Goal: Transaction & Acquisition: Purchase product/service

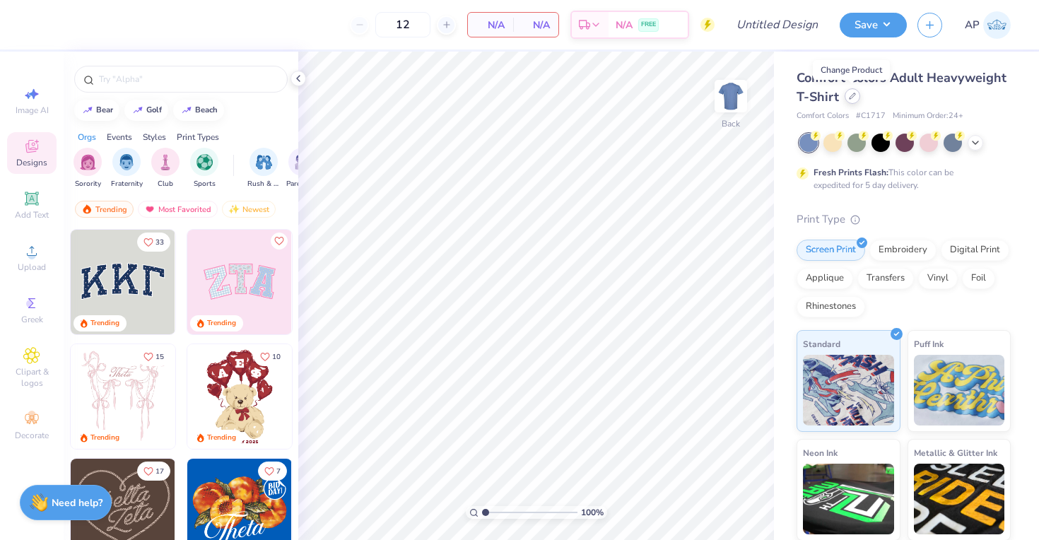
click at [857, 97] on div at bounding box center [852, 96] width 16 height 16
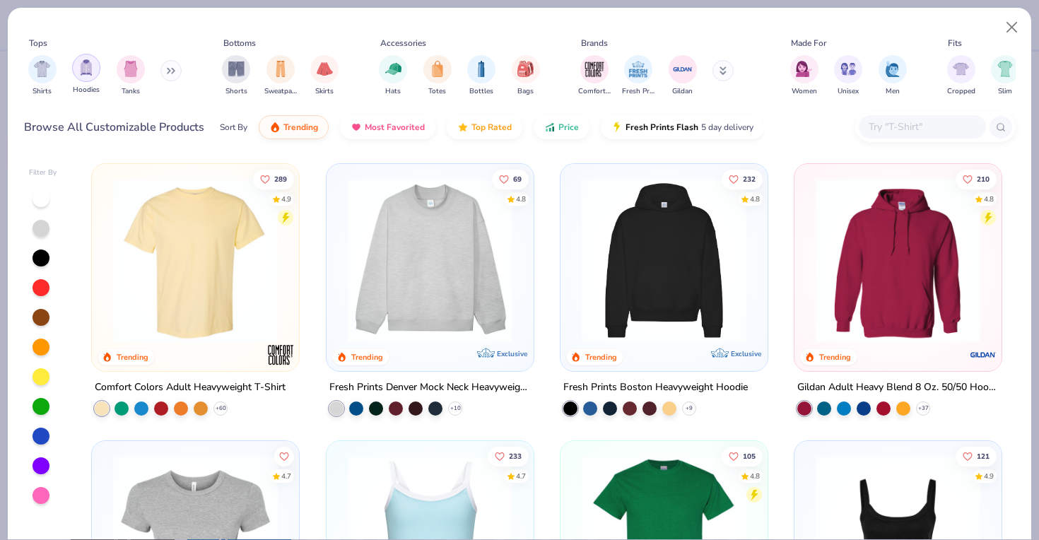
click at [85, 73] on img "filter for Hoodies" at bounding box center [86, 67] width 16 height 16
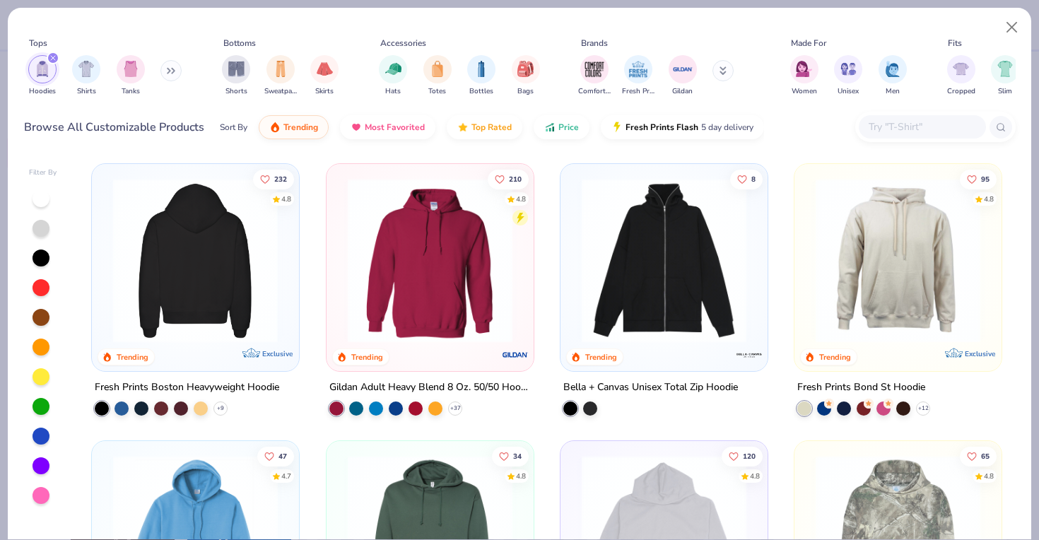
click at [200, 313] on div at bounding box center [195, 260] width 537 height 165
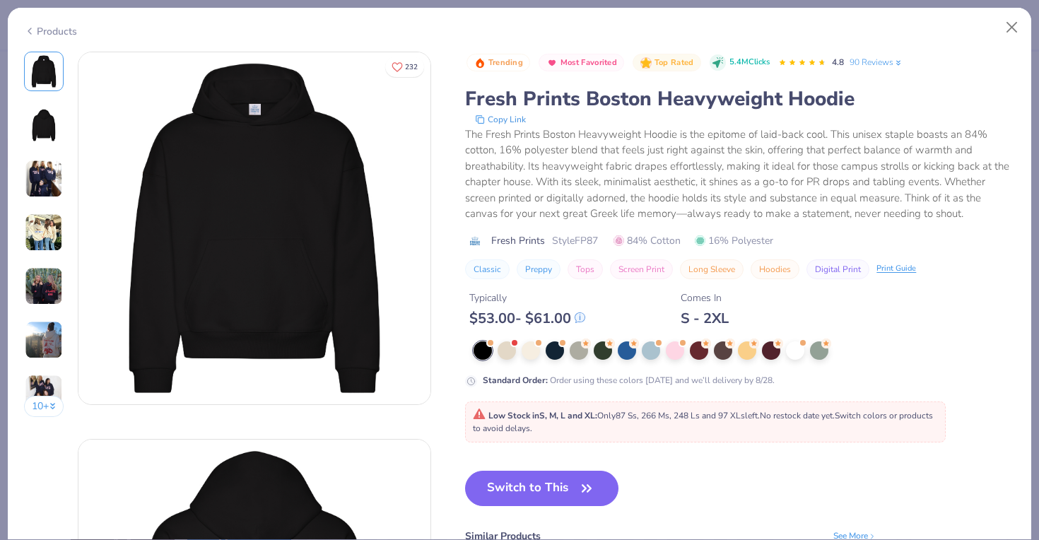
click at [65, 32] on div "Products" at bounding box center [50, 31] width 53 height 15
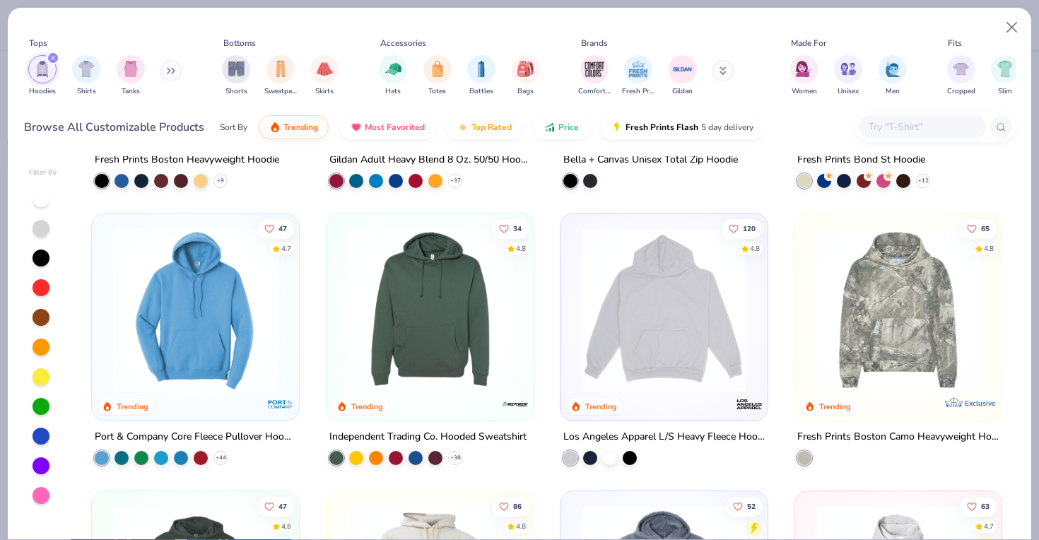
scroll to position [250, 0]
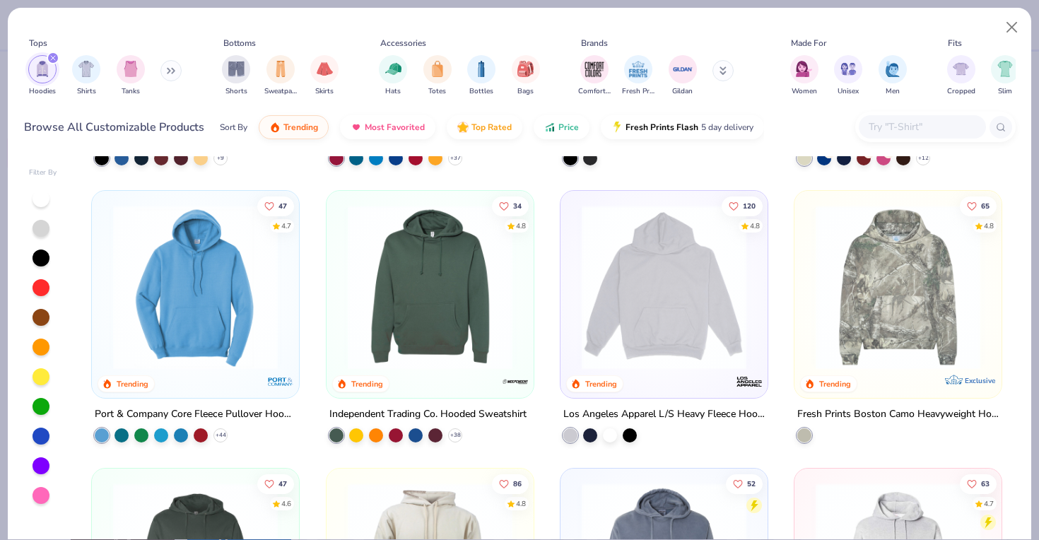
click at [656, 308] on img at bounding box center [663, 287] width 179 height 165
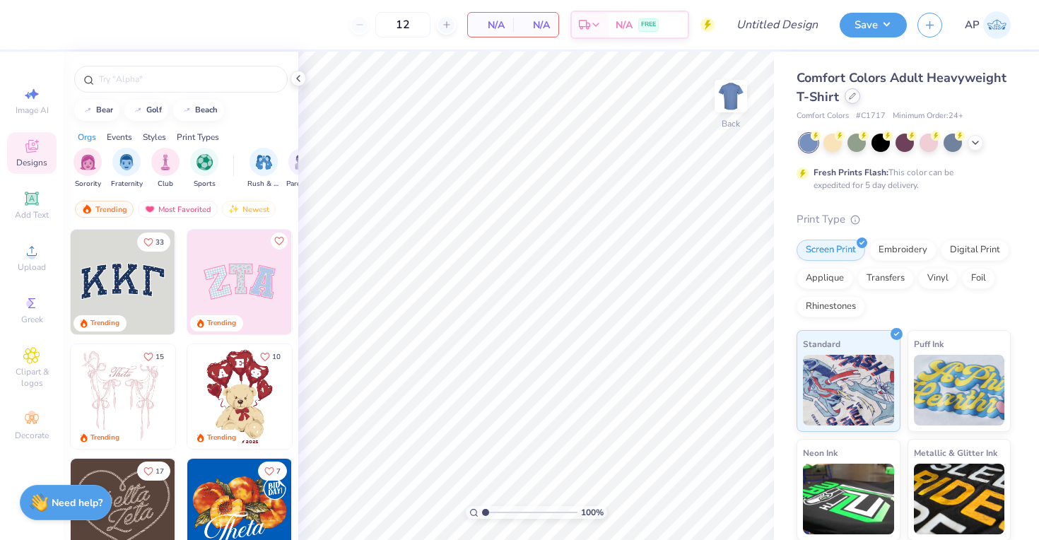
click at [852, 95] on icon at bounding box center [852, 96] width 7 height 7
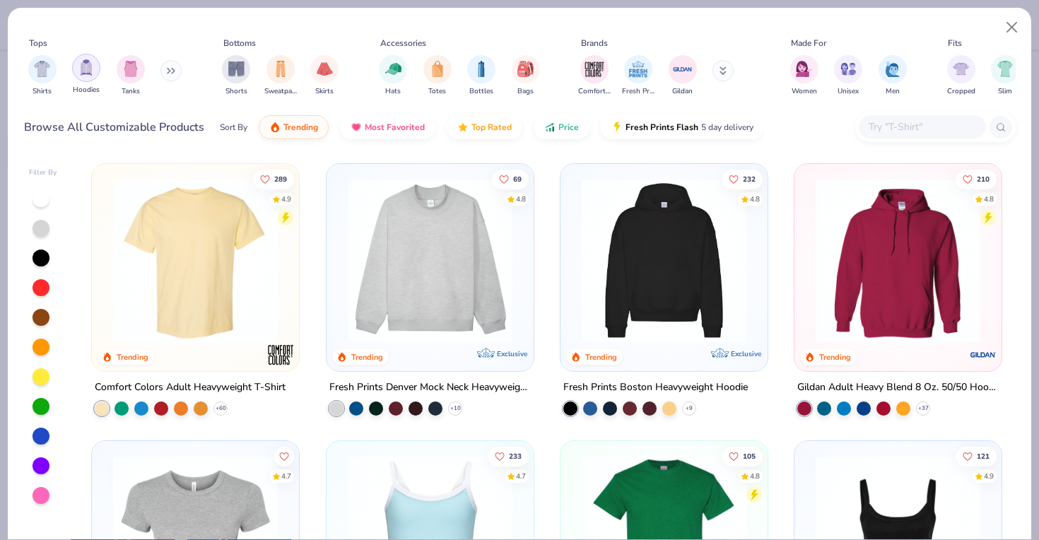
click at [85, 69] on img "filter for Hoodies" at bounding box center [86, 67] width 16 height 16
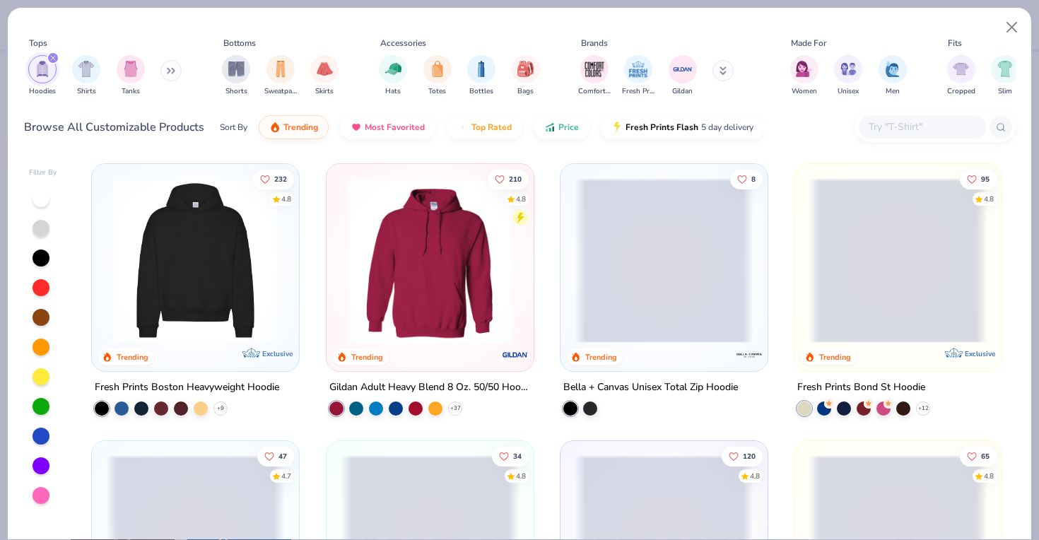
click at [406, 265] on img at bounding box center [430, 260] width 179 height 165
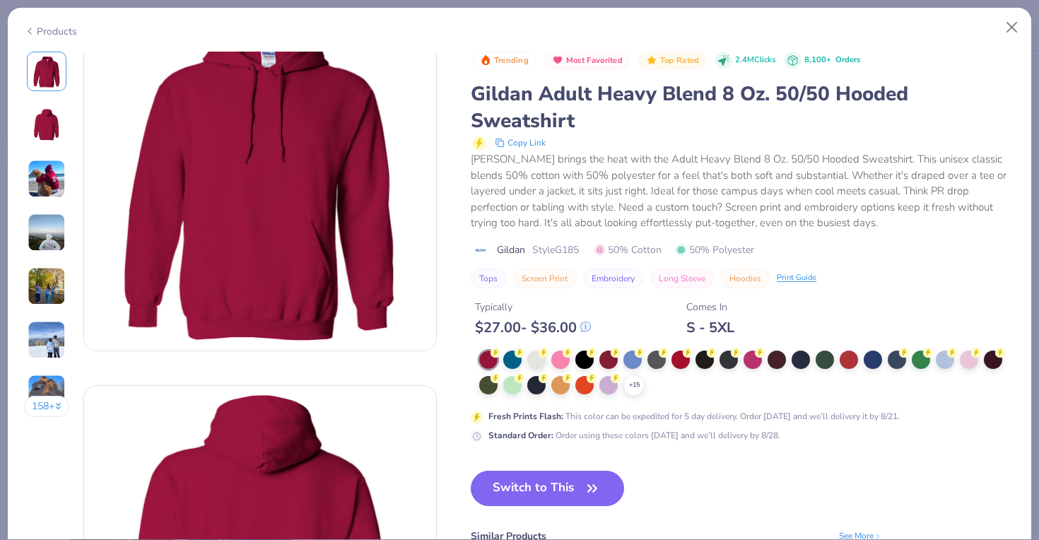
scroll to position [53, 0]
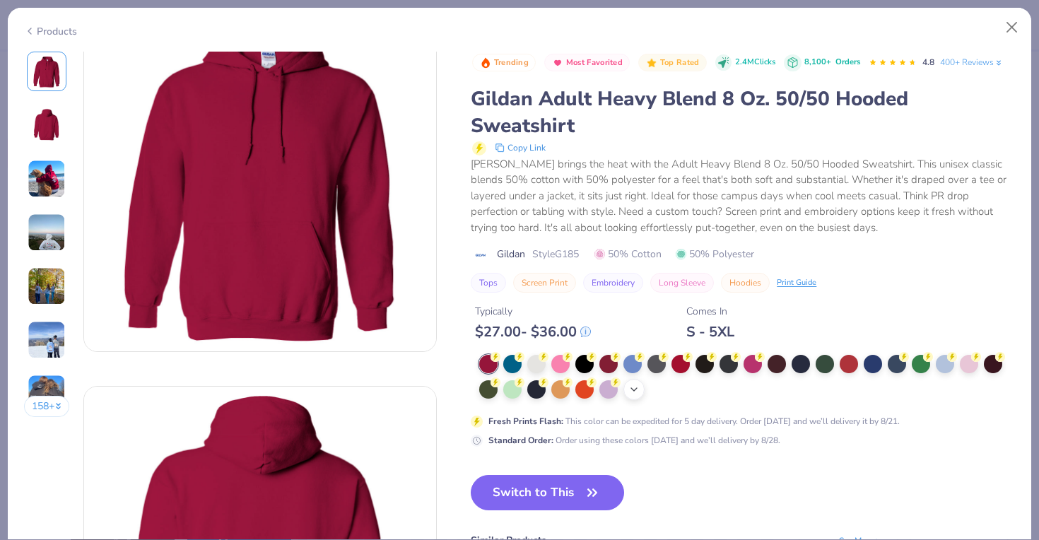
click at [628, 391] on icon at bounding box center [633, 389] width 11 height 11
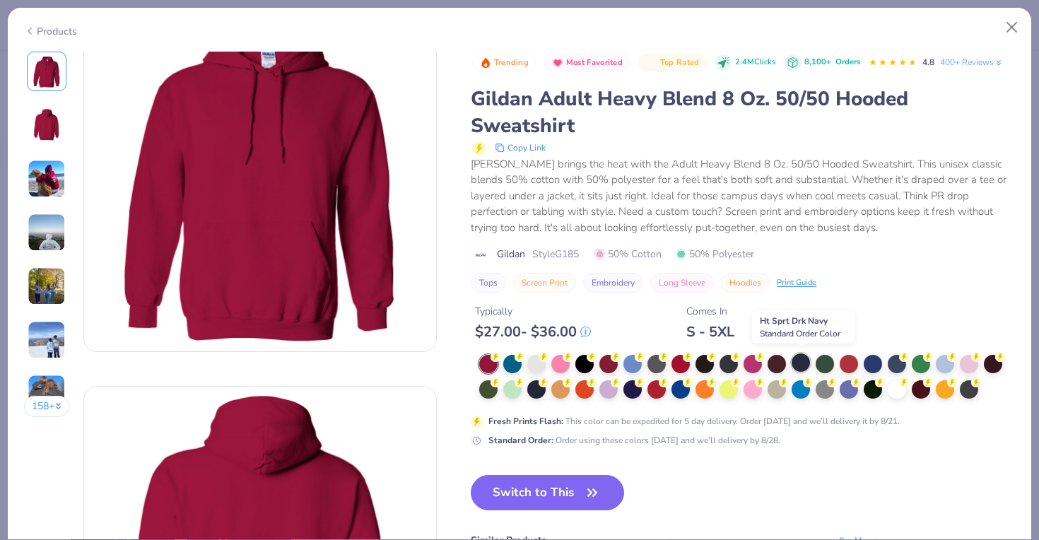
click at [794, 362] on div at bounding box center [800, 362] width 18 height 18
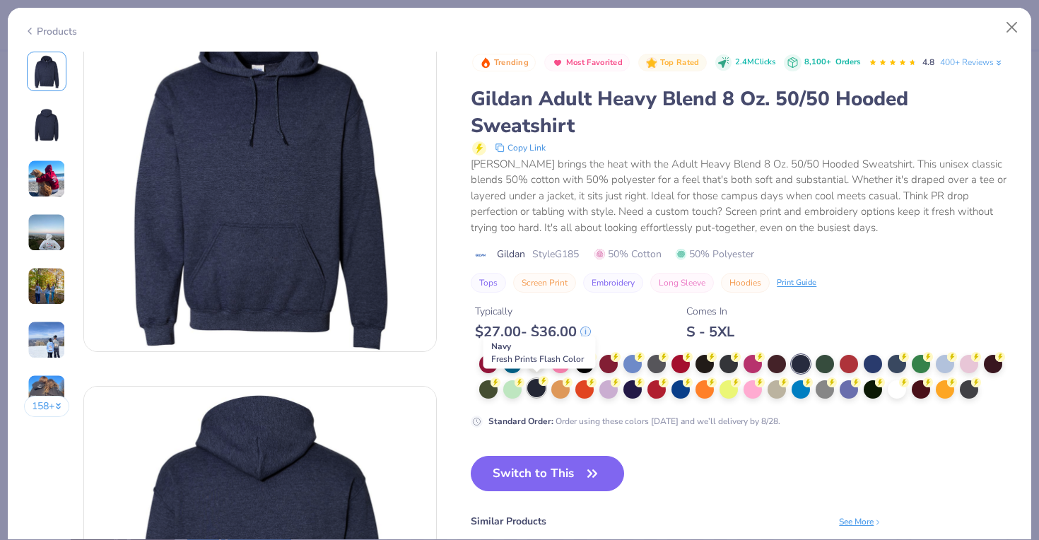
click at [538, 396] on div at bounding box center [536, 388] width 18 height 18
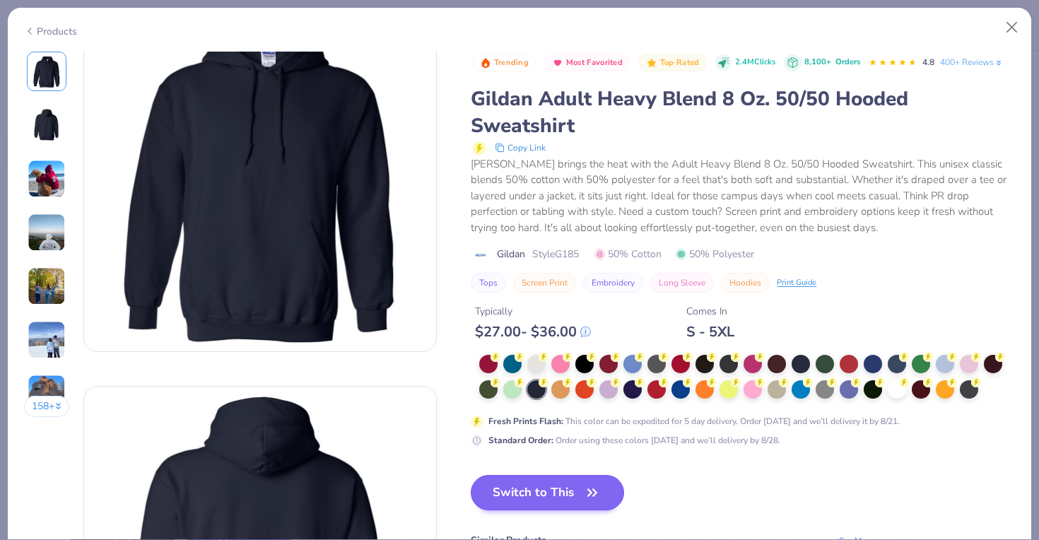
click at [547, 492] on button "Switch to This" at bounding box center [547, 492] width 153 height 35
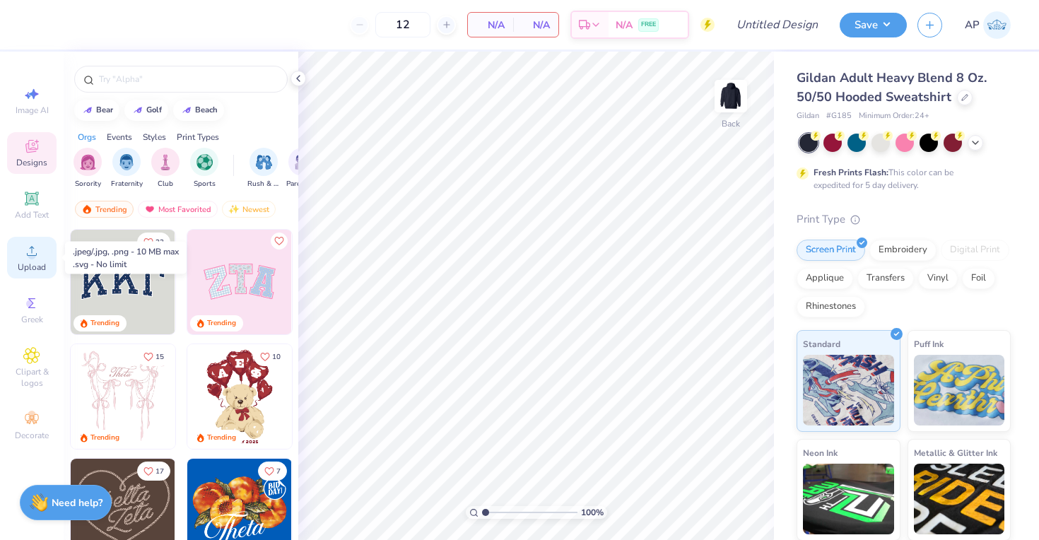
click at [22, 265] on span "Upload" at bounding box center [32, 266] width 28 height 11
click at [37, 254] on icon at bounding box center [32, 251] width 10 height 10
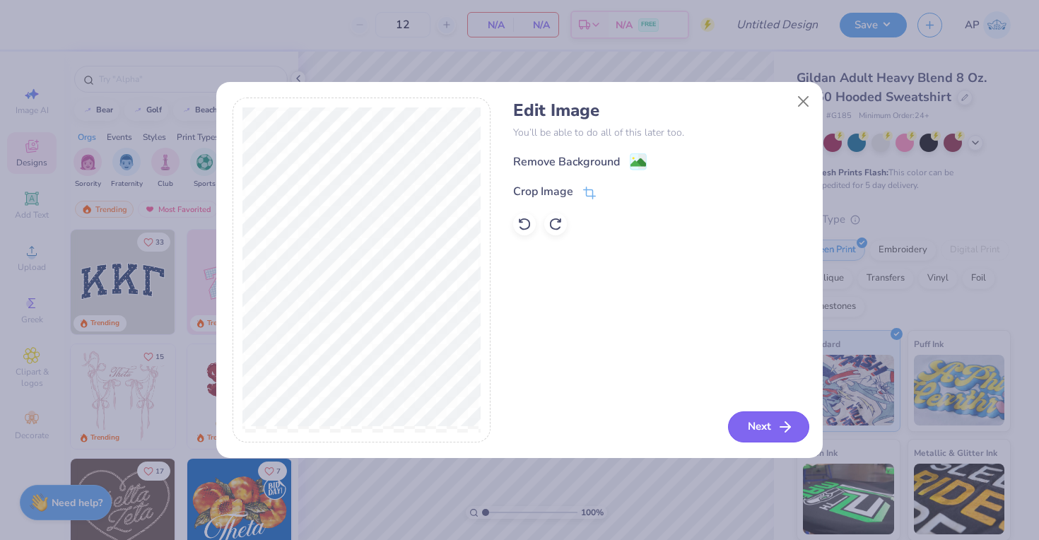
click at [787, 430] on icon "button" at bounding box center [785, 426] width 17 height 17
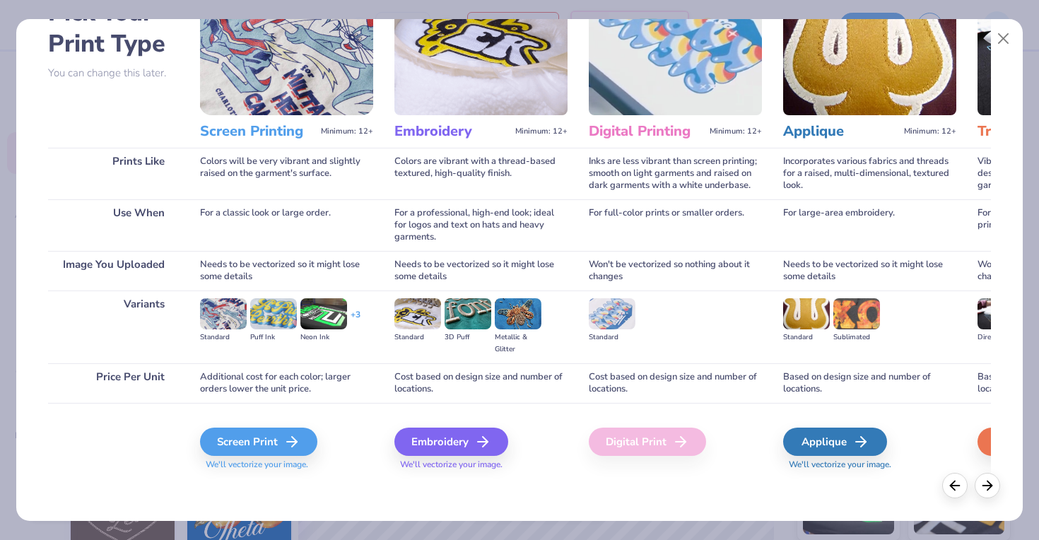
scroll to position [94, 0]
click at [274, 436] on div "Screen Print" at bounding box center [260, 441] width 117 height 28
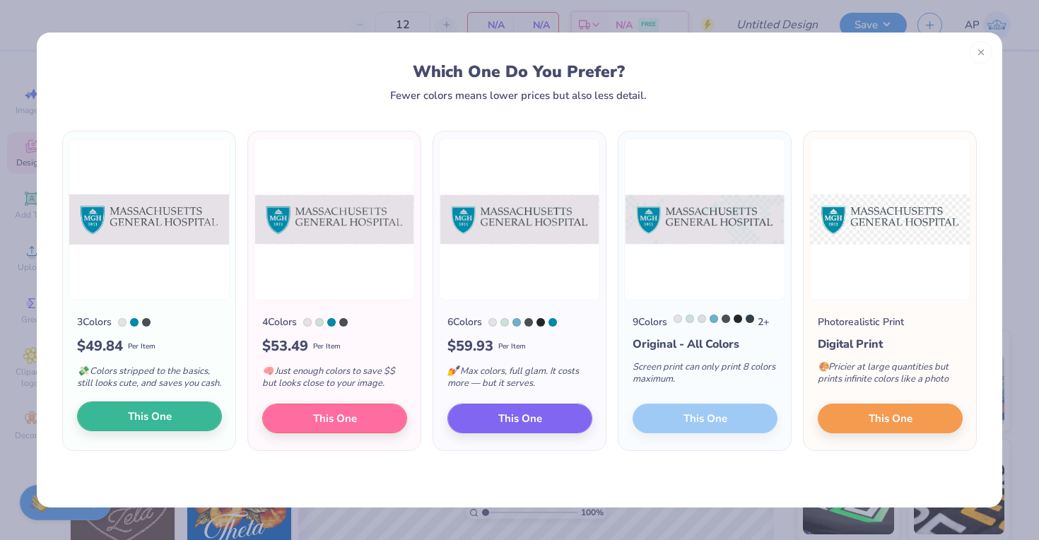
click at [191, 429] on button "This One" at bounding box center [149, 416] width 145 height 30
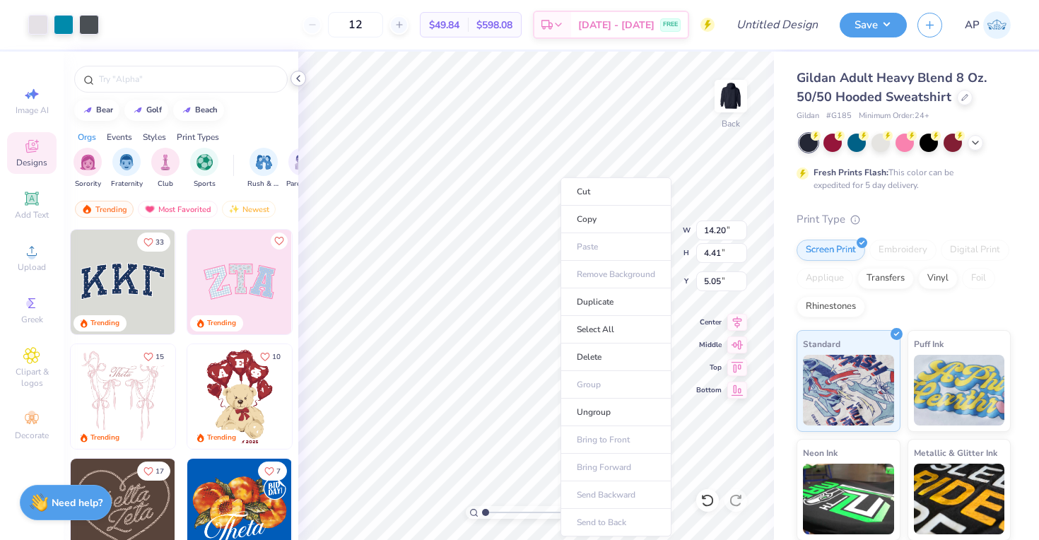
click at [295, 78] on icon at bounding box center [298, 78] width 11 height 11
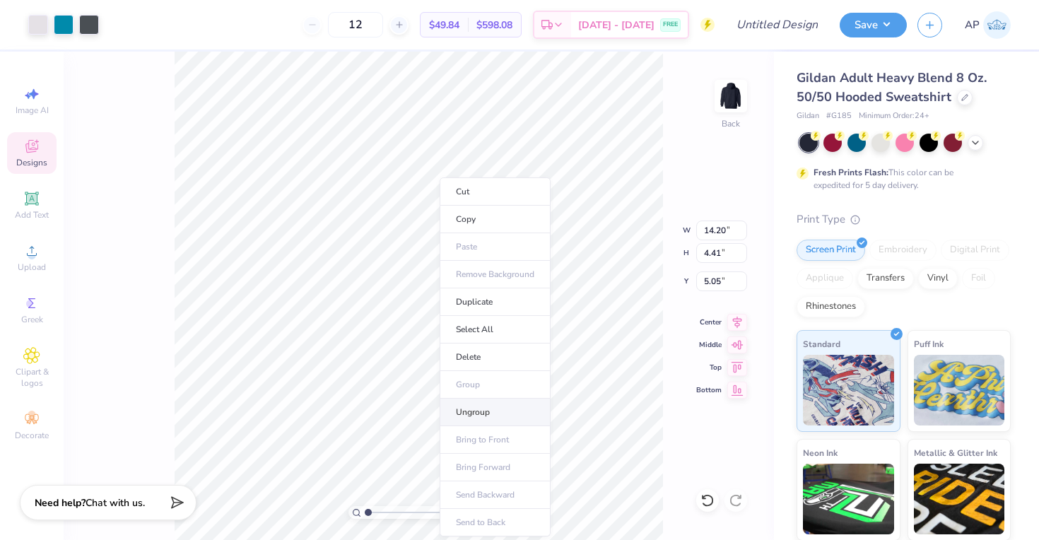
click at [481, 406] on li "Ungroup" at bounding box center [494, 413] width 111 height 28
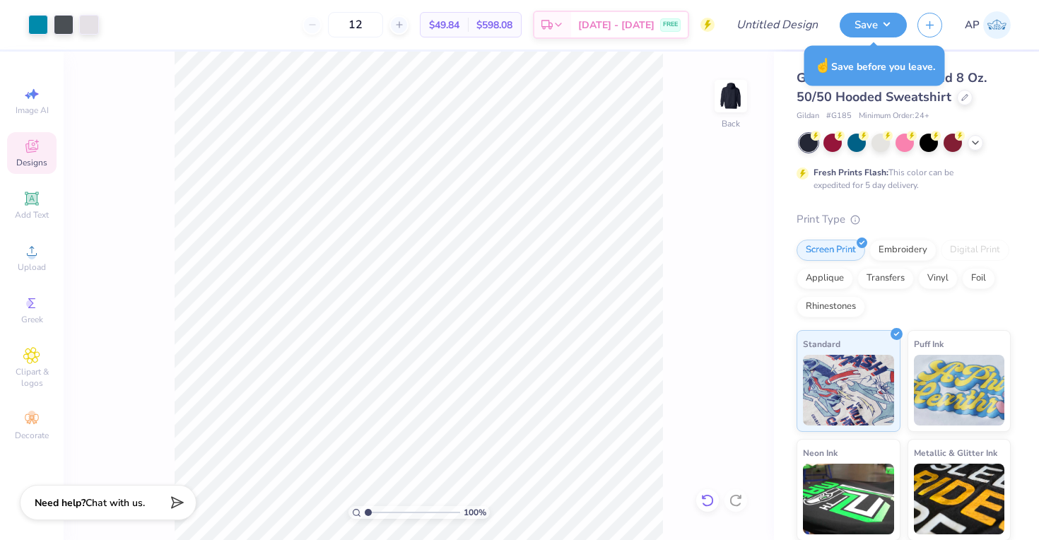
click at [704, 495] on icon at bounding box center [707, 500] width 14 height 14
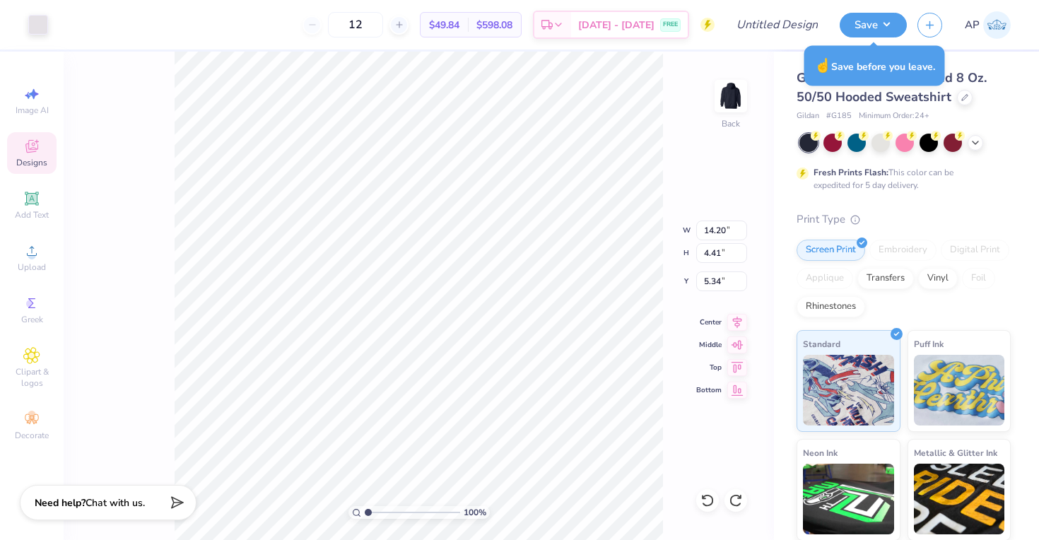
type input "5.05"
click at [707, 506] on icon at bounding box center [707, 500] width 12 height 13
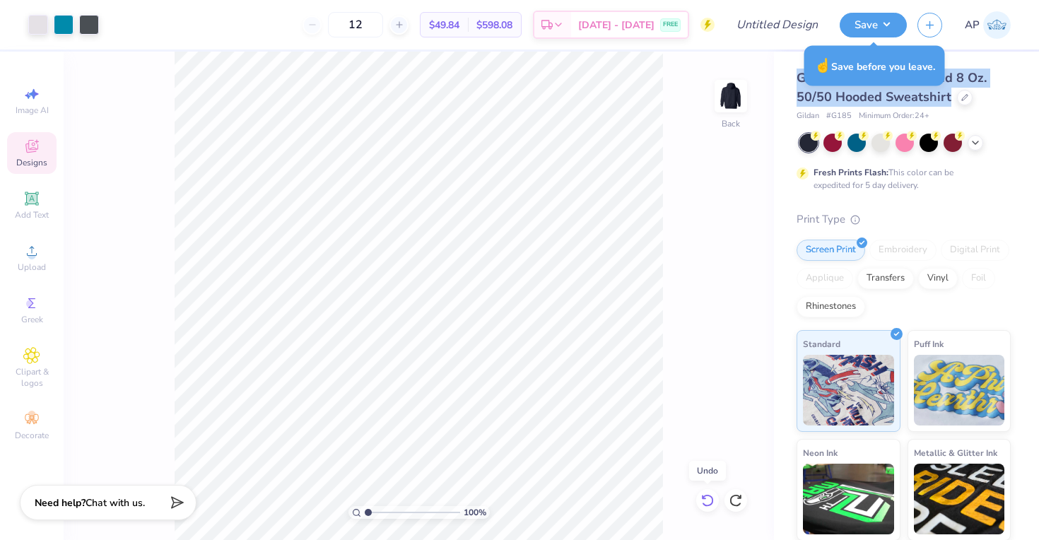
click at [707, 506] on icon at bounding box center [707, 500] width 12 height 13
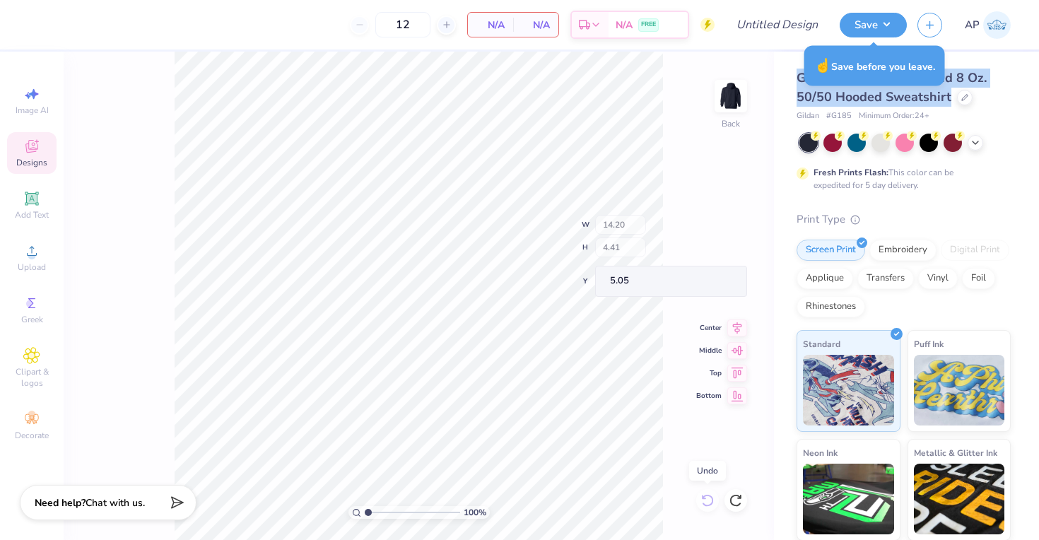
click at [707, 506] on div "100 % Back W 14.20 H 4.41 Y 5.05 Center Middle Top Bottom" at bounding box center [419, 296] width 710 height 488
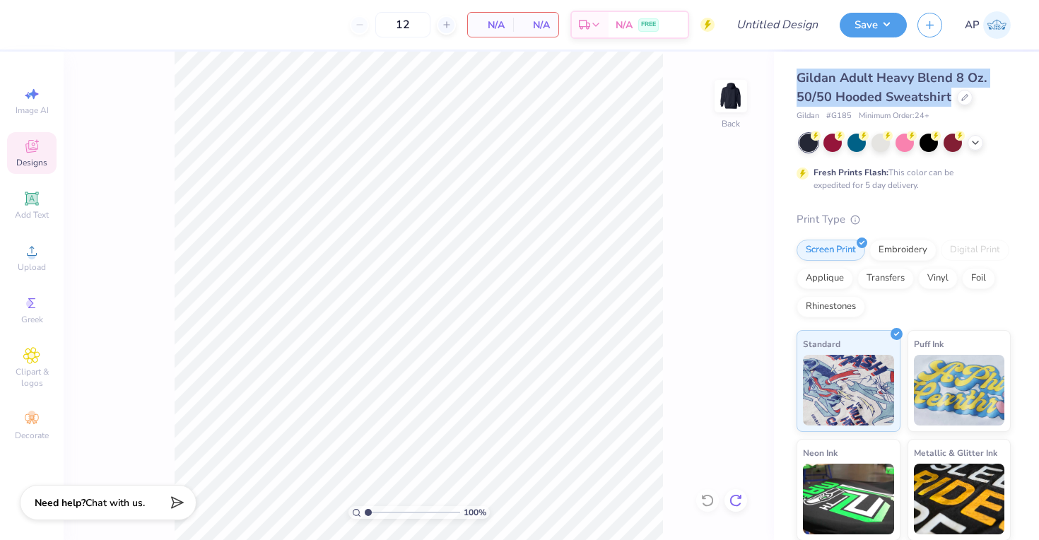
click at [739, 507] on icon at bounding box center [735, 500] width 14 height 14
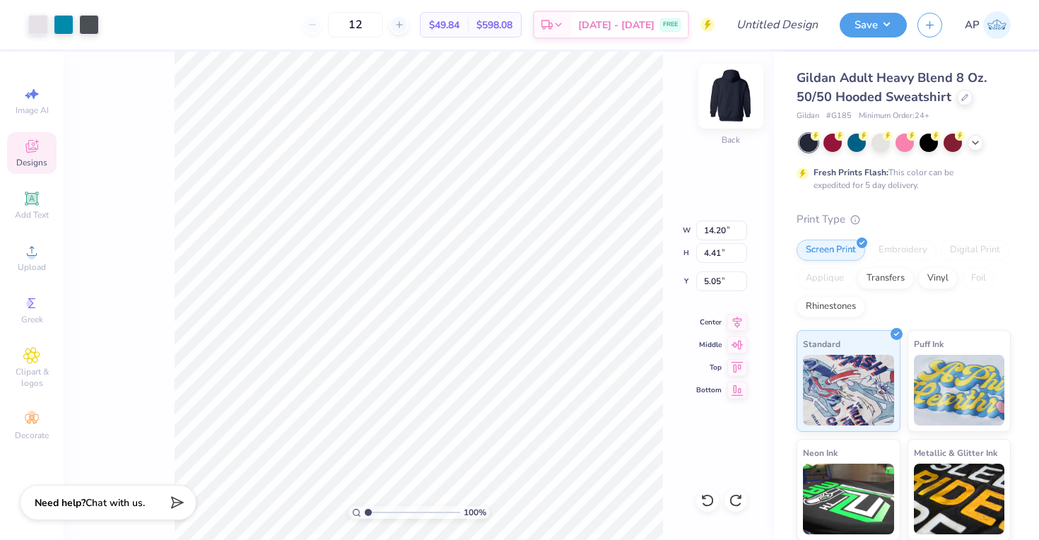
click at [717, 99] on img at bounding box center [730, 96] width 57 height 57
click at [880, 146] on div at bounding box center [880, 141] width 18 height 18
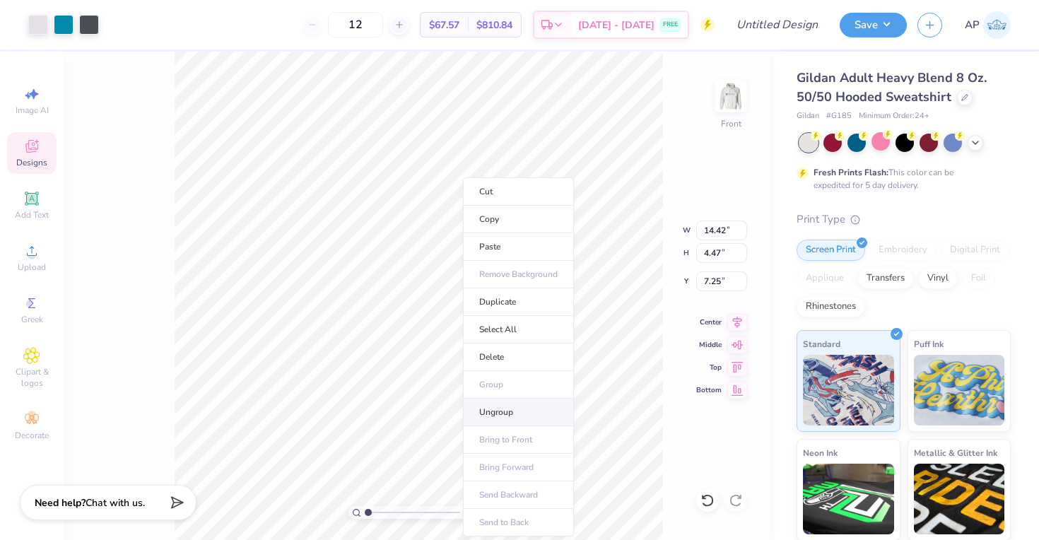
click at [492, 410] on li "Ungroup" at bounding box center [518, 413] width 111 height 28
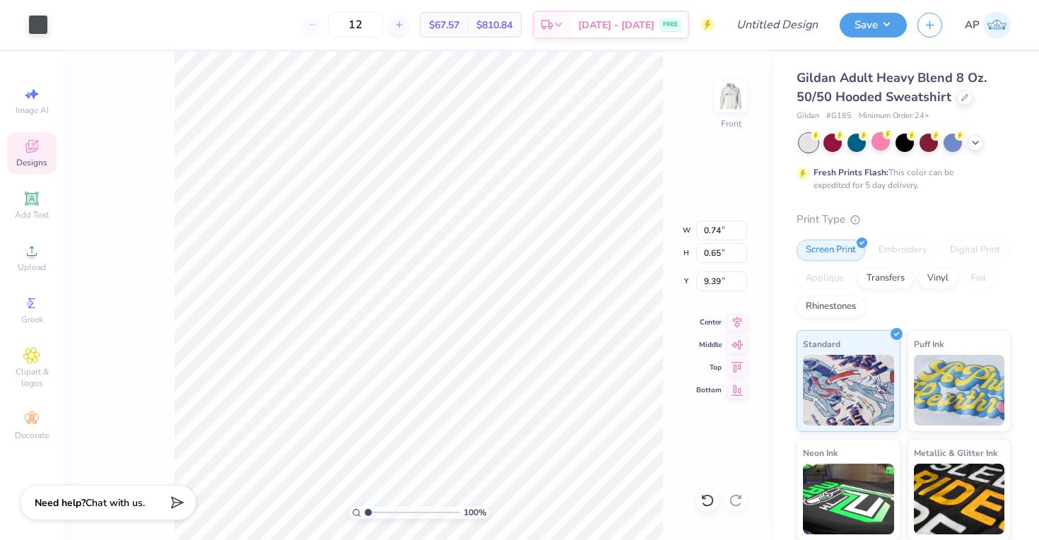
type input "8.12"
click at [700, 501] on icon at bounding box center [707, 500] width 14 height 14
type input "6.90"
click at [708, 497] on icon at bounding box center [707, 500] width 14 height 14
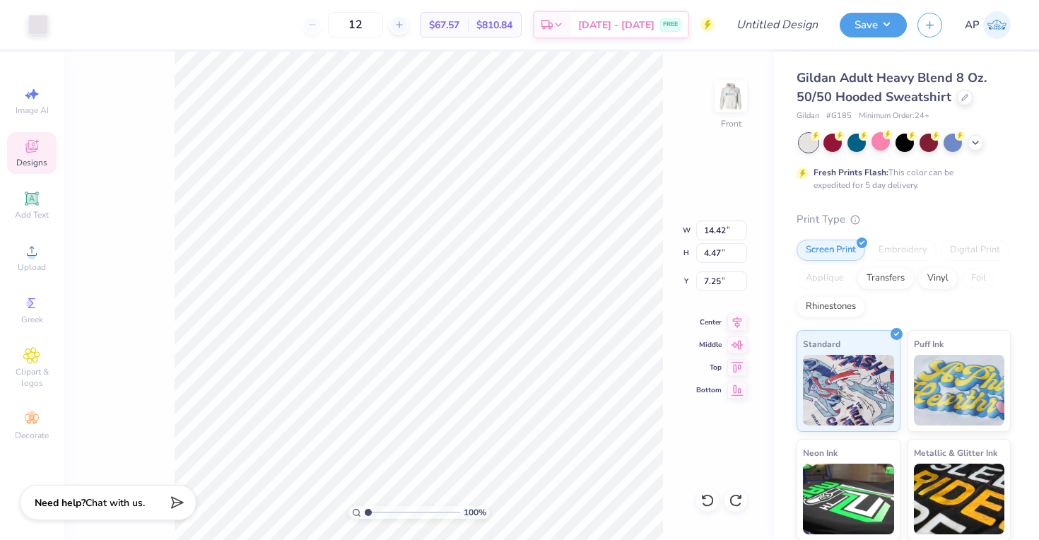
type input "7.30"
click at [707, 494] on icon at bounding box center [707, 500] width 14 height 14
click at [741, 502] on icon at bounding box center [735, 500] width 14 height 14
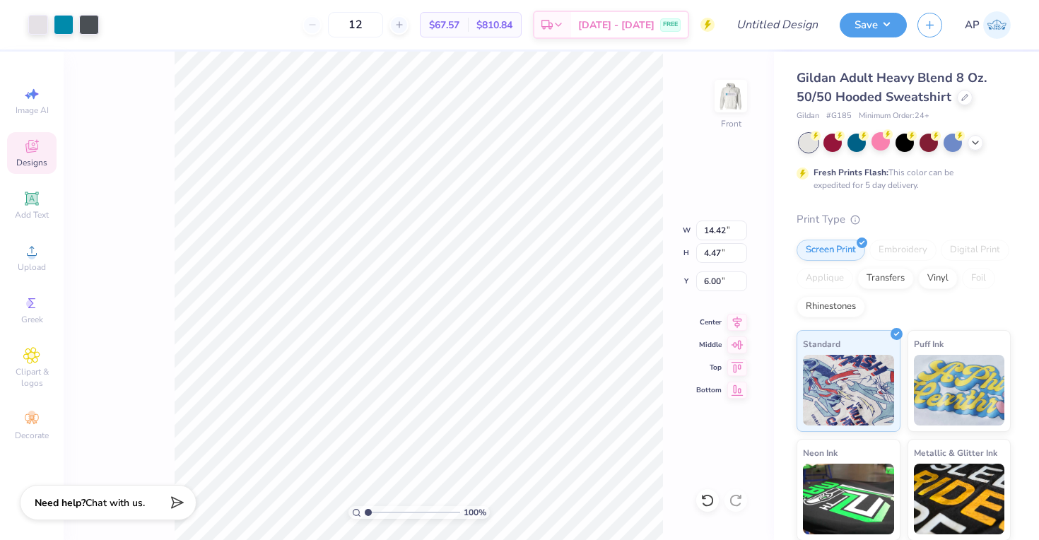
type input "6.00"
click at [473, 408] on li "Ungroup" at bounding box center [487, 413] width 111 height 28
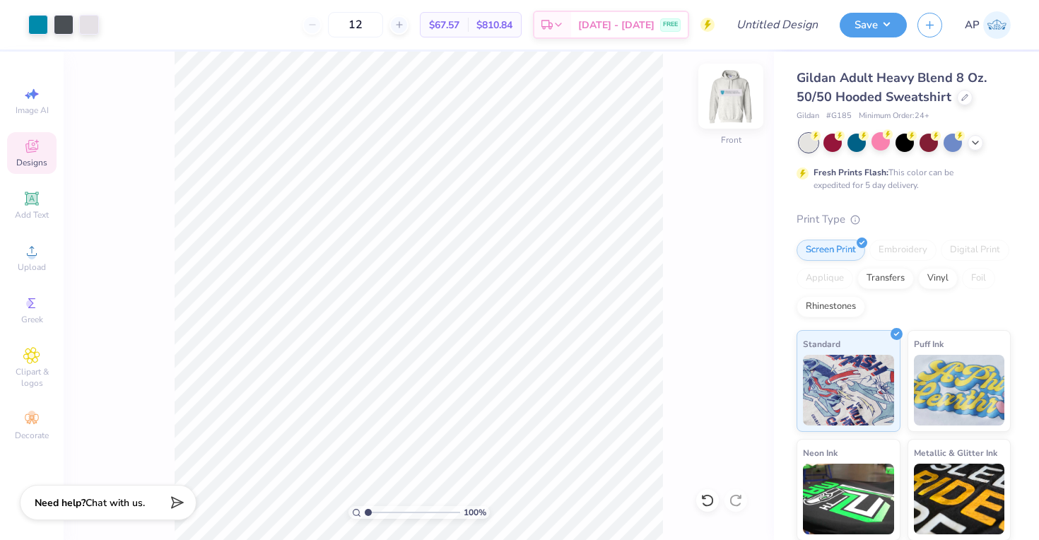
click at [733, 102] on img at bounding box center [730, 96] width 57 height 57
click at [734, 101] on img at bounding box center [730, 96] width 57 height 57
click at [733, 101] on img at bounding box center [730, 96] width 57 height 57
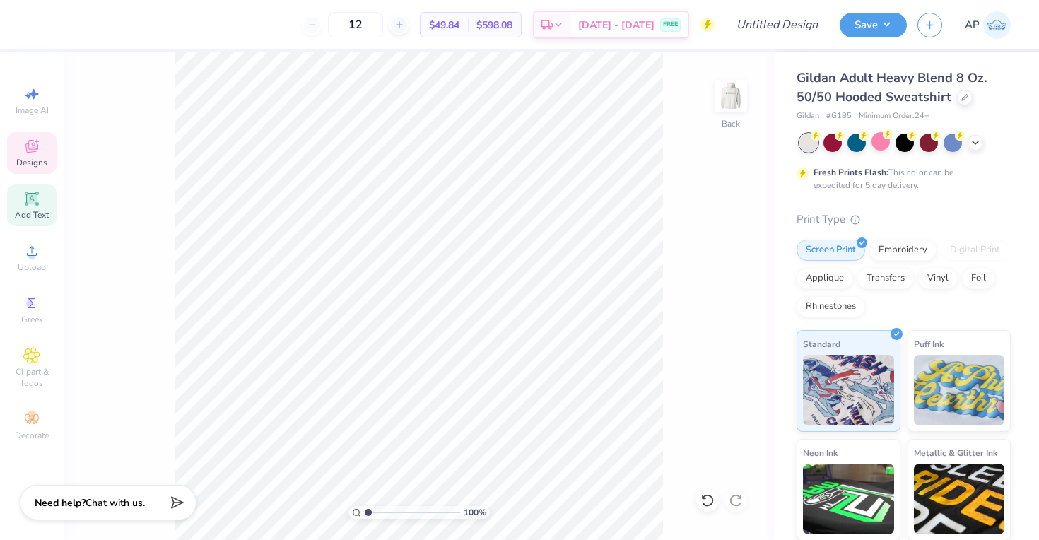
click at [37, 211] on span "Add Text" at bounding box center [32, 214] width 34 height 11
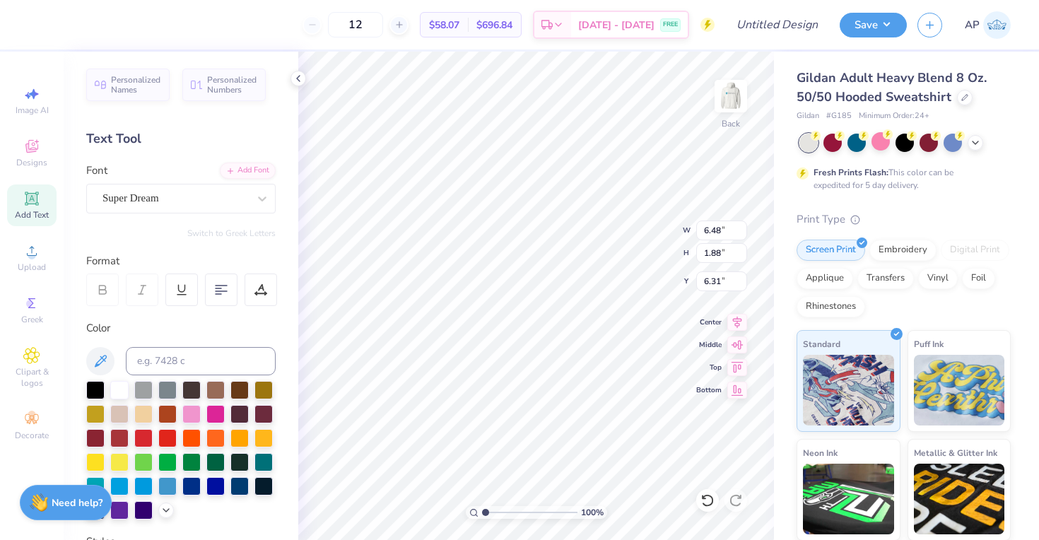
scroll to position [1, 2]
type textarea "MASS GEN HOSPITAL"
click at [223, 293] on icon at bounding box center [221, 289] width 13 height 13
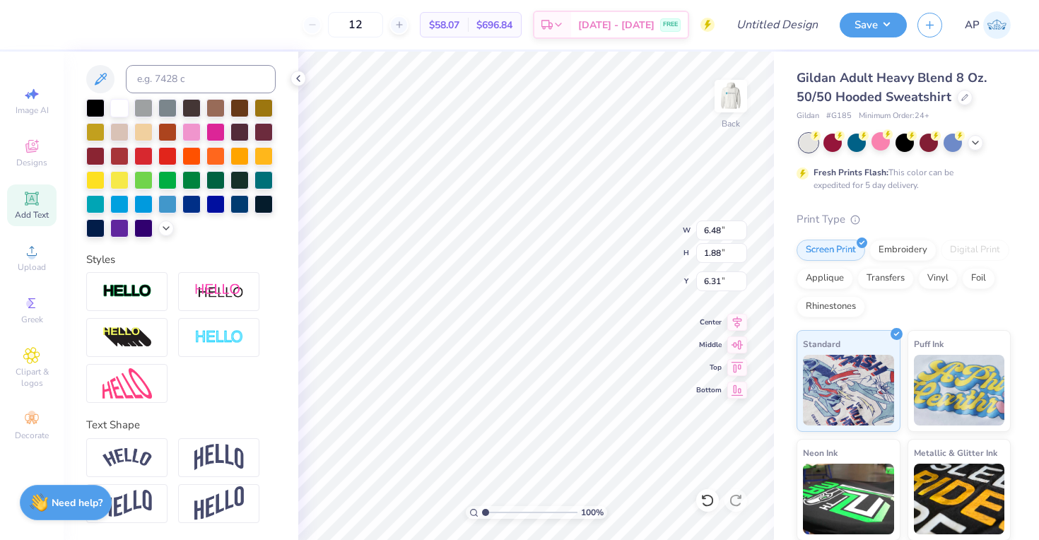
scroll to position [282, 0]
click at [223, 469] on img at bounding box center [218, 457] width 49 height 27
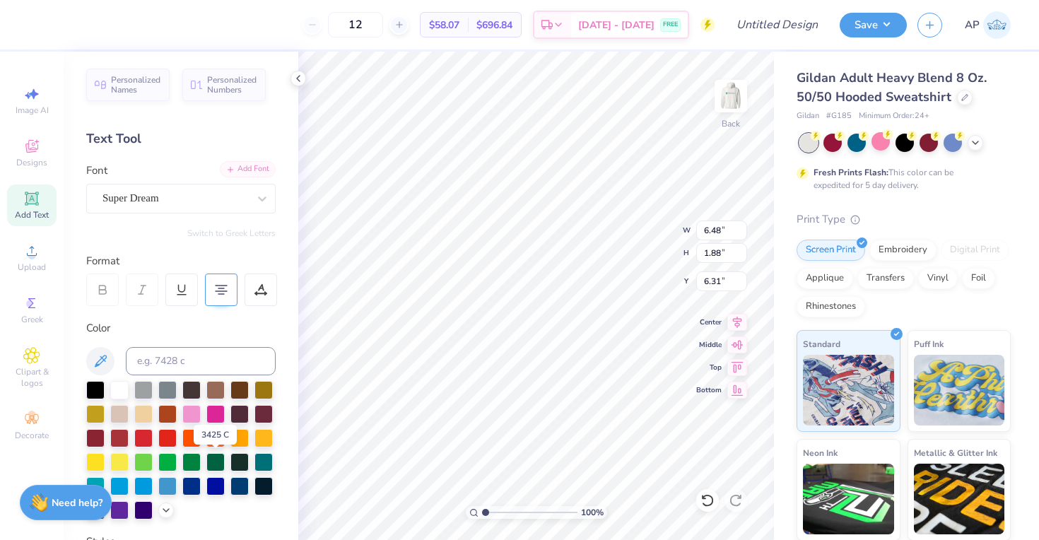
scroll to position [0, 0]
click at [240, 201] on div "Super Dream" at bounding box center [175, 198] width 148 height 22
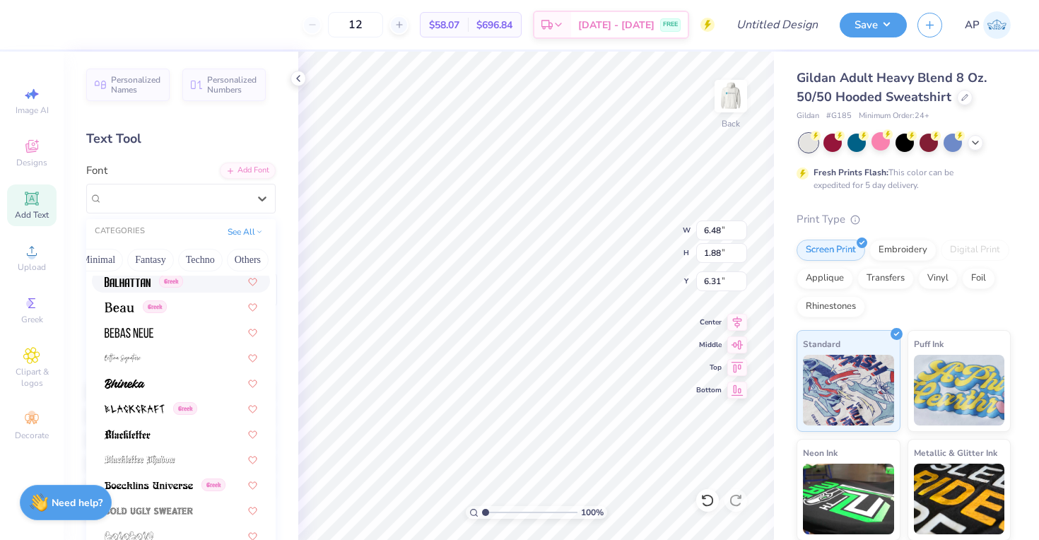
scroll to position [640, 0]
click at [203, 338] on div at bounding box center [181, 331] width 153 height 15
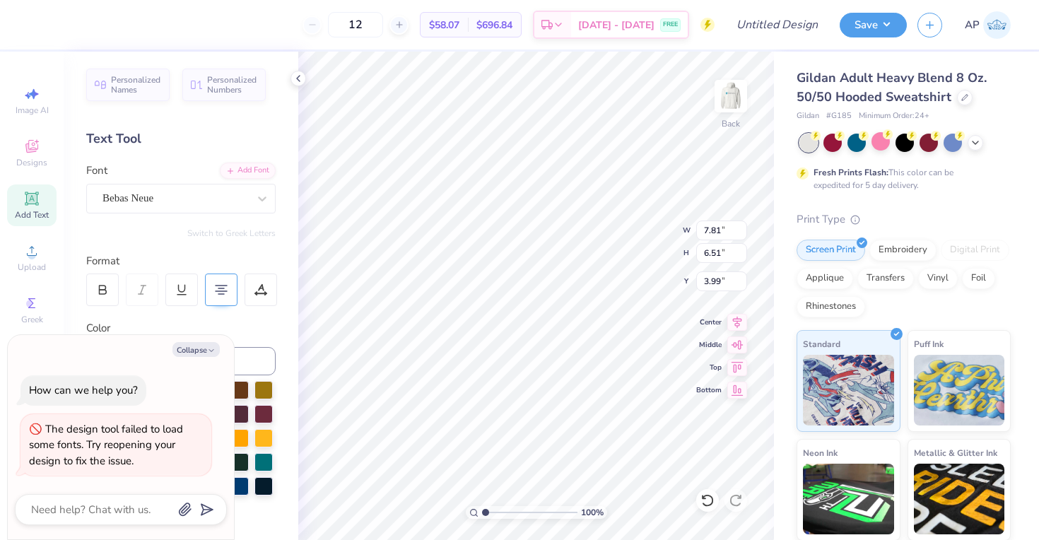
scroll to position [1, 2]
click at [208, 350] on icon "button" at bounding box center [211, 350] width 8 height 8
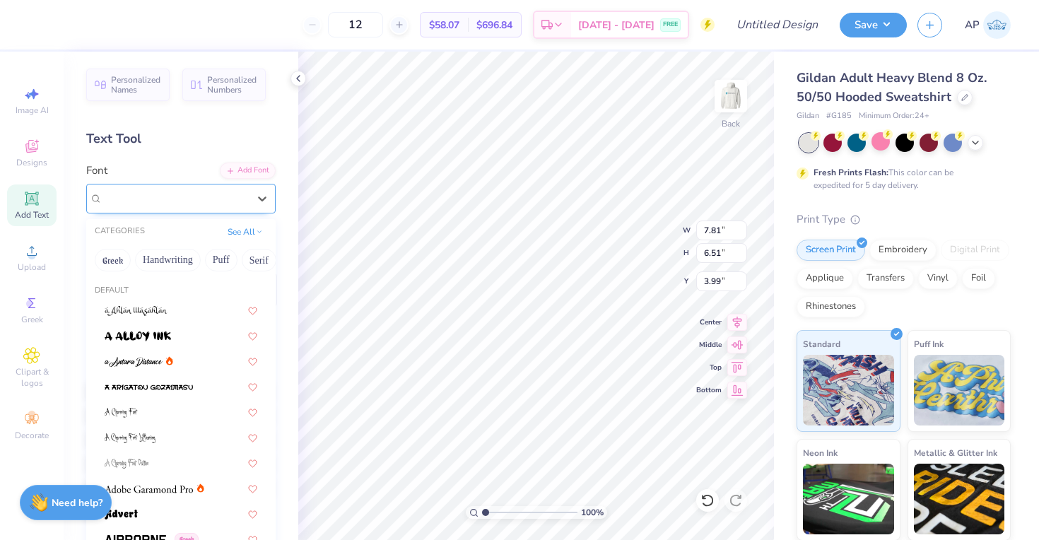
click at [218, 199] on div "Bebas Neue" at bounding box center [175, 198] width 148 height 22
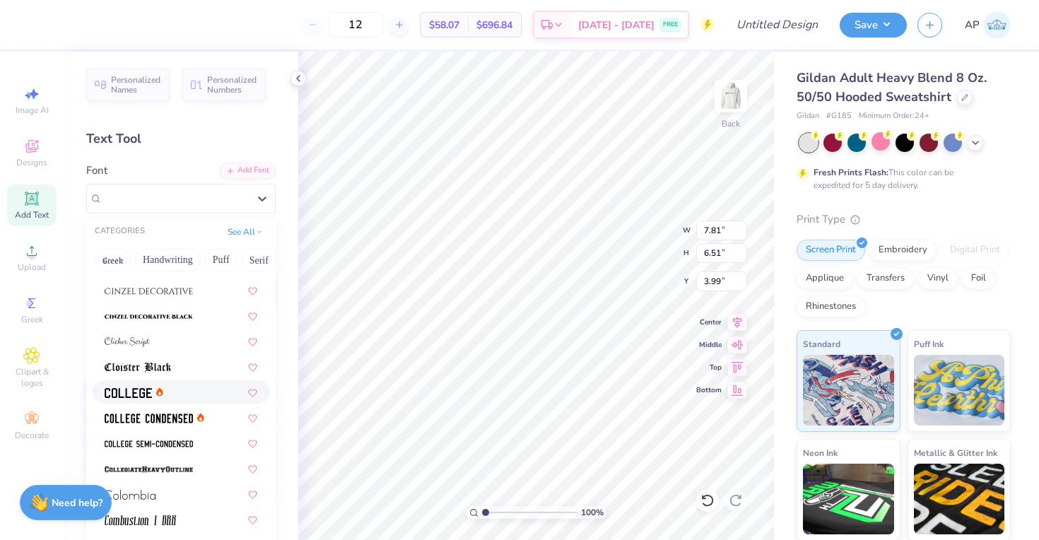
scroll to position [1748, 0]
click at [209, 391] on div at bounding box center [181, 393] width 153 height 15
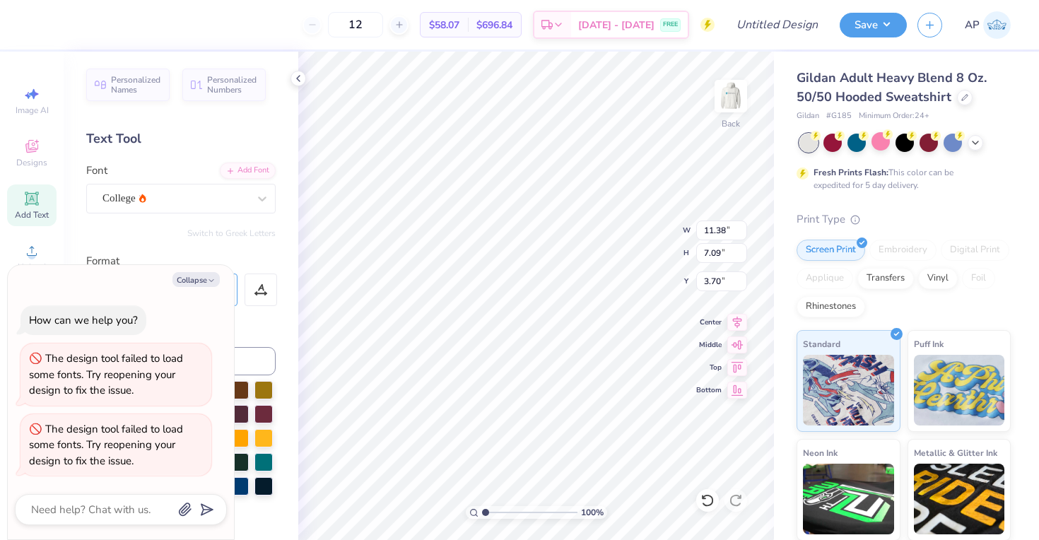
type textarea "x"
type input "13.04"
type input "8.13"
type textarea "x"
type input "4.37"
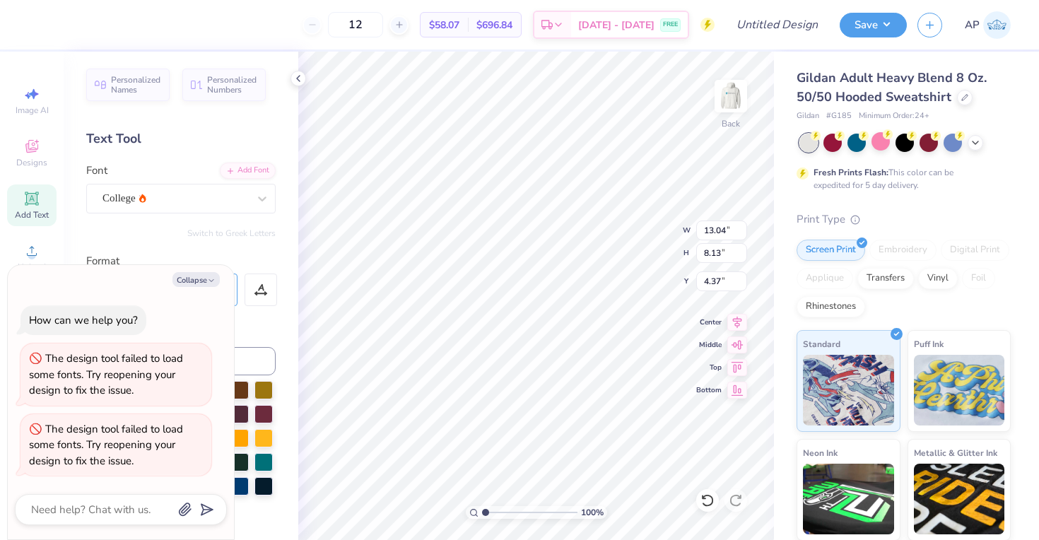
type textarea "x"
type textarea "MASS HOSPITAL"
type textarea "x"
type textarea "MASS HOSPITAL"
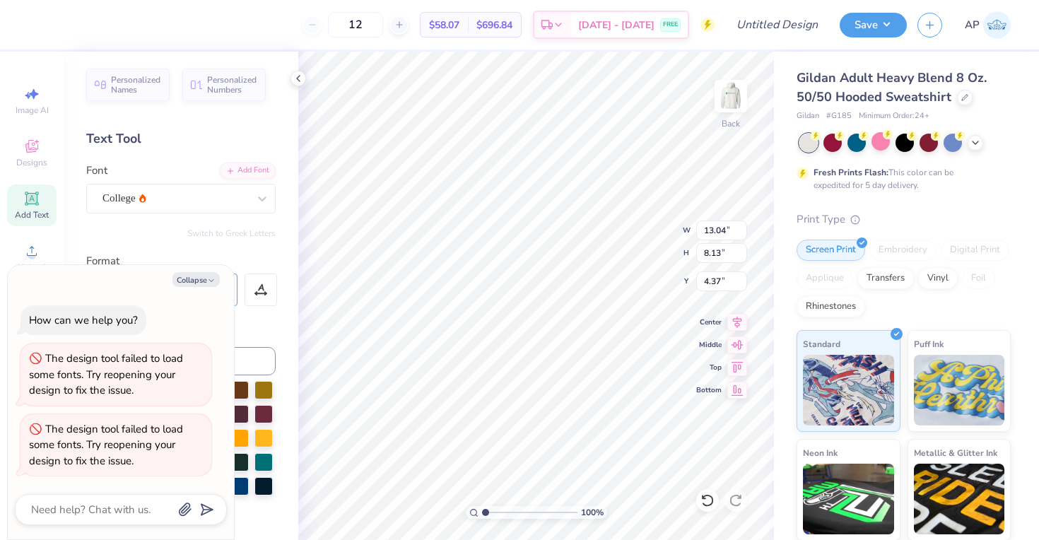
type textarea "x"
type textarea "MASSA HOSPITAL"
type textarea "x"
type textarea "MASSAC HOSPITAL"
type textarea "x"
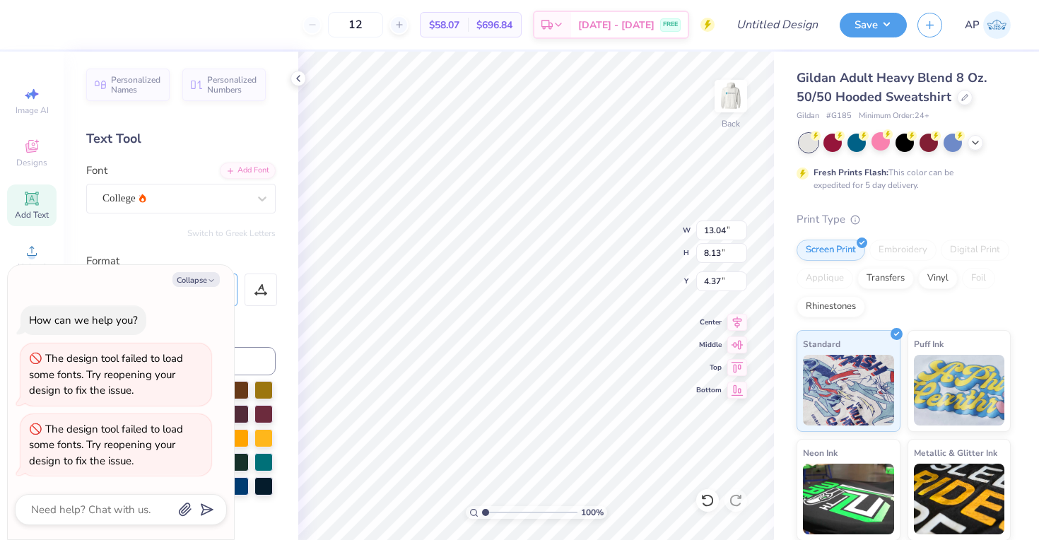
type textarea "MASSACH HOSPITAL"
type textarea "x"
type textarea "MASSACHU HOSPITAL"
type textarea "x"
type textarea "MASSACHUS HOSPITAL"
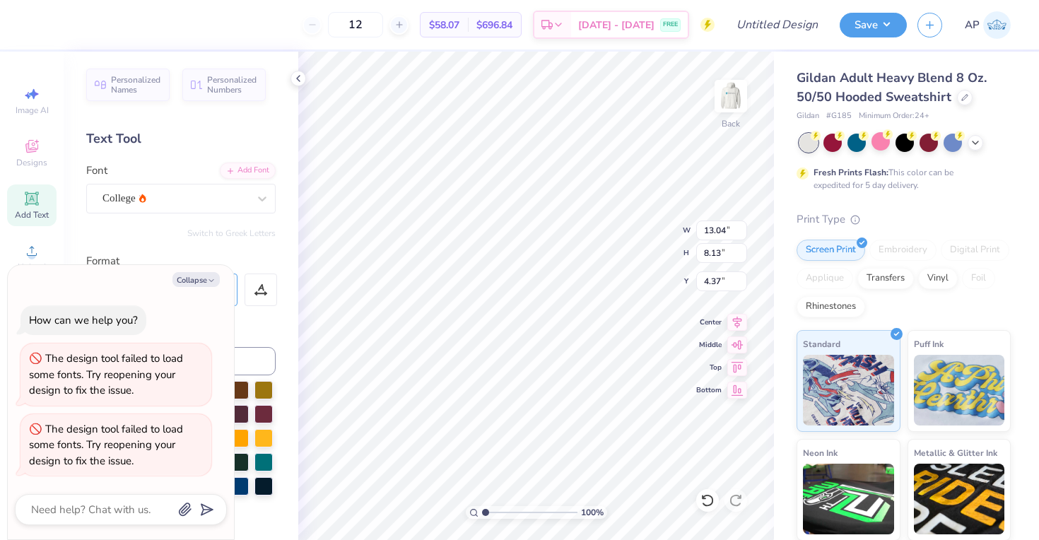
type textarea "x"
type textarea "MASSACHUSE HOSPITAL"
type textarea "x"
type textarea "MASSACHUSET HOSPITAL"
type textarea "x"
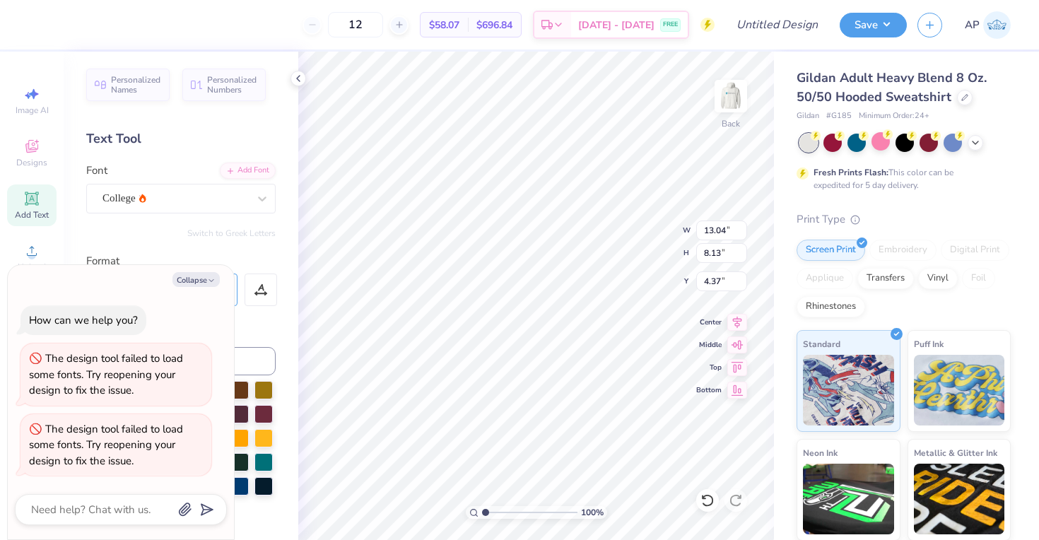
type textarea "MASSACHUSETT HOSPITAL"
type textarea "x"
type textarea "MASSACHUSETTS HOSPITAL"
type textarea "x"
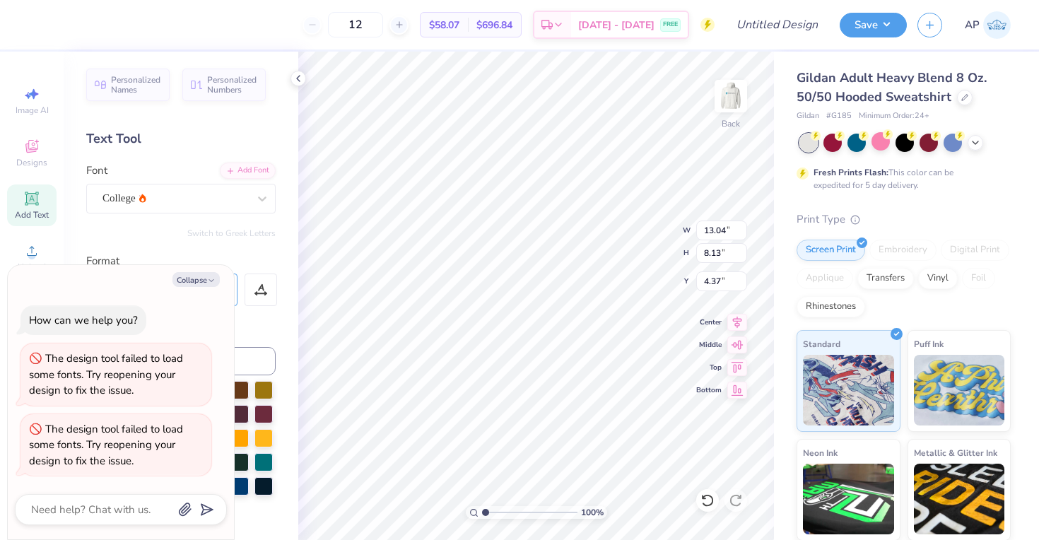
type textarea "MASSACHUSETTS HOSPITAL"
type textarea "x"
type textarea "MASSACHUSETTS G HOSPITAL"
type textarea "x"
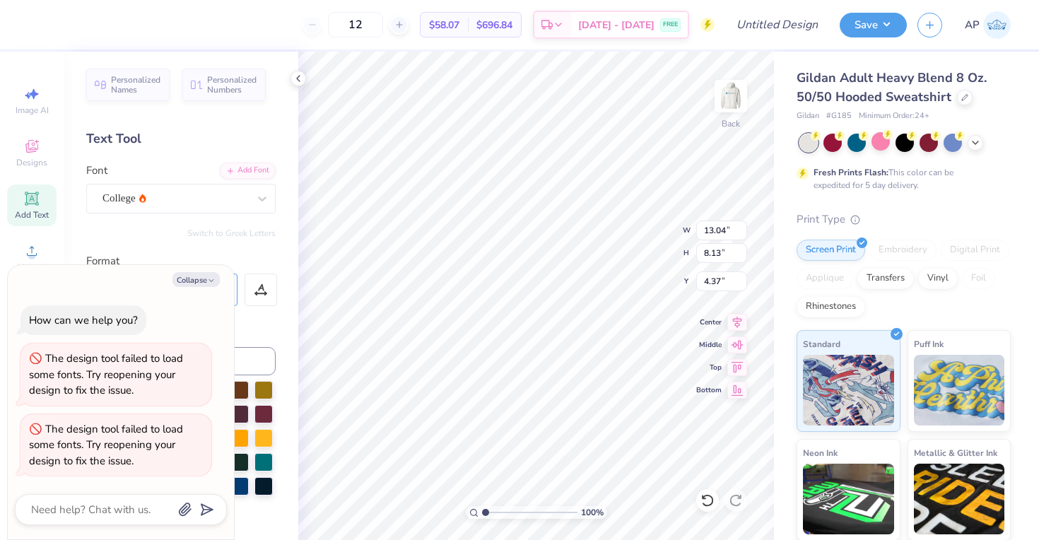
type textarea "MASSACHUSETTS GE HOSPITAL"
type textarea "x"
type textarea "MASSACHUSETTS GEN HOSPITAL"
type textarea "x"
type textarea "MASSACHUSETTS GENE HOSPITAL"
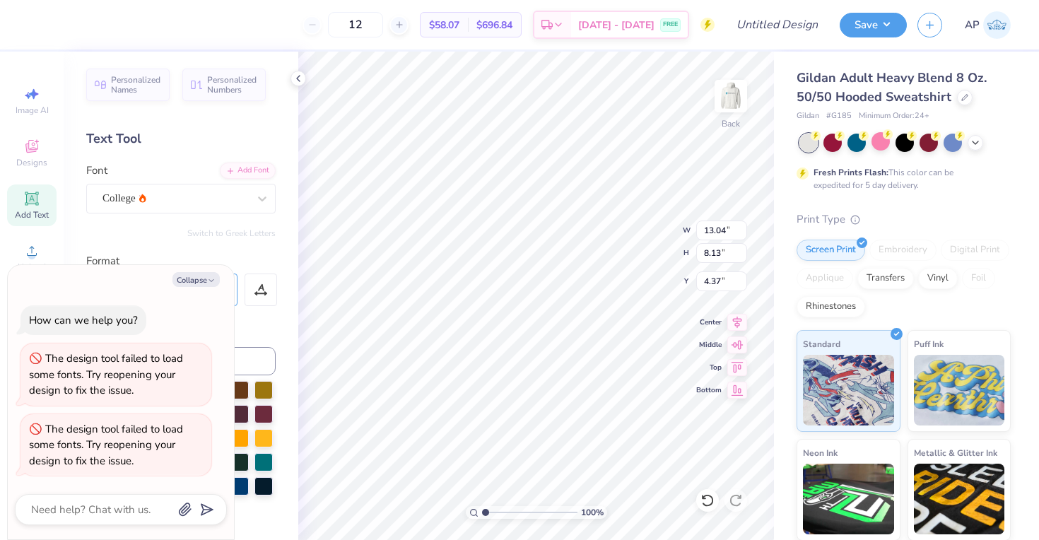
type textarea "x"
type textarea "MASSACHUSETTS GENER HOSPITAL"
type textarea "x"
type textarea "MASSACHUSETTS GENERA HOSPITAL"
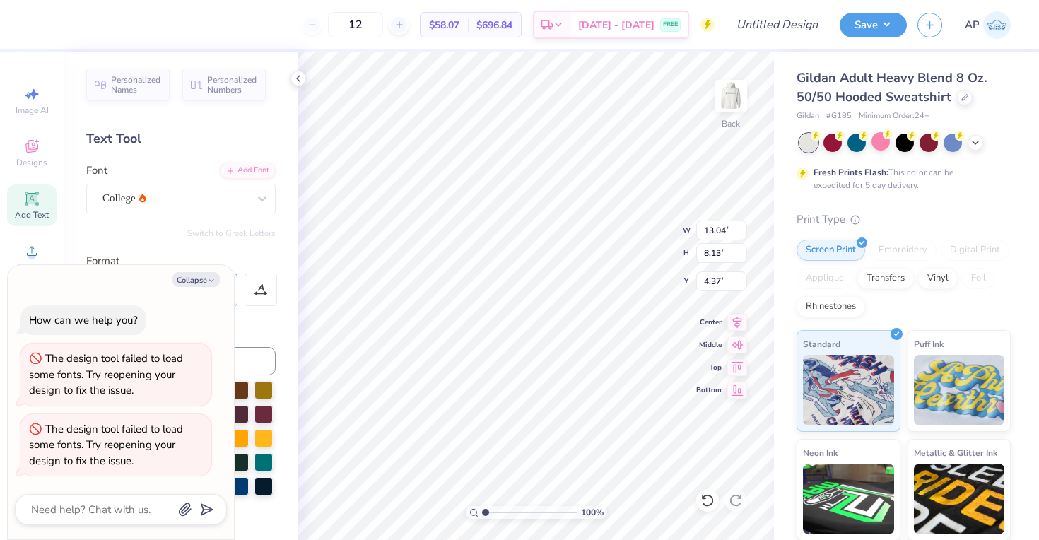
type textarea "x"
type textarea "MASSACHUSETTS GENERAL HOSPITAL"
type textarea "x"
type textarea "MASSACHUSETTS GENERAL"
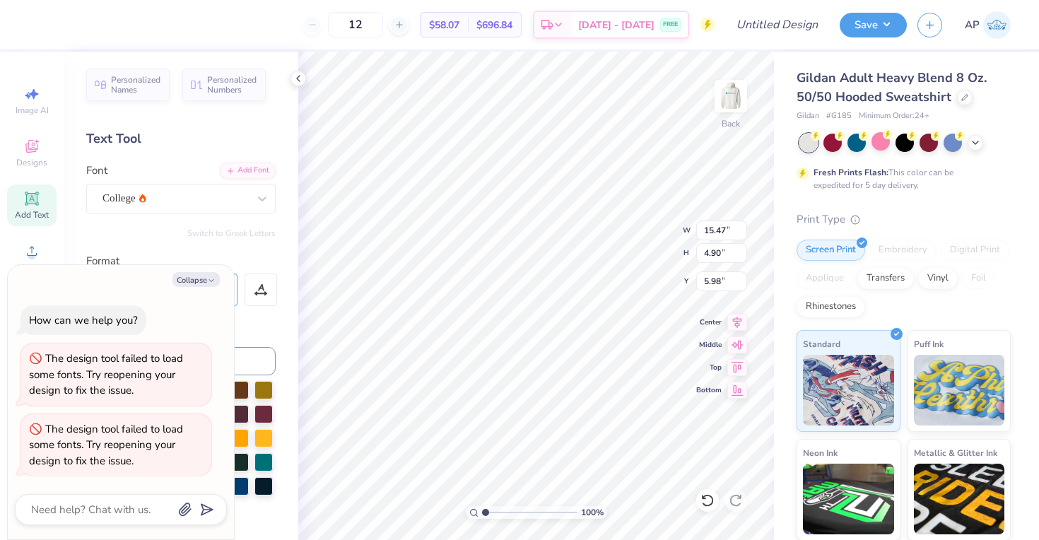
type textarea "x"
type input "14.55"
type input "4.61"
type textarea "x"
type input "4.95"
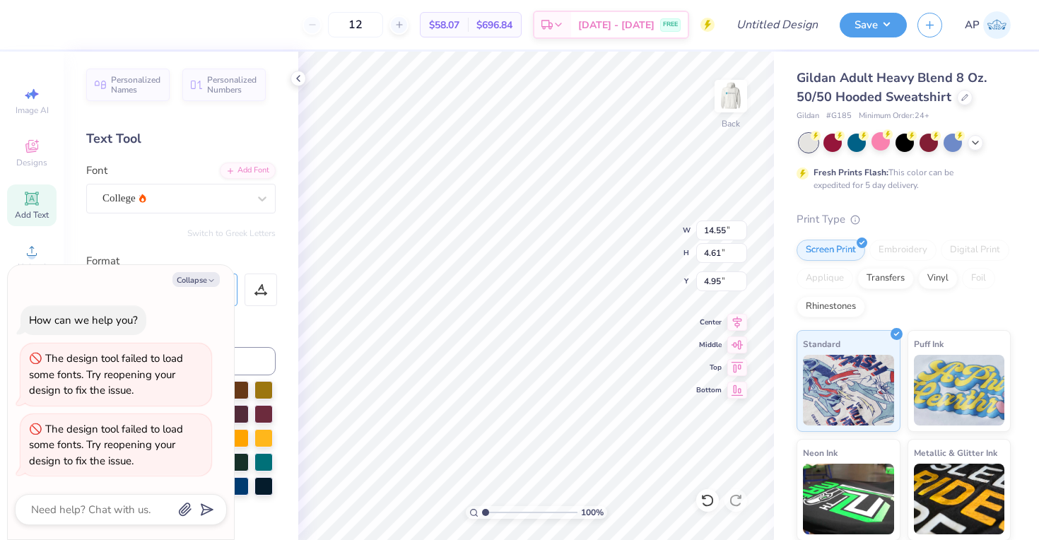
scroll to position [0, 3]
click at [188, 283] on button "Collapse" at bounding box center [195, 279] width 47 height 15
type textarea "x"
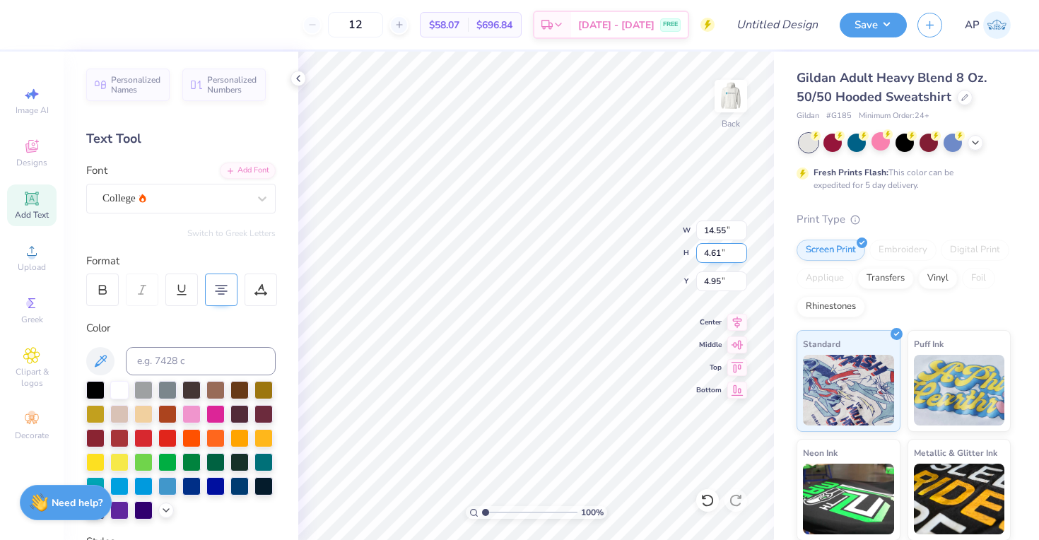
type input "4.62"
click at [741, 249] on input "4.62" at bounding box center [721, 253] width 51 height 20
type input "14.56"
click at [742, 228] on input "14.56" at bounding box center [721, 230] width 51 height 20
type input "4.94"
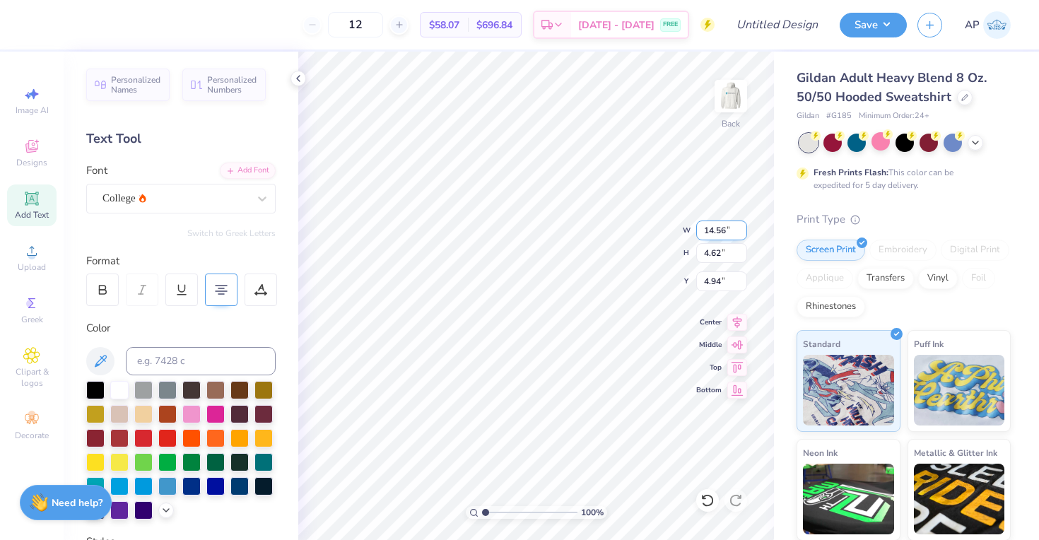
type input "4.61"
type input "4.95"
type input "14.57"
click at [740, 225] on input "14.57" at bounding box center [721, 230] width 51 height 20
click at [729, 98] on img at bounding box center [730, 96] width 57 height 57
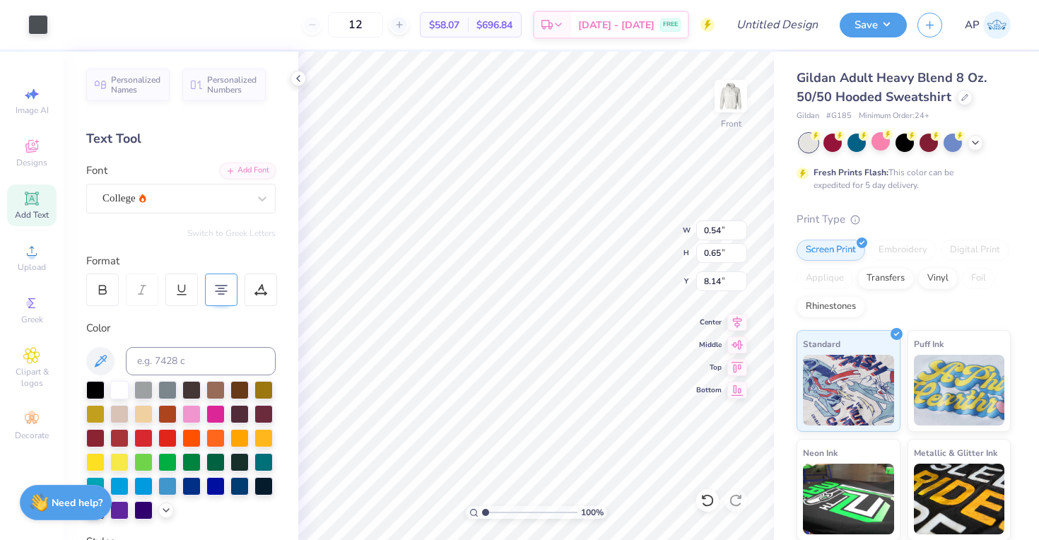
type input "10.99"
type input "0.22"
type input "0.25"
type input "11.06"
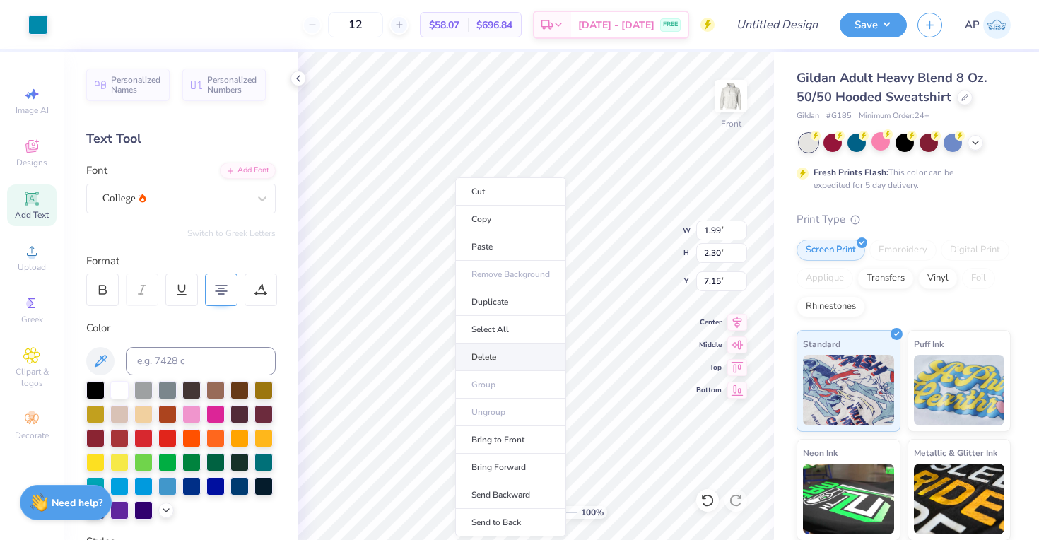
click at [497, 355] on li "Delete" at bounding box center [510, 357] width 111 height 28
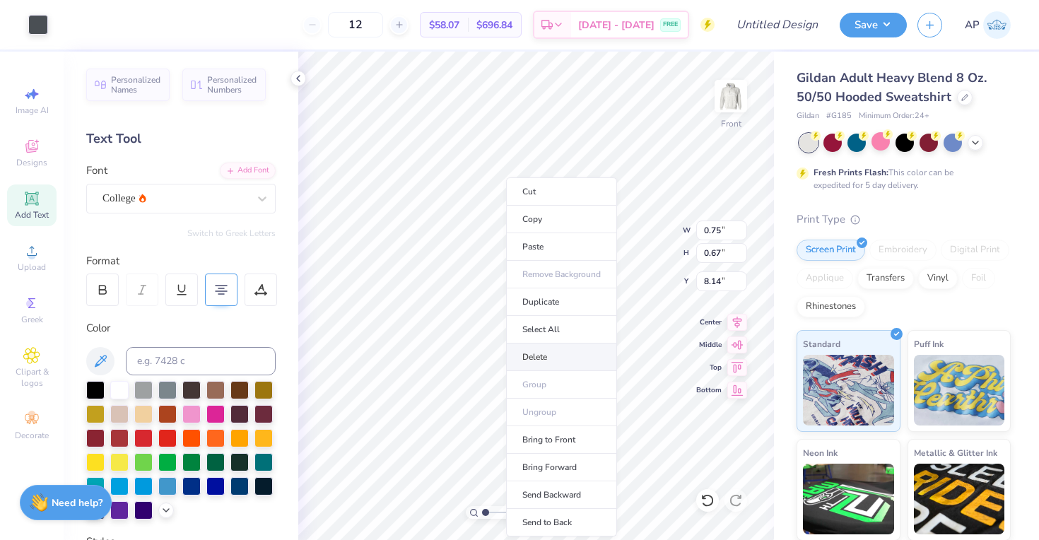
click at [535, 347] on li "Delete" at bounding box center [561, 357] width 111 height 28
click at [528, 361] on li "Delete" at bounding box center [552, 357] width 111 height 28
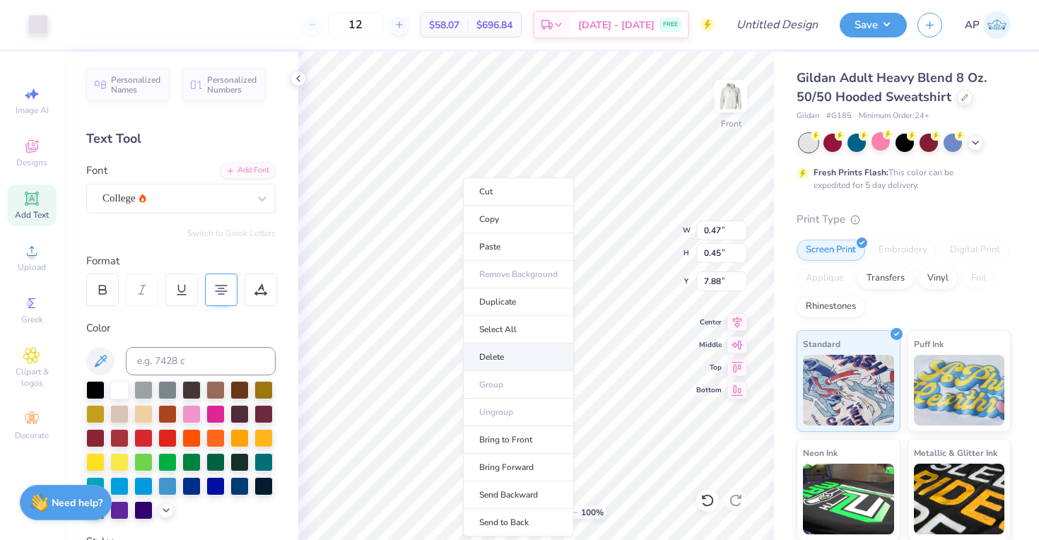
click at [497, 356] on li "Delete" at bounding box center [518, 357] width 111 height 28
click at [497, 352] on li "Delete" at bounding box center [513, 357] width 111 height 28
click at [500, 357] on li "Delete" at bounding box center [523, 357] width 111 height 28
click at [507, 361] on li "Delete" at bounding box center [518, 357] width 111 height 28
click at [495, 353] on li "Delete" at bounding box center [518, 357] width 111 height 28
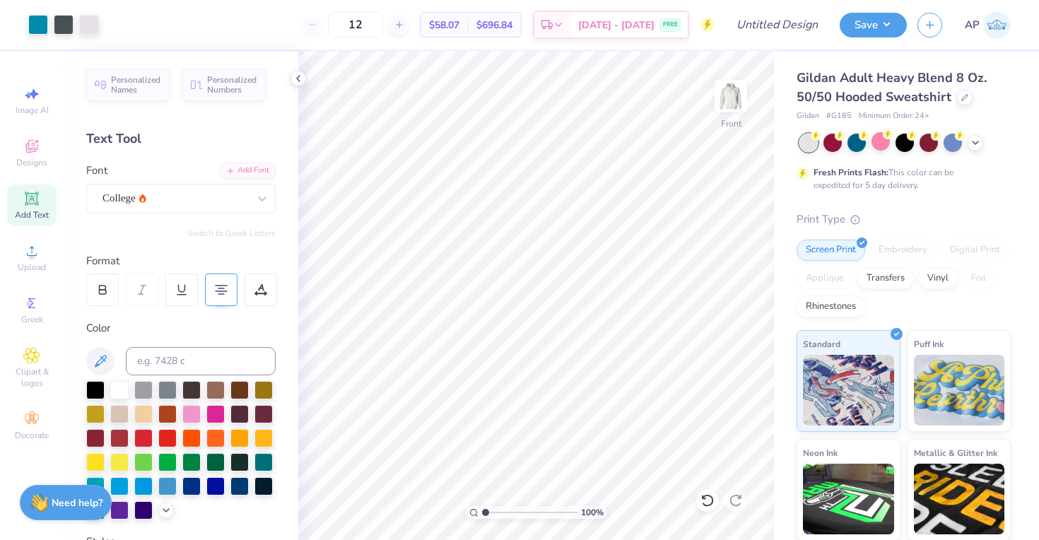
type input "1.04"
type textarea "x"
type input "1.26"
type textarea "x"
type input "1.41"
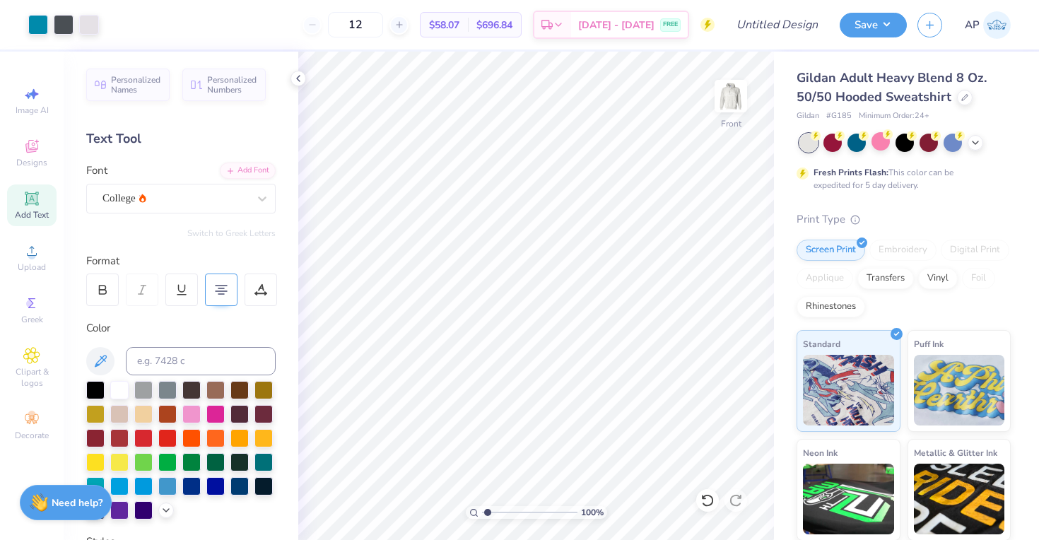
type textarea "x"
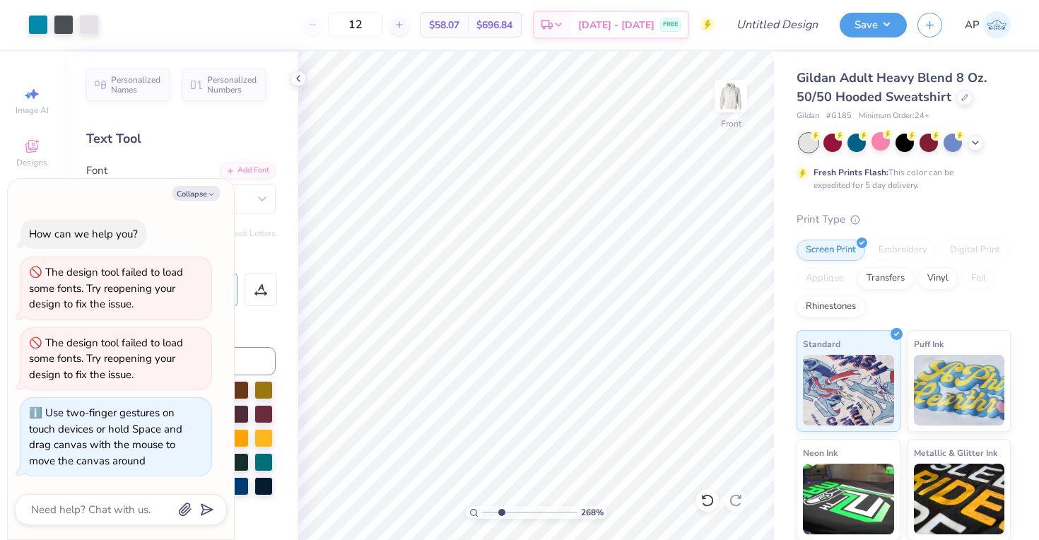
type input "2.68"
drag, startPoint x: 483, startPoint y: 509, endPoint x: 501, endPoint y: 509, distance: 17.7
click at [501, 509] on input "range" at bounding box center [529, 512] width 95 height 13
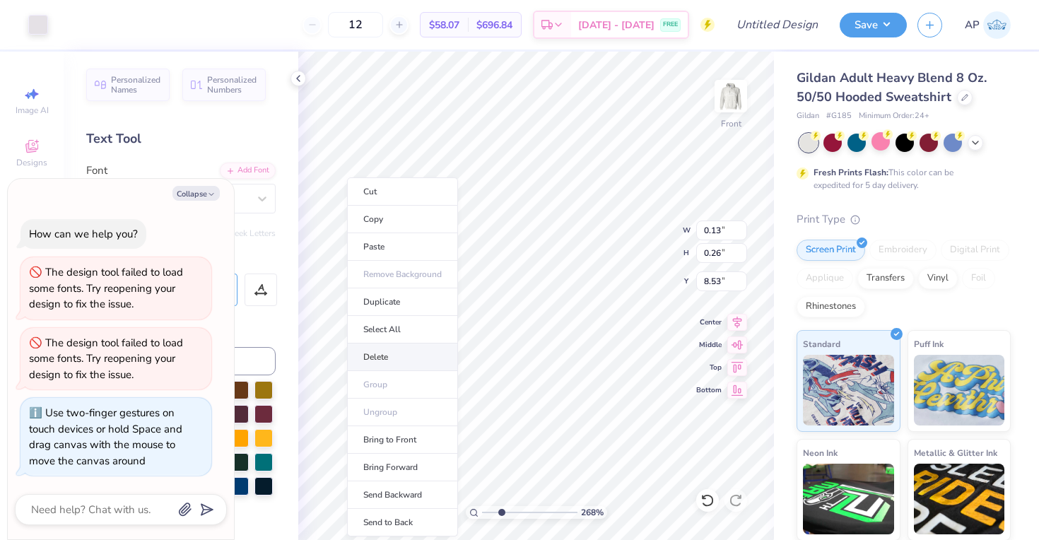
click at [389, 351] on li "Delete" at bounding box center [402, 357] width 111 height 28
click at [402, 349] on li "Delete" at bounding box center [411, 357] width 111 height 28
click at [392, 362] on li "Delete" at bounding box center [393, 357] width 111 height 28
click at [366, 358] on li "Delete" at bounding box center [386, 357] width 111 height 28
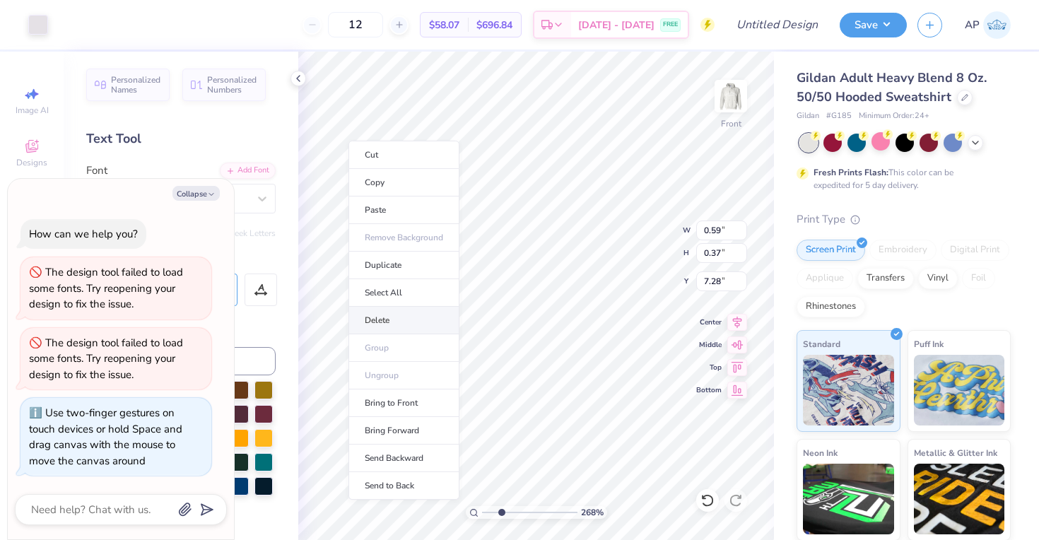
click at [389, 311] on li "Delete" at bounding box center [403, 321] width 111 height 28
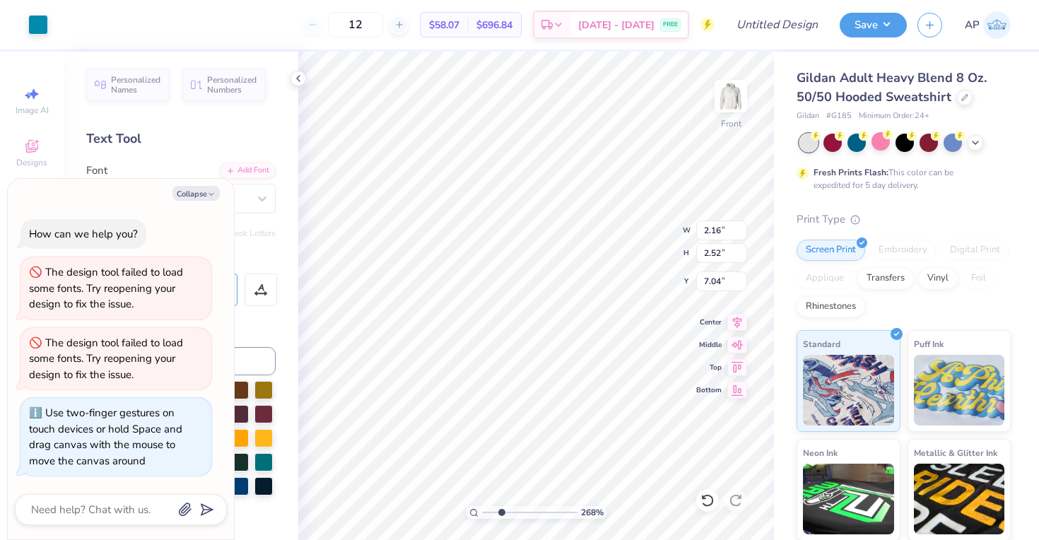
type textarea "x"
type input "0.83"
type input "0.14"
type input "7.60"
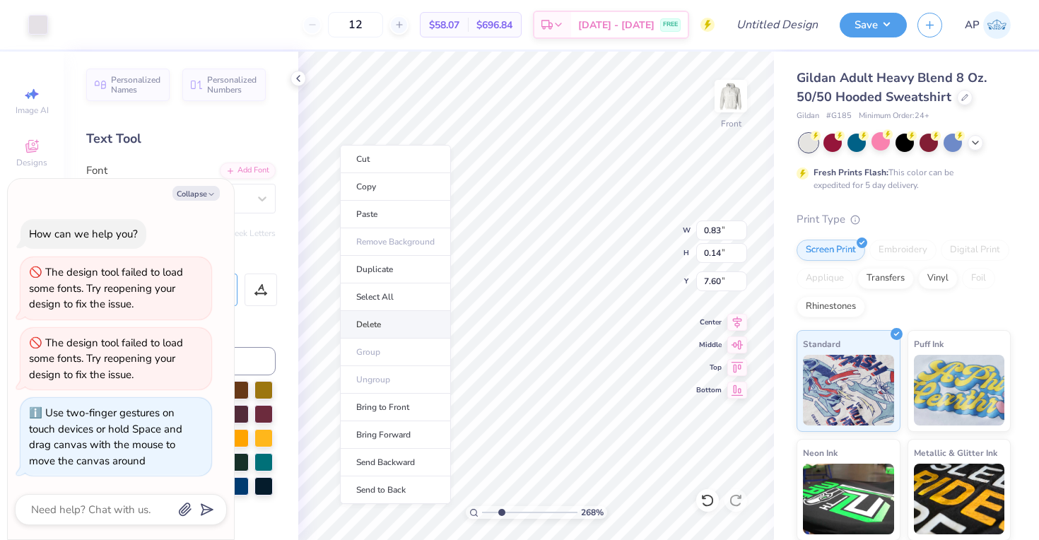
click at [396, 319] on li "Delete" at bounding box center [395, 325] width 111 height 28
click at [389, 317] on li "Delete" at bounding box center [399, 320] width 111 height 28
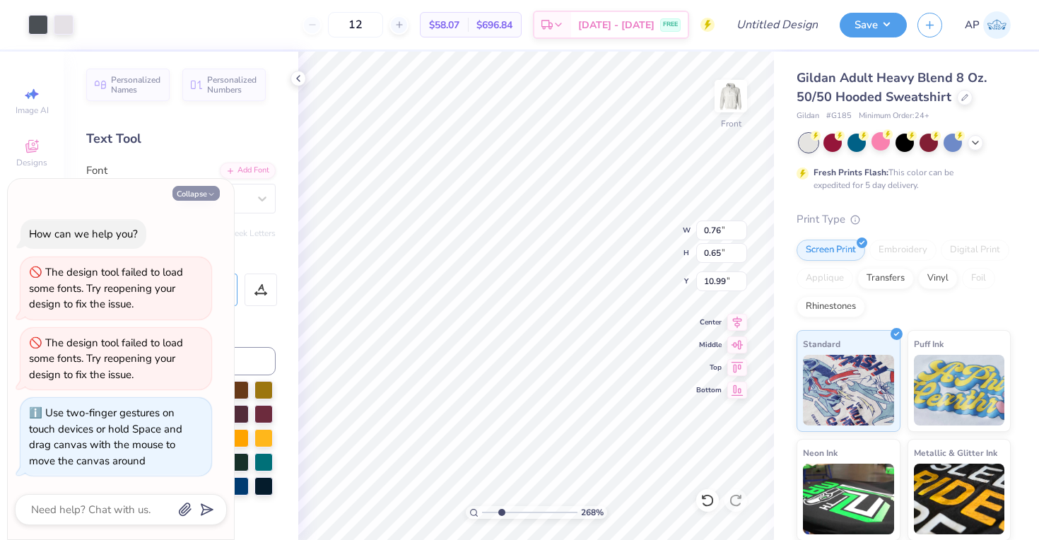
click at [193, 197] on button "Collapse" at bounding box center [195, 193] width 47 height 15
type textarea "x"
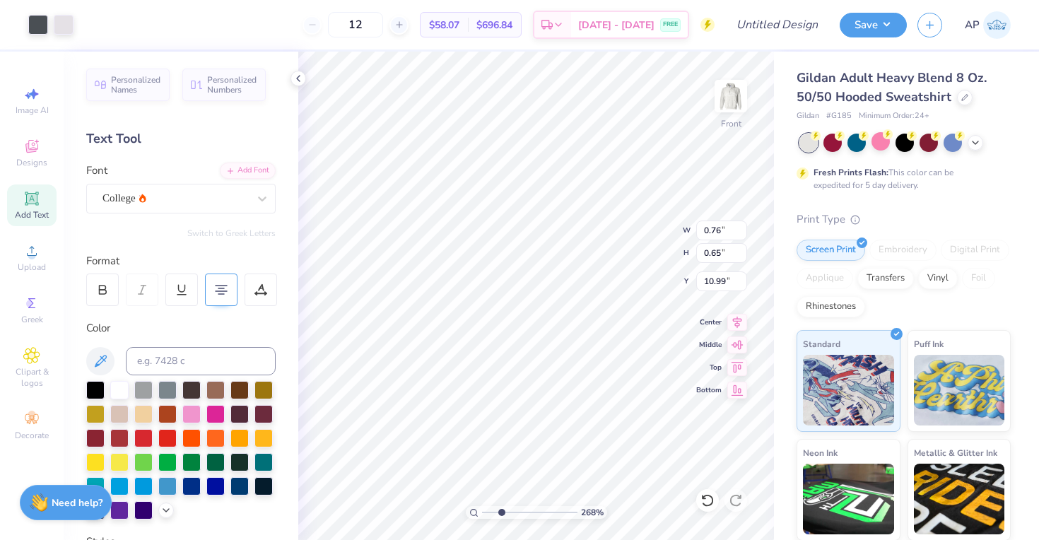
type input "2.16"
type input "2.52"
type input "7.04"
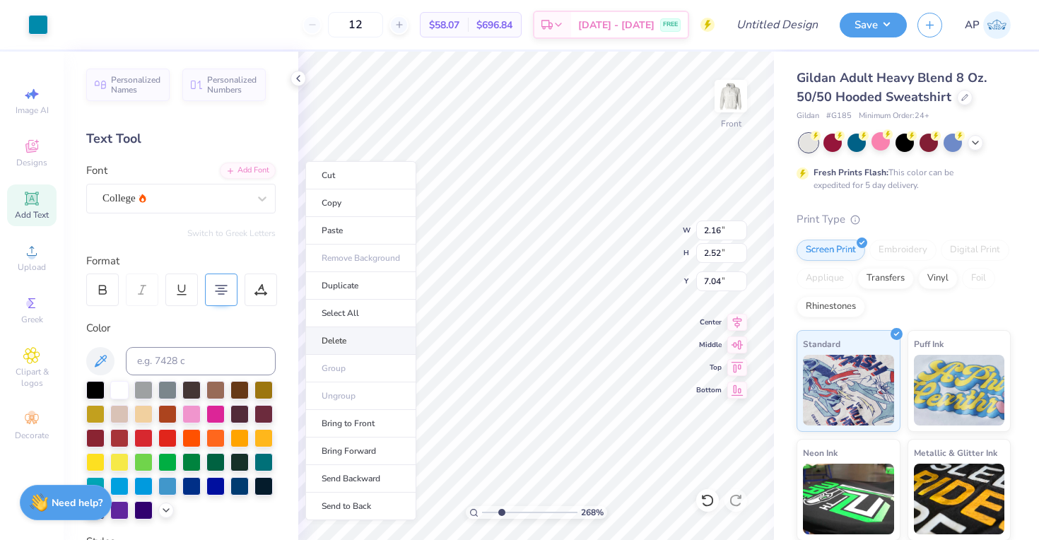
click at [355, 338] on li "Delete" at bounding box center [360, 341] width 111 height 28
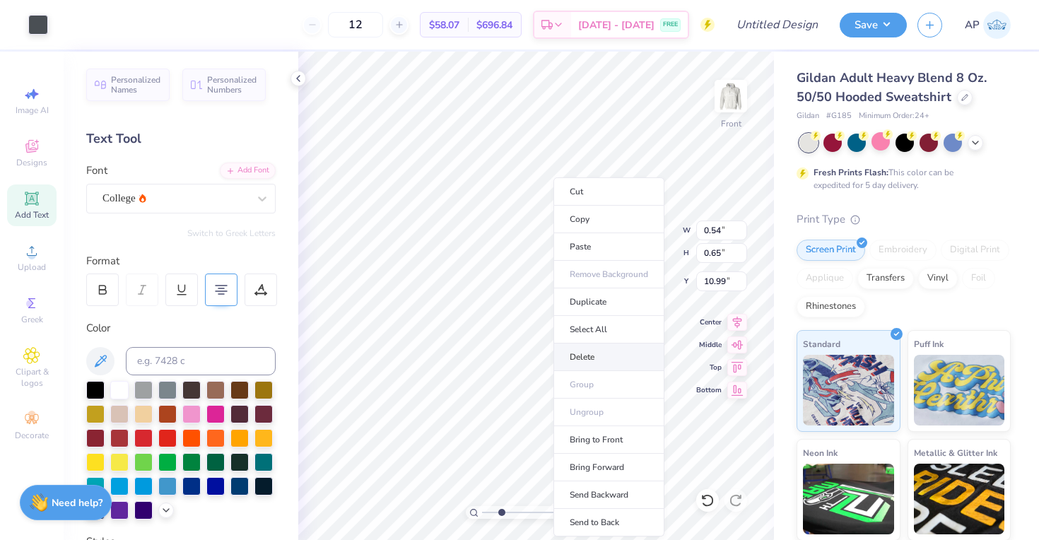
click at [578, 353] on li "Delete" at bounding box center [608, 357] width 111 height 28
click at [573, 354] on li "Delete" at bounding box center [591, 355] width 111 height 28
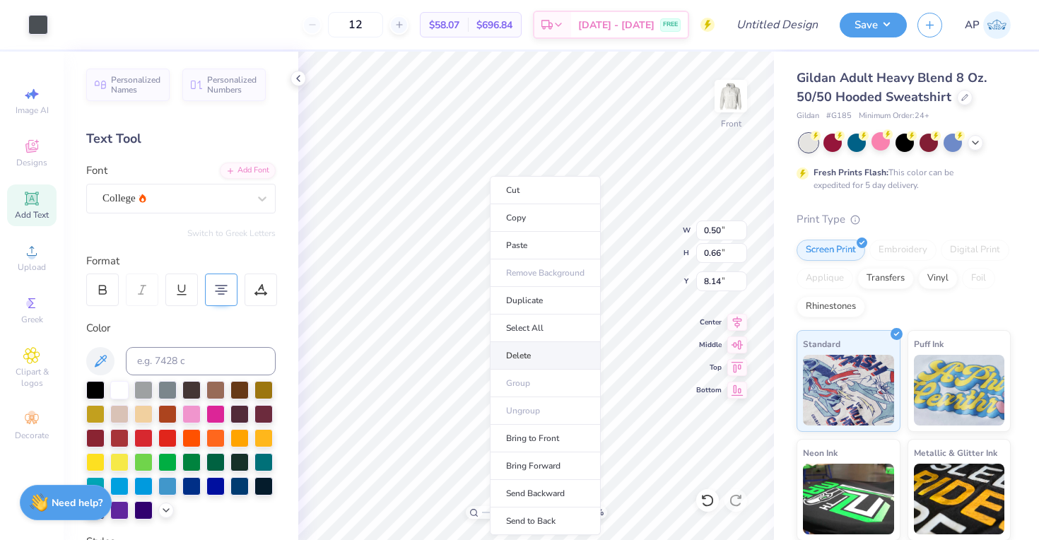
click at [532, 353] on li "Delete" at bounding box center [545, 356] width 111 height 28
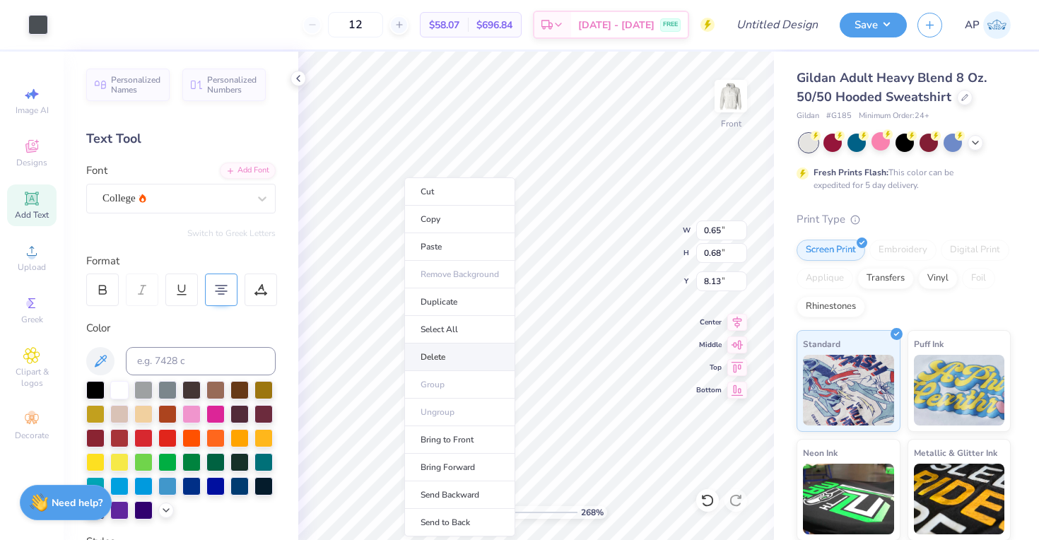
click at [484, 346] on li "Delete" at bounding box center [459, 357] width 111 height 28
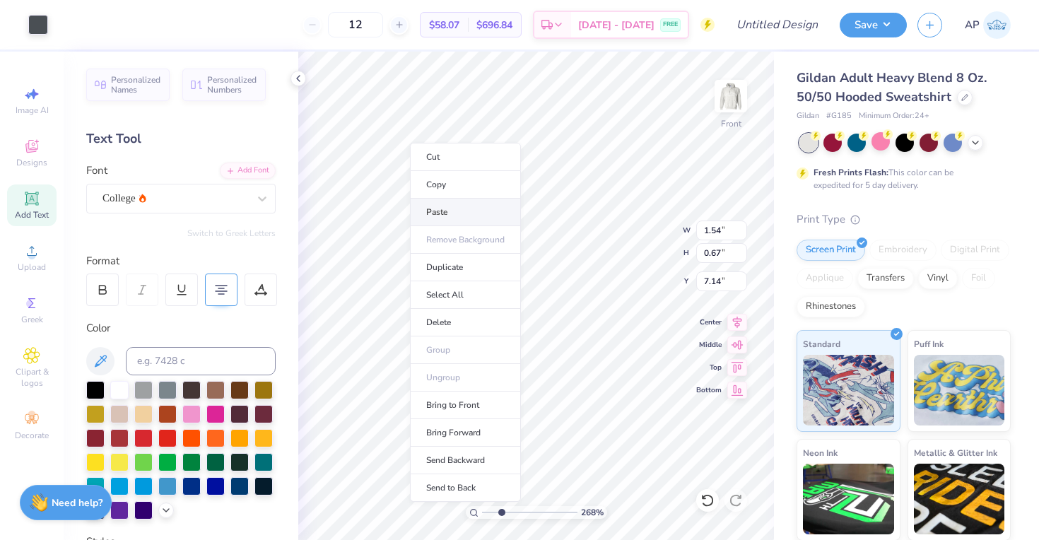
click at [444, 211] on li "Paste" at bounding box center [465, 213] width 111 height 28
type input "14.42"
type input "4.47"
type input "6.04"
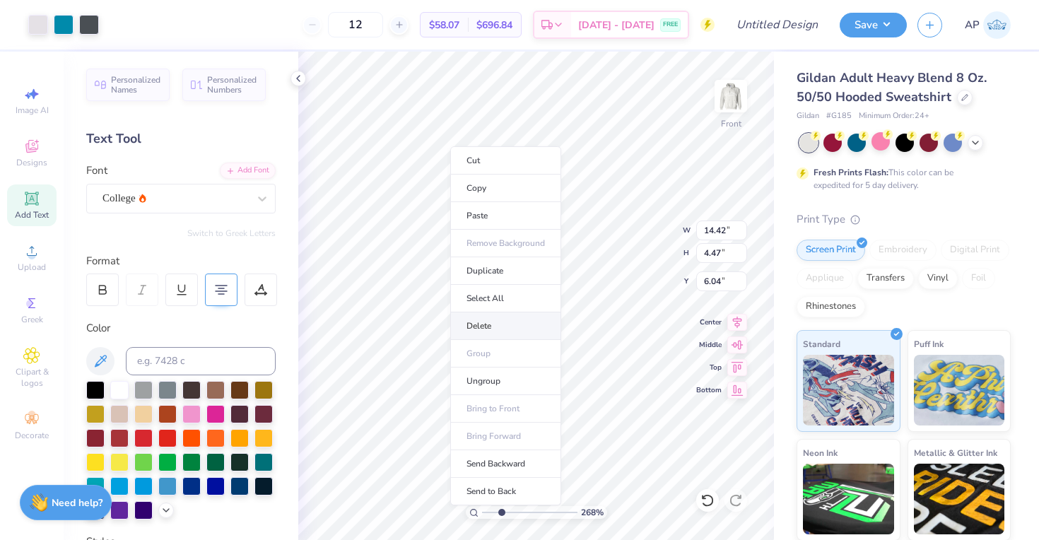
click at [491, 336] on li "Delete" at bounding box center [505, 326] width 111 height 28
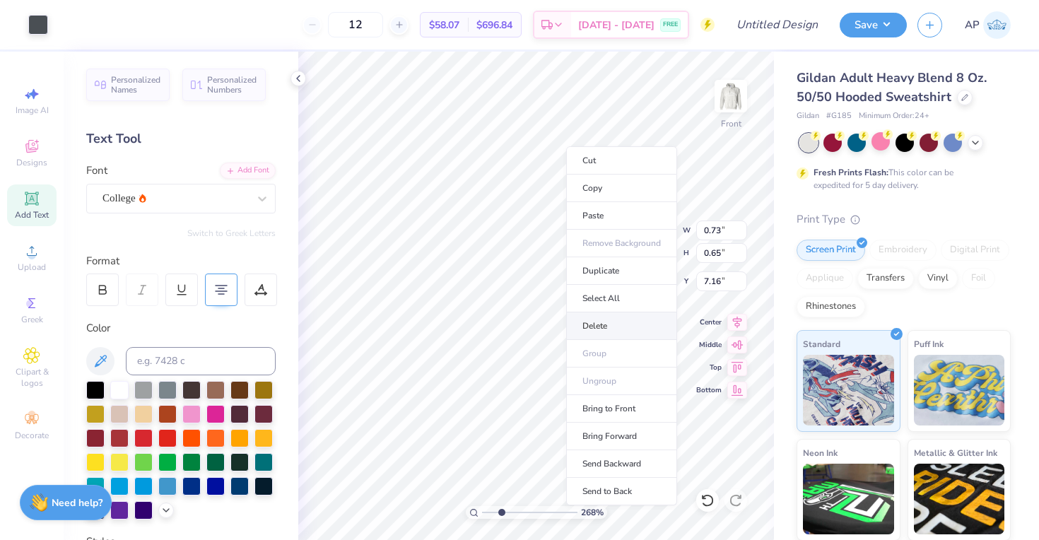
click at [605, 321] on li "Delete" at bounding box center [621, 326] width 111 height 28
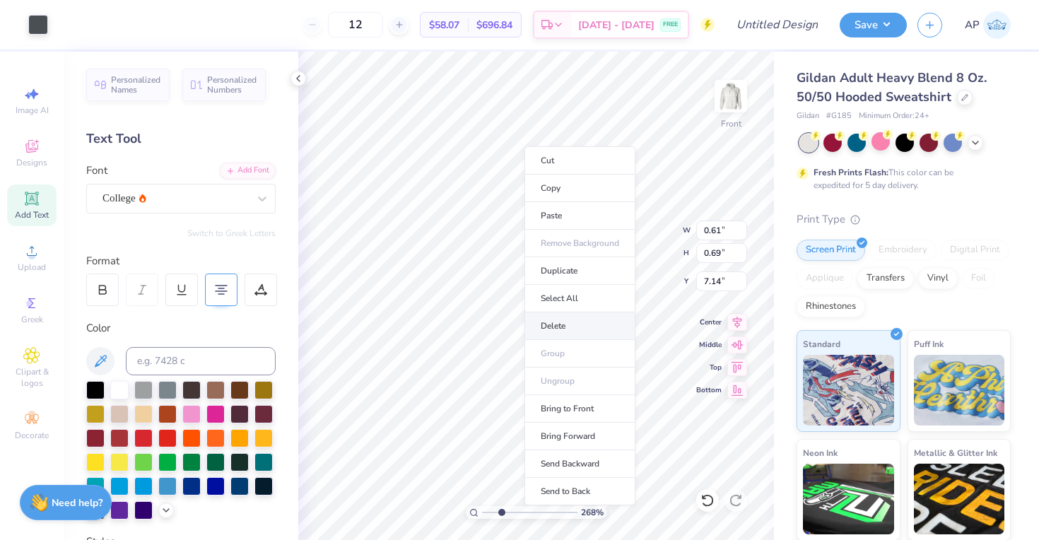
click at [569, 321] on li "Delete" at bounding box center [579, 326] width 111 height 28
click at [564, 324] on li "Delete" at bounding box center [571, 329] width 111 height 28
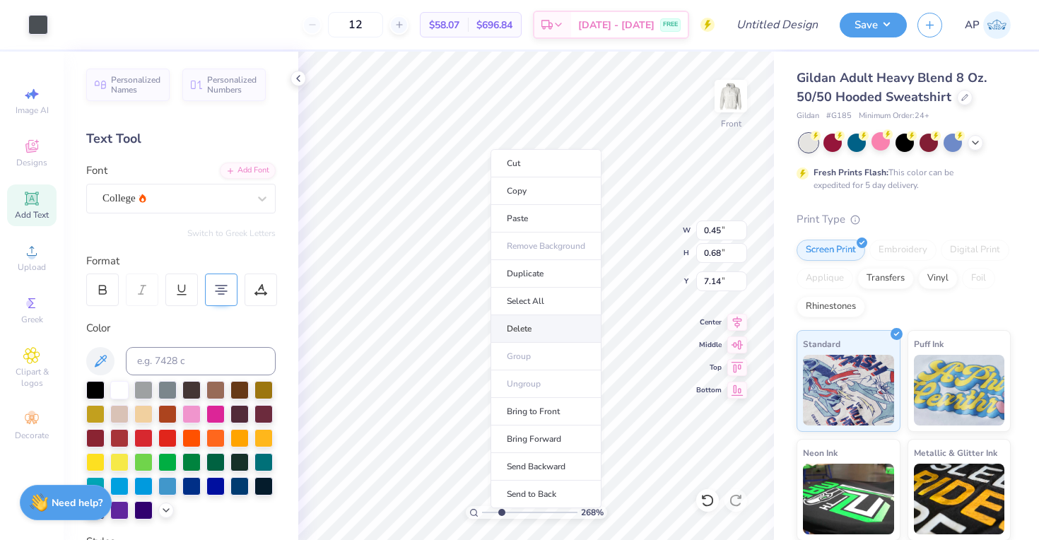
click at [527, 325] on li "Delete" at bounding box center [545, 329] width 111 height 28
click at [509, 322] on li "Delete" at bounding box center [523, 331] width 111 height 28
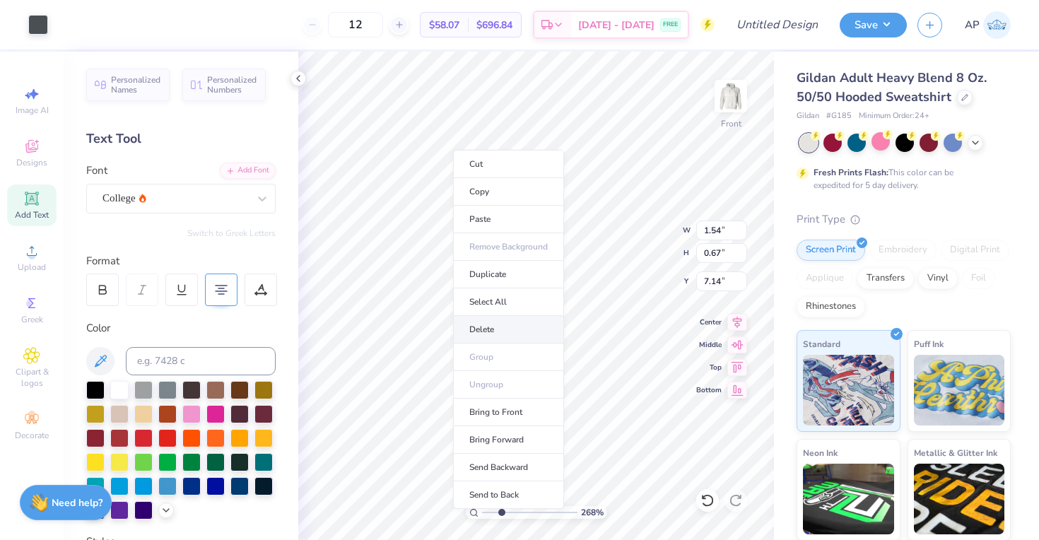
click at [490, 325] on li "Delete" at bounding box center [508, 330] width 111 height 28
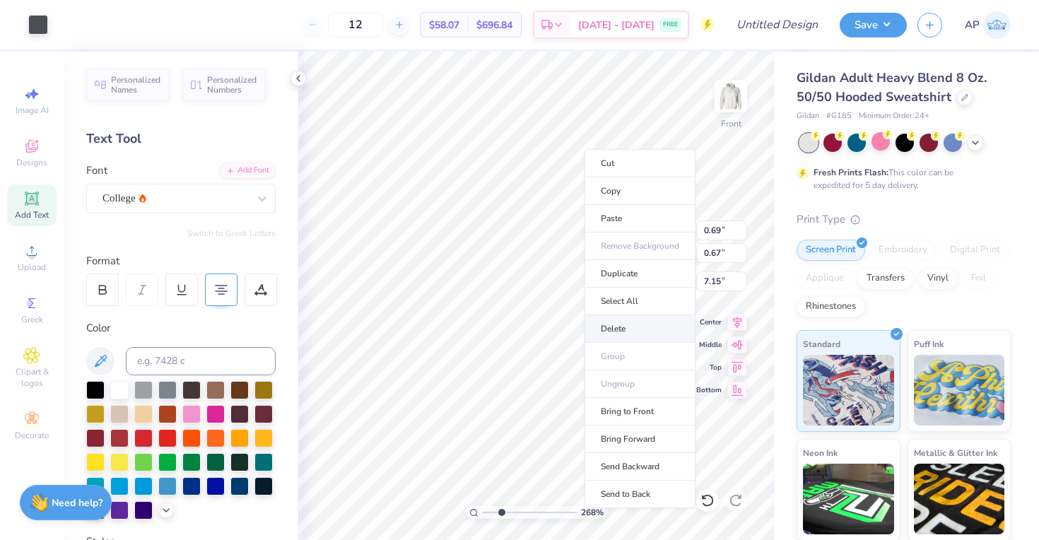
click at [625, 323] on li "Delete" at bounding box center [639, 329] width 111 height 28
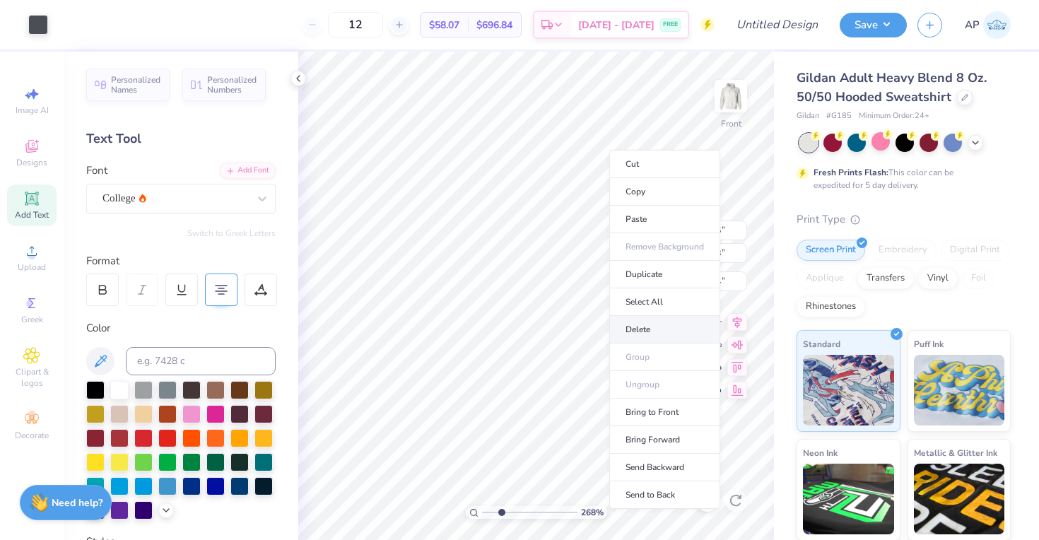
click at [651, 323] on li "Delete" at bounding box center [664, 330] width 111 height 28
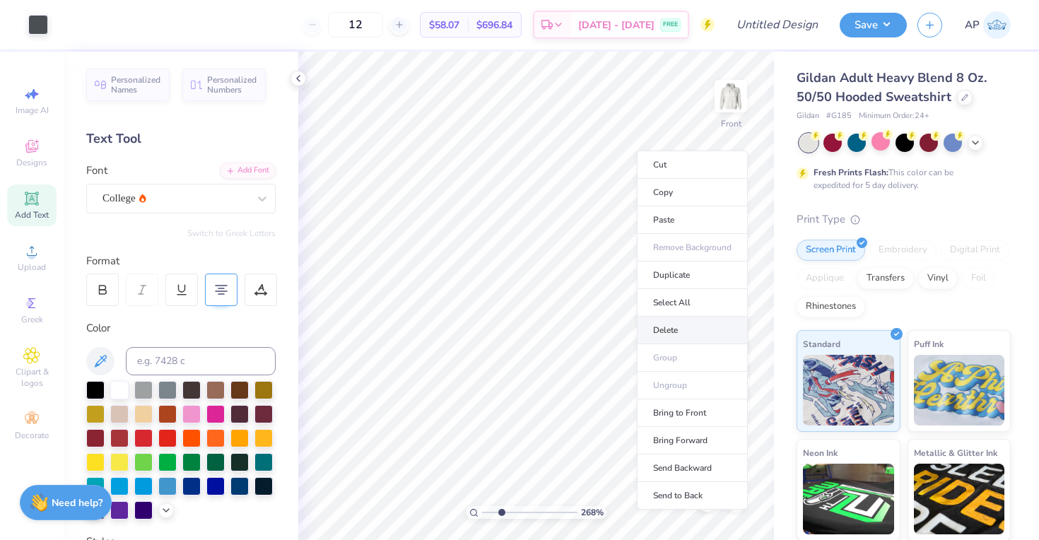
click at [671, 329] on li "Delete" at bounding box center [692, 331] width 111 height 28
click at [694, 326] on li "Delete" at bounding box center [709, 328] width 111 height 28
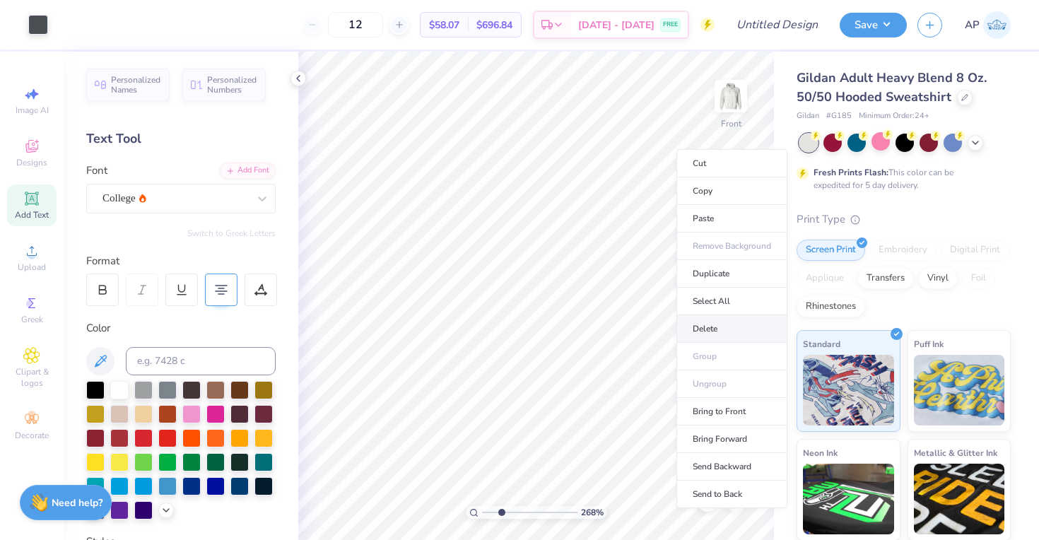
click at [712, 324] on li "Delete" at bounding box center [731, 329] width 111 height 28
click at [690, 319] on li "Delete" at bounding box center [710, 330] width 111 height 28
click at [695, 328] on li "Delete" at bounding box center [709, 329] width 111 height 28
click at [722, 331] on li "Delete" at bounding box center [746, 330] width 111 height 28
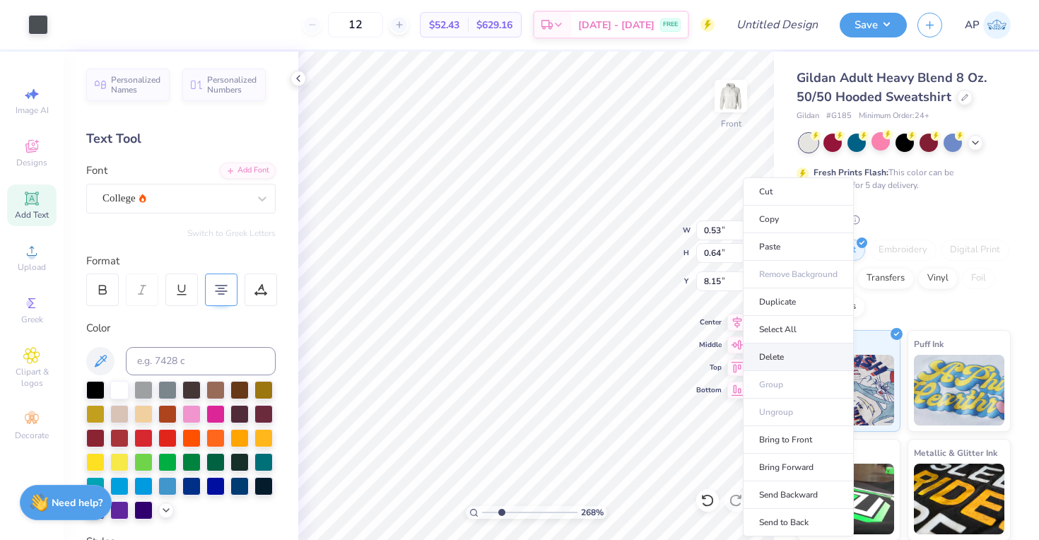
click at [776, 359] on li "Delete" at bounding box center [798, 357] width 111 height 28
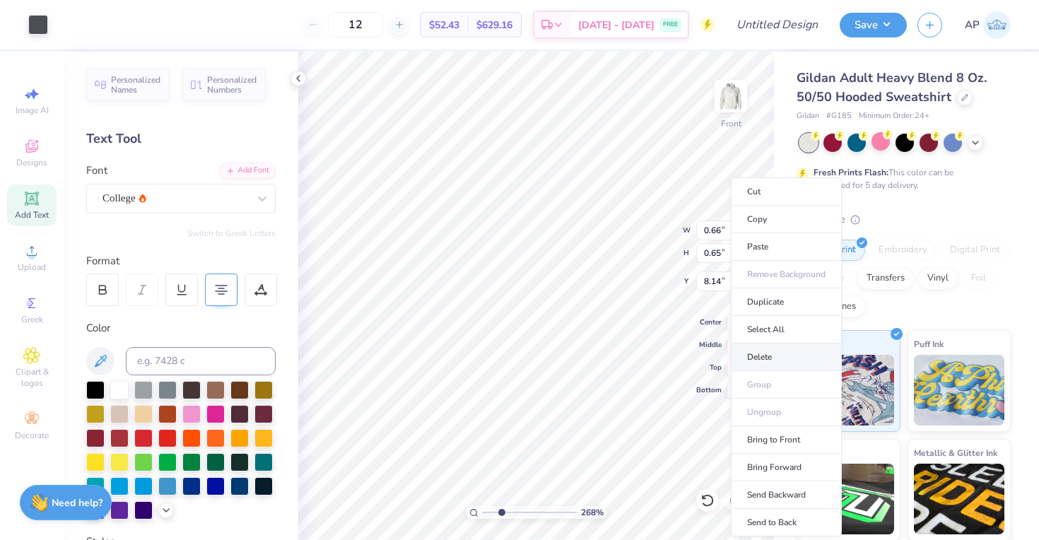
click at [757, 353] on li "Delete" at bounding box center [786, 357] width 111 height 28
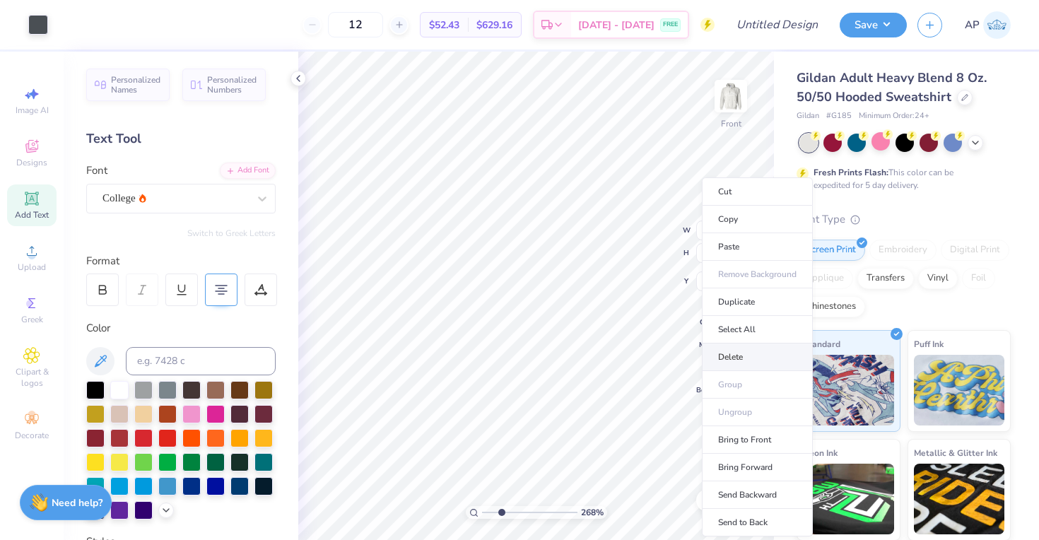
click at [732, 358] on li "Delete" at bounding box center [757, 357] width 111 height 28
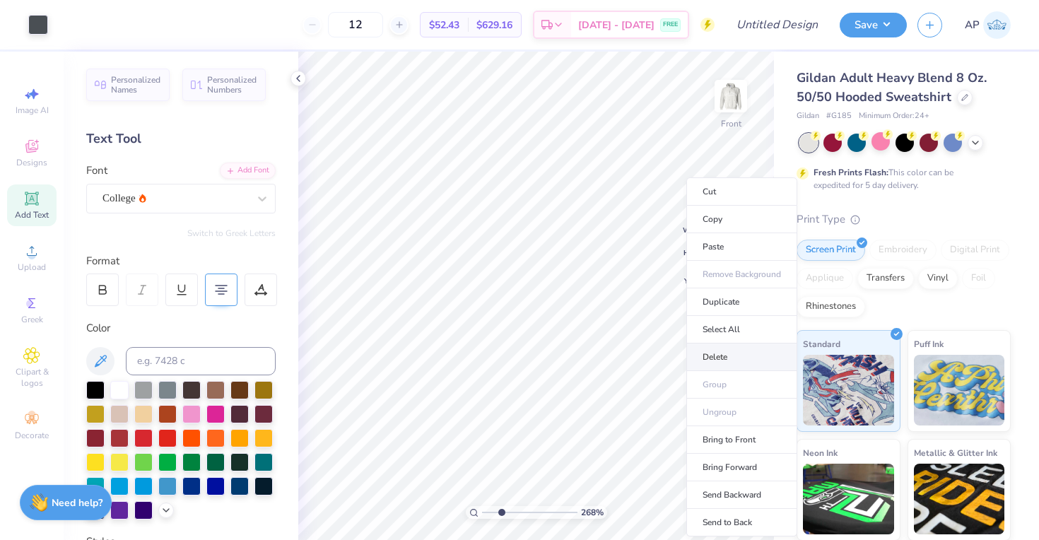
click at [724, 355] on li "Delete" at bounding box center [741, 357] width 111 height 28
click at [702, 364] on li "Delete" at bounding box center [717, 357] width 111 height 28
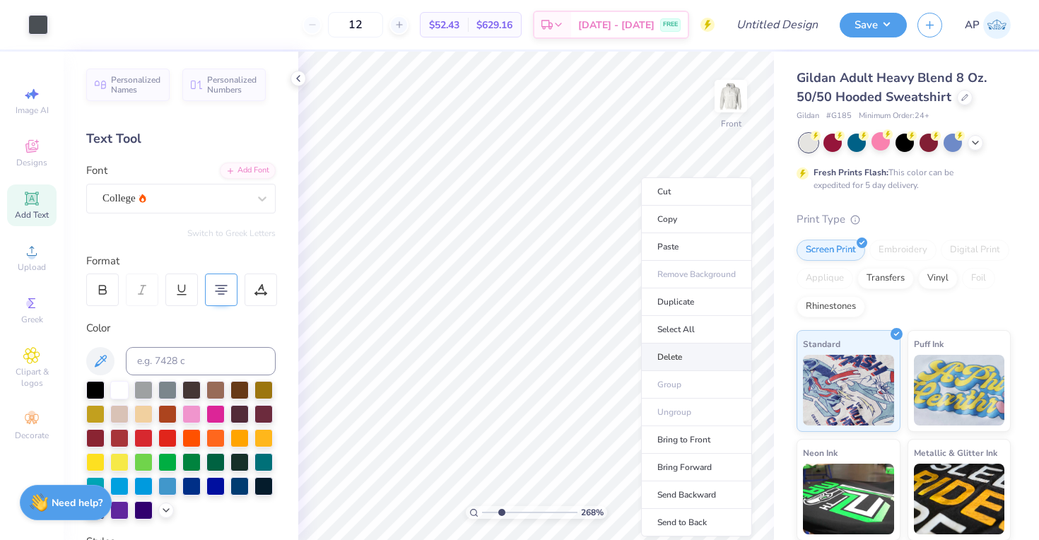
click at [680, 354] on li "Delete" at bounding box center [696, 357] width 111 height 28
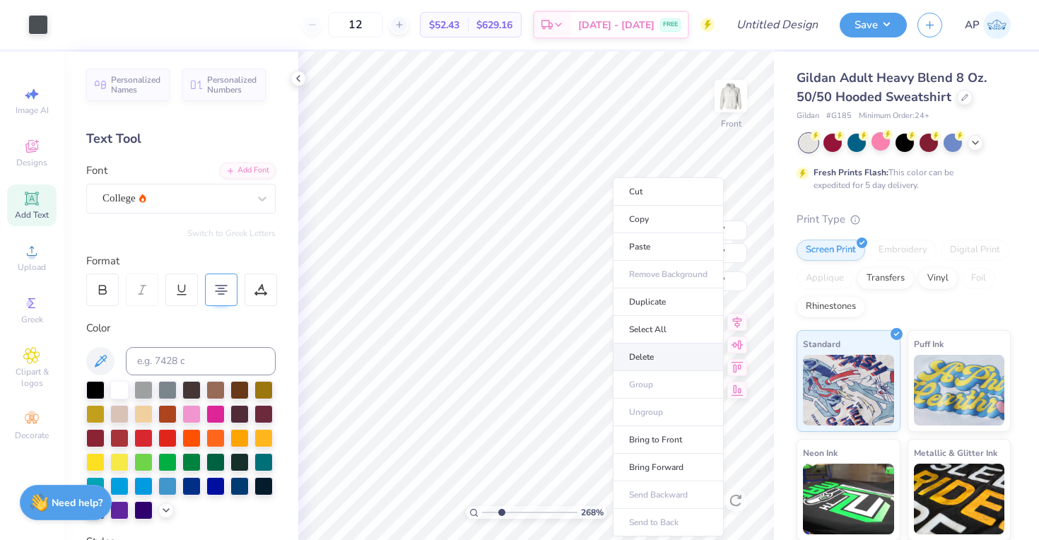
click at [664, 356] on li "Delete" at bounding box center [668, 357] width 111 height 28
click at [657, 357] on li "Delete" at bounding box center [659, 357] width 111 height 28
click at [678, 350] on li "Delete" at bounding box center [677, 356] width 111 height 28
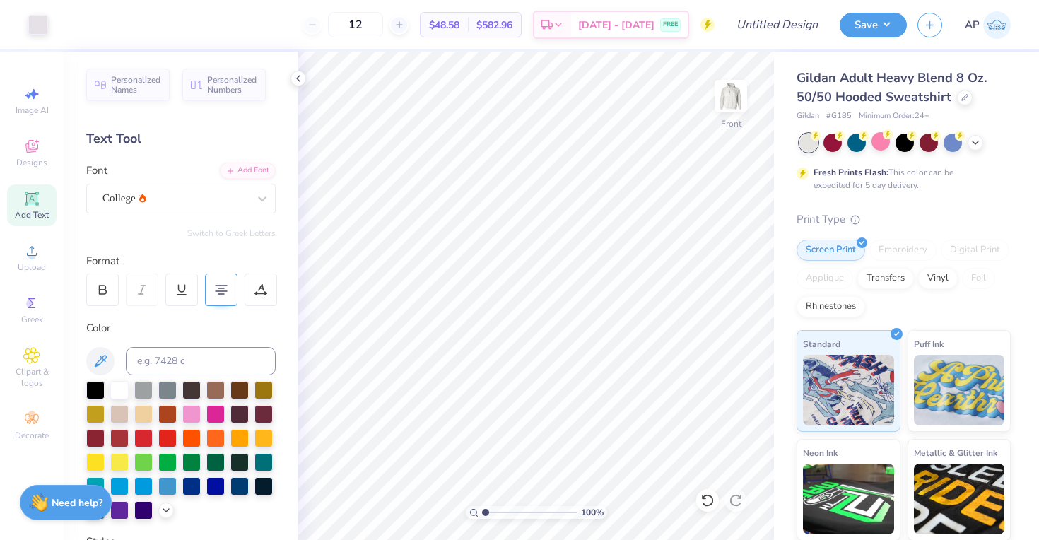
drag, startPoint x: 502, startPoint y: 508, endPoint x: 472, endPoint y: 509, distance: 30.4
type input "1"
click at [472, 509] on div "100 %" at bounding box center [536, 512] width 141 height 13
click at [743, 106] on img at bounding box center [730, 96] width 57 height 57
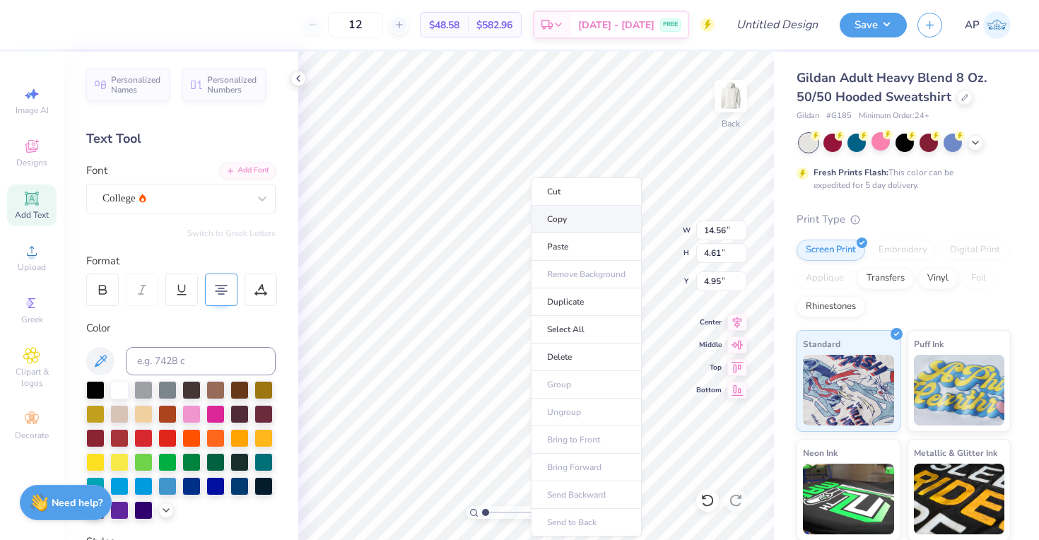
click at [565, 225] on li "Copy" at bounding box center [586, 220] width 111 height 28
click at [736, 92] on img at bounding box center [730, 96] width 57 height 57
type input "6.00"
type textarea "MASSACHUSETTS"
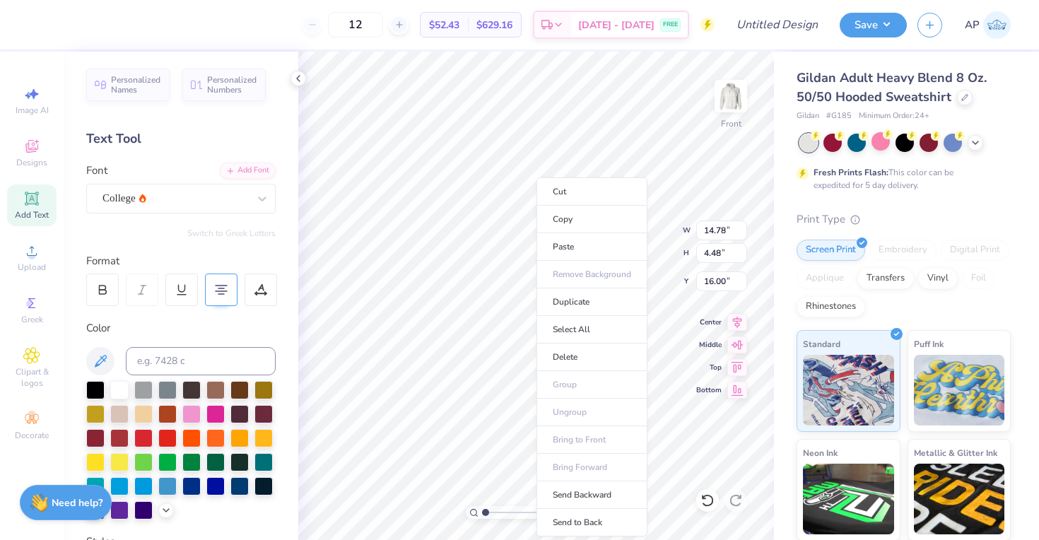
type input "6.10"
type textarea "MASSACHUSETTS General"
type input "16.00"
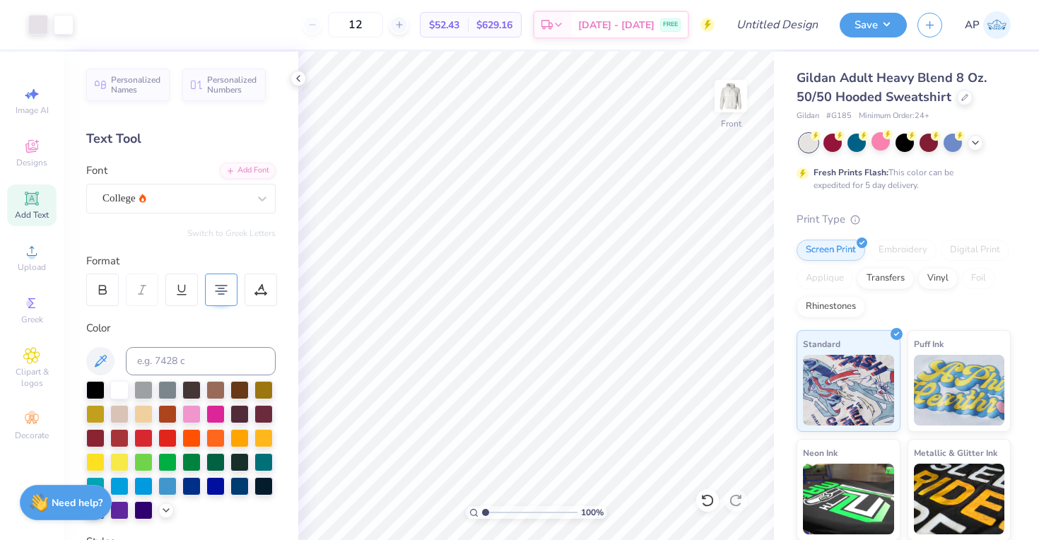
click at [31, 213] on span "Add Text" at bounding box center [32, 214] width 34 height 11
type textarea "T"
type textarea "BOSTON, MA"
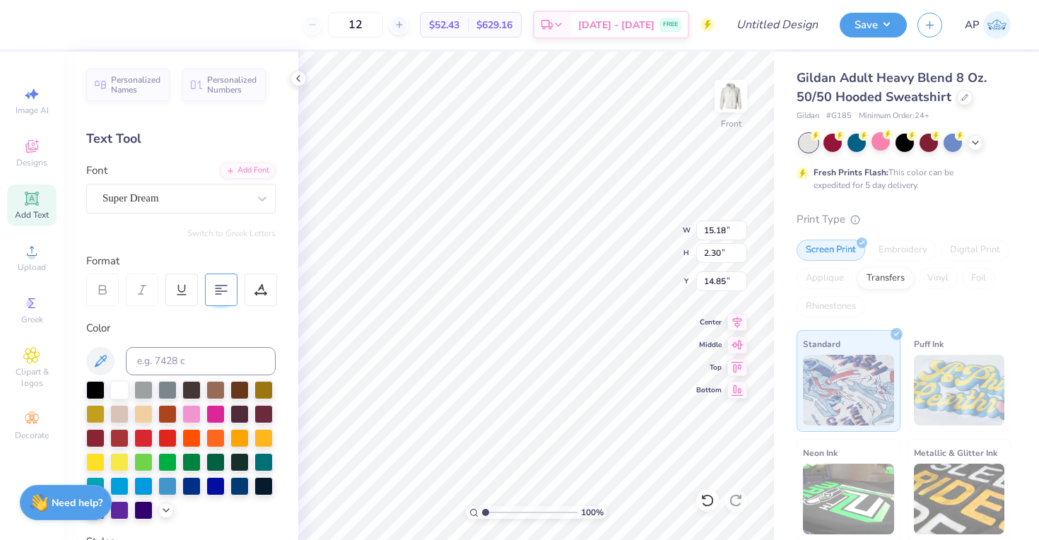
scroll to position [0, 3]
click at [227, 205] on div "Super Dream" at bounding box center [175, 198] width 148 height 22
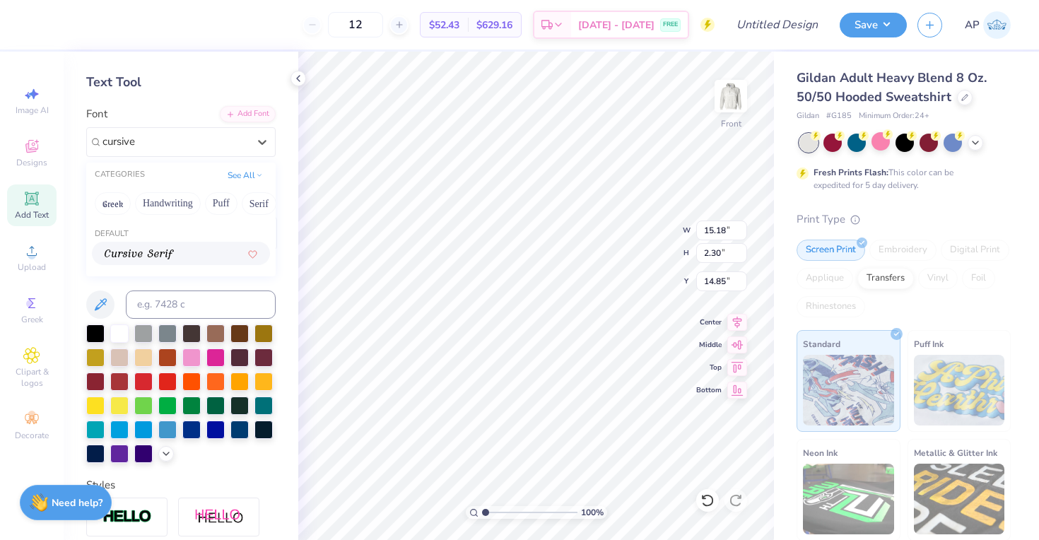
scroll to position [56, 0]
click at [191, 249] on div at bounding box center [181, 254] width 153 height 15
type input "cursive"
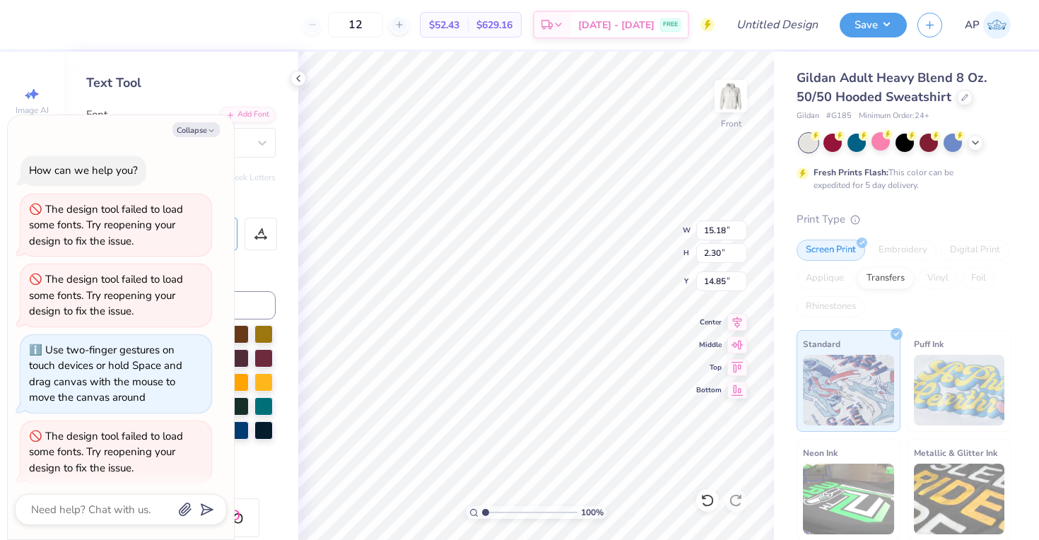
scroll to position [2, 0]
type textarea "x"
type input "15.67"
type input "2.10"
type input "14.95"
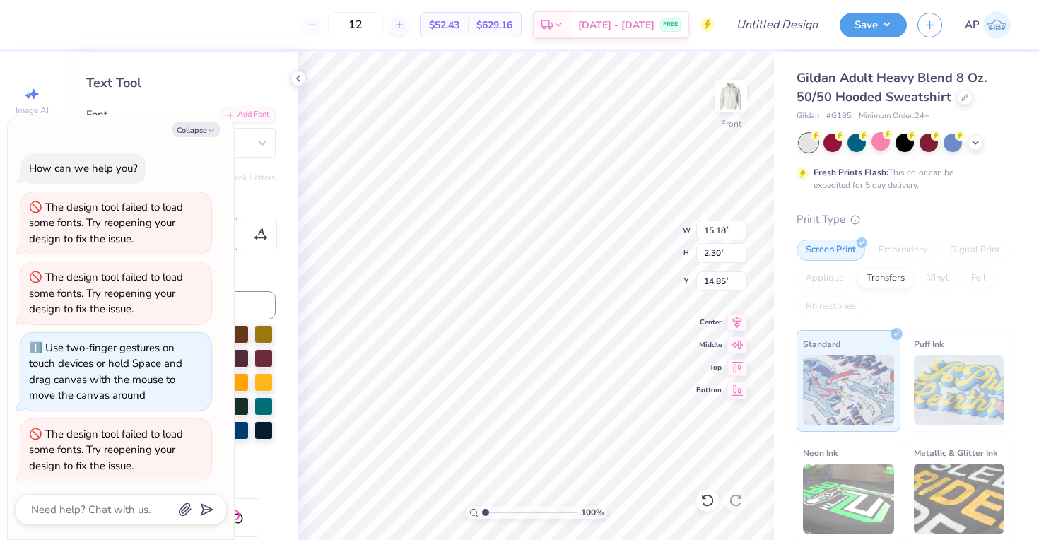
drag, startPoint x: 203, startPoint y: 130, endPoint x: 220, endPoint y: 146, distance: 24.0
click at [203, 130] on button "Collapse" at bounding box center [195, 129] width 47 height 15
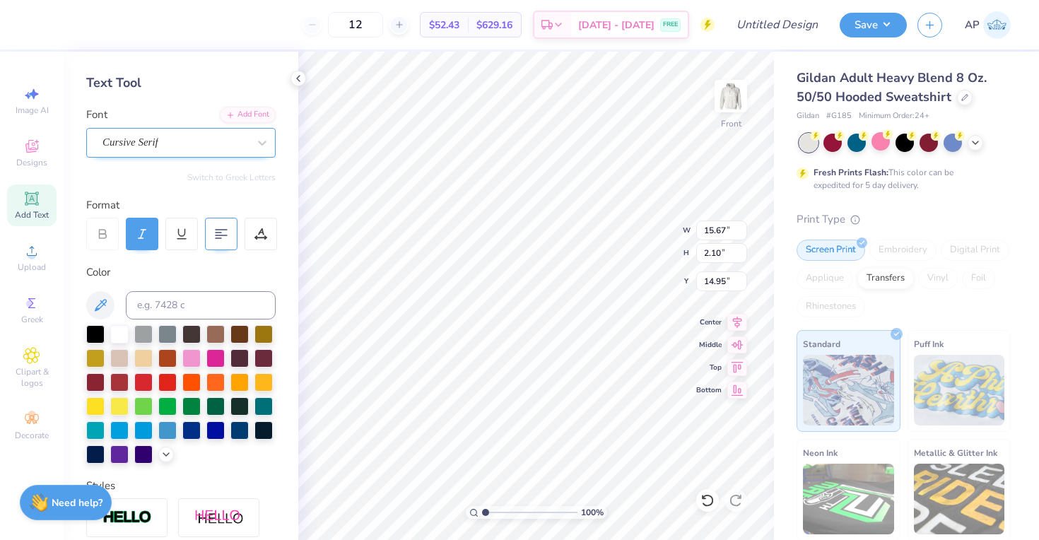
click at [169, 140] on div "Cursive Serif" at bounding box center [175, 142] width 148 height 22
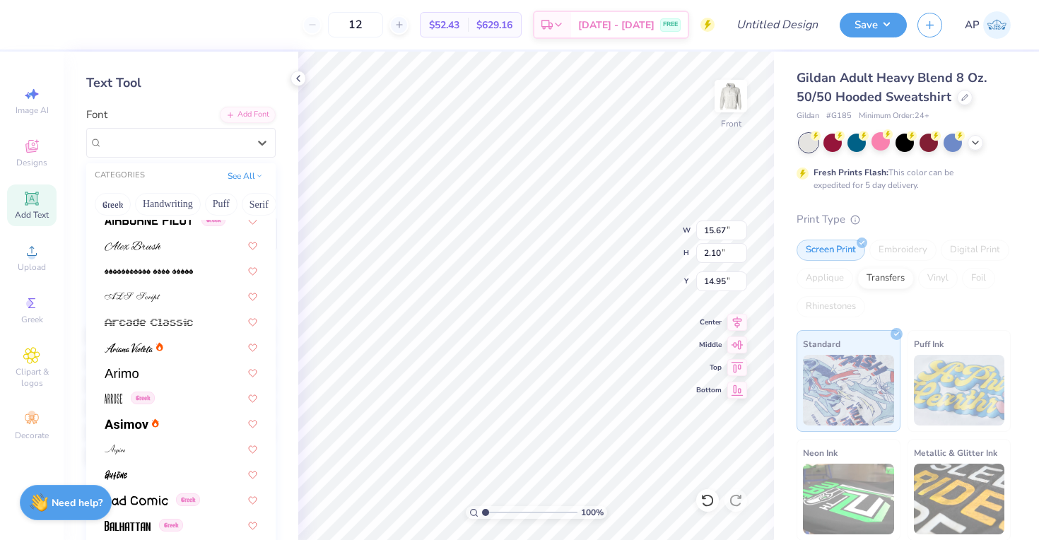
scroll to position [316, 0]
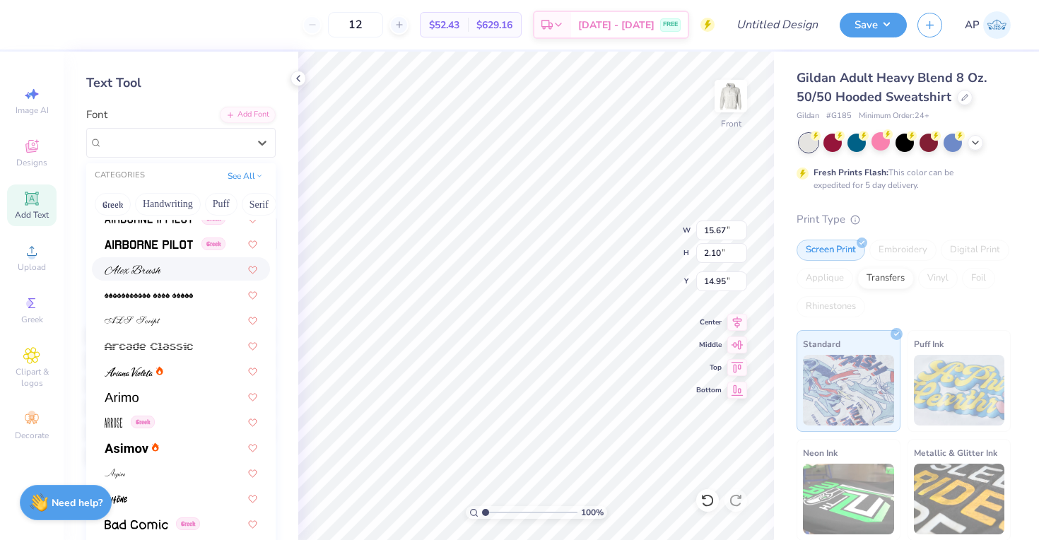
click at [187, 266] on div at bounding box center [181, 268] width 153 height 15
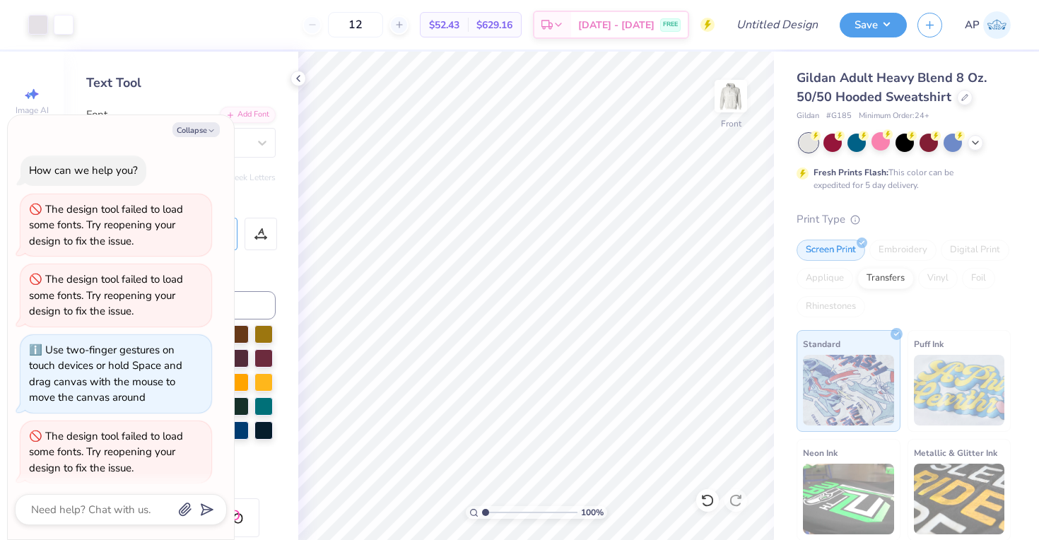
scroll to position [71, 0]
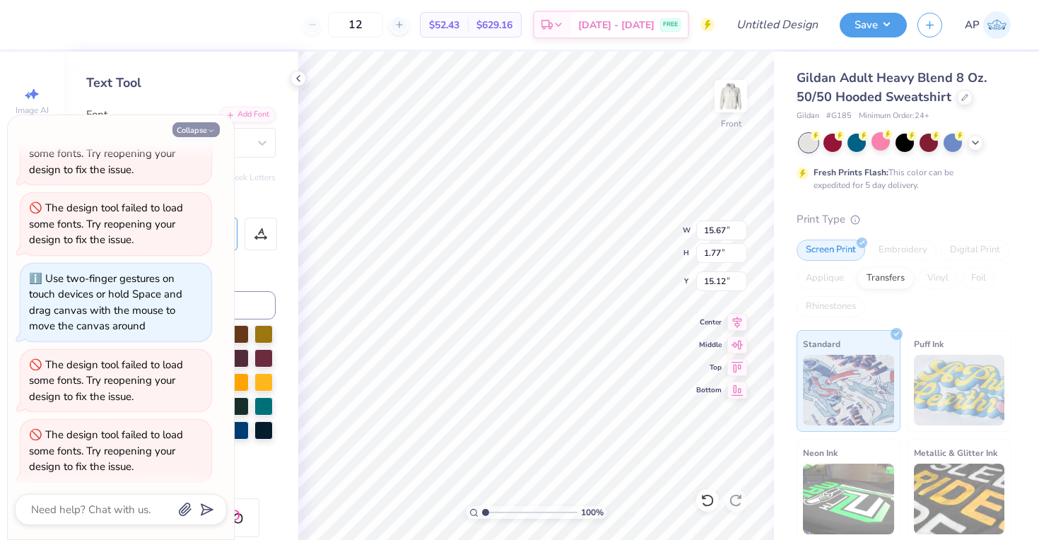
click at [196, 129] on button "Collapse" at bounding box center [195, 129] width 47 height 15
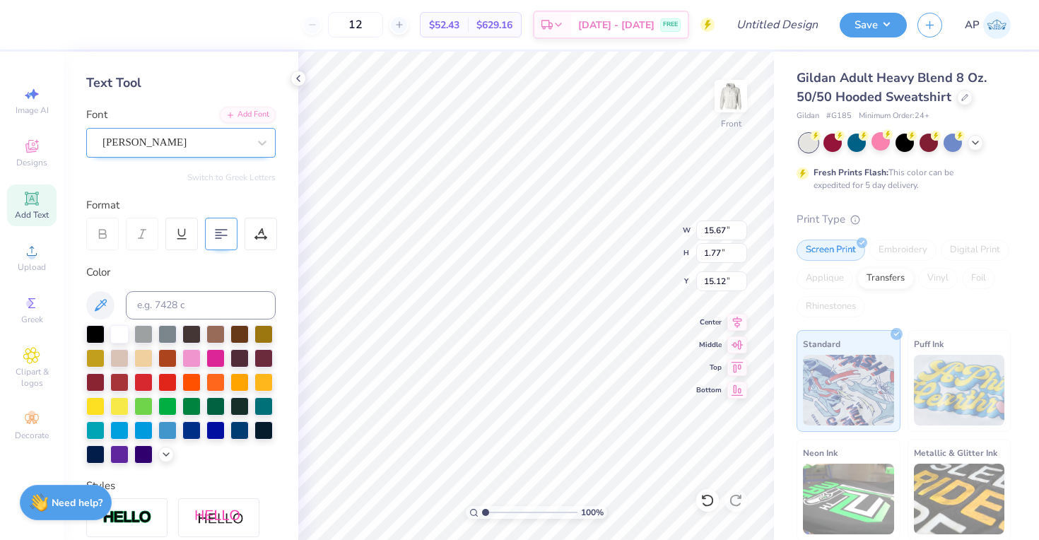
click at [198, 142] on div "Alex Brush" at bounding box center [175, 142] width 148 height 22
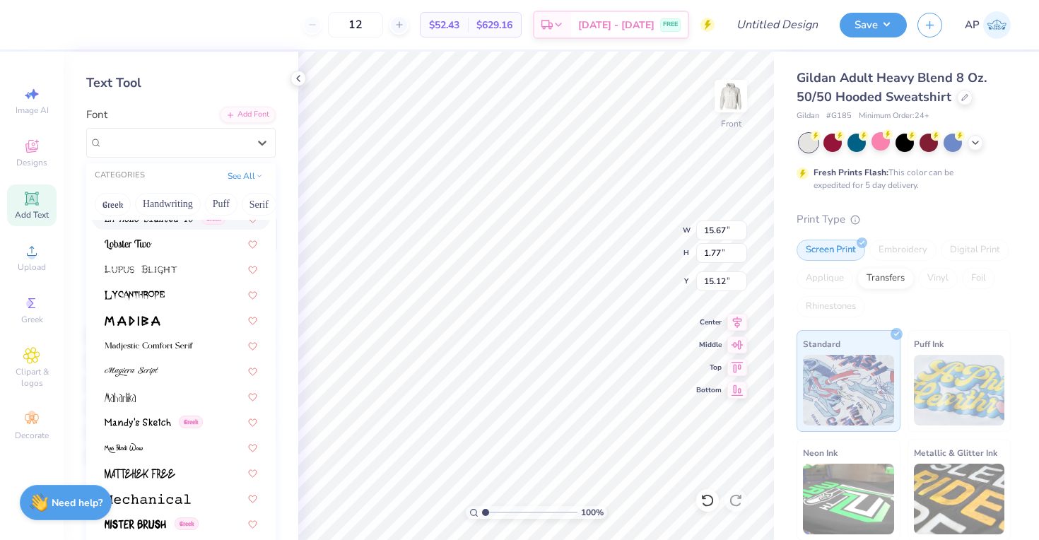
scroll to position [4880, 0]
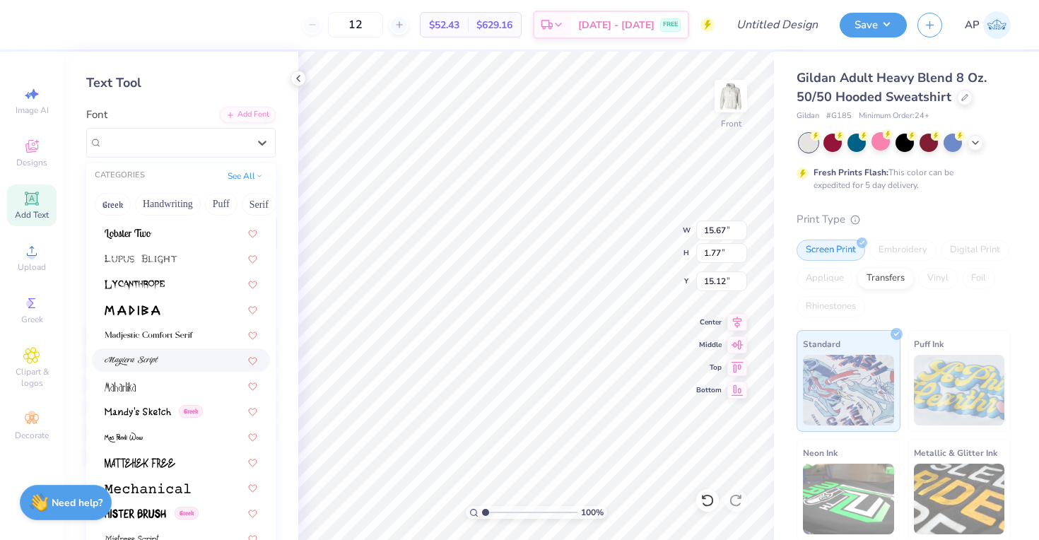
click at [187, 367] on div at bounding box center [181, 360] width 153 height 15
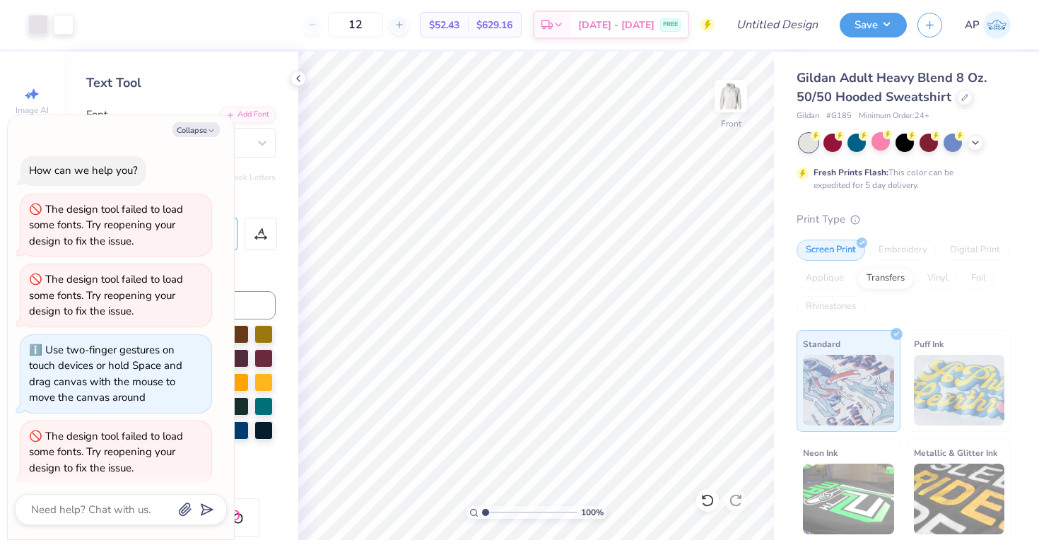
scroll to position [141, 0]
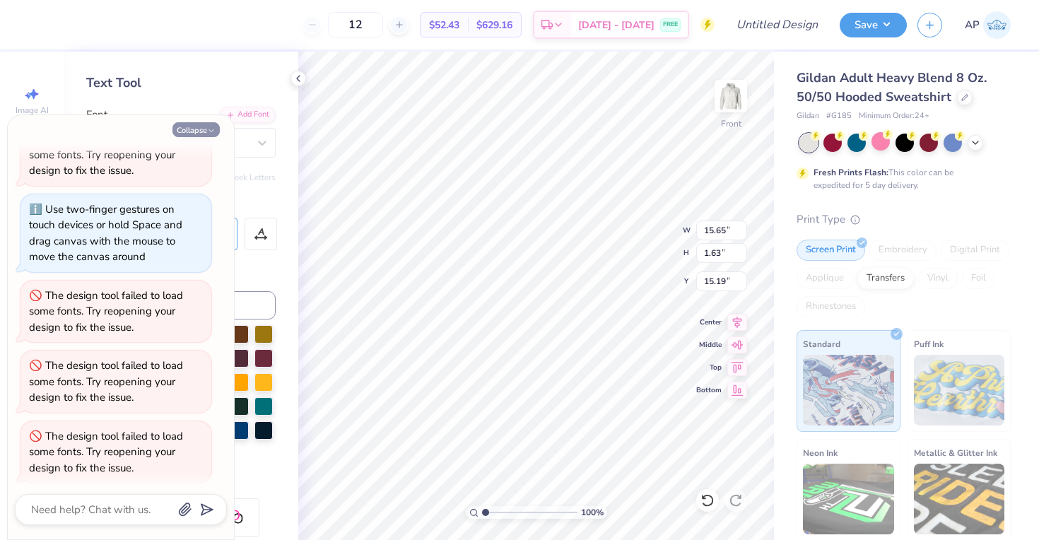
click at [200, 127] on button "Collapse" at bounding box center [195, 129] width 47 height 15
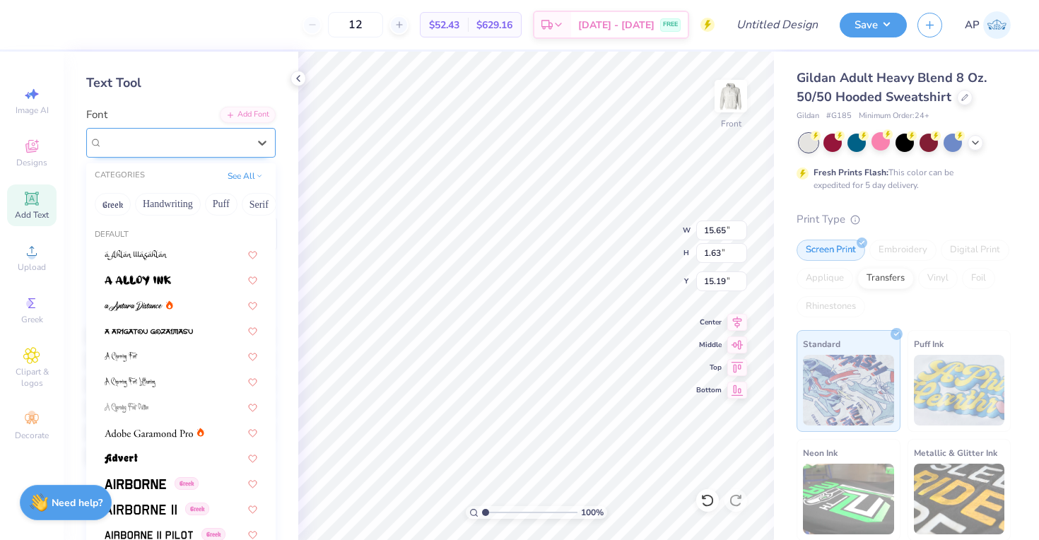
click at [172, 137] on div "Magiera Script" at bounding box center [175, 142] width 148 height 22
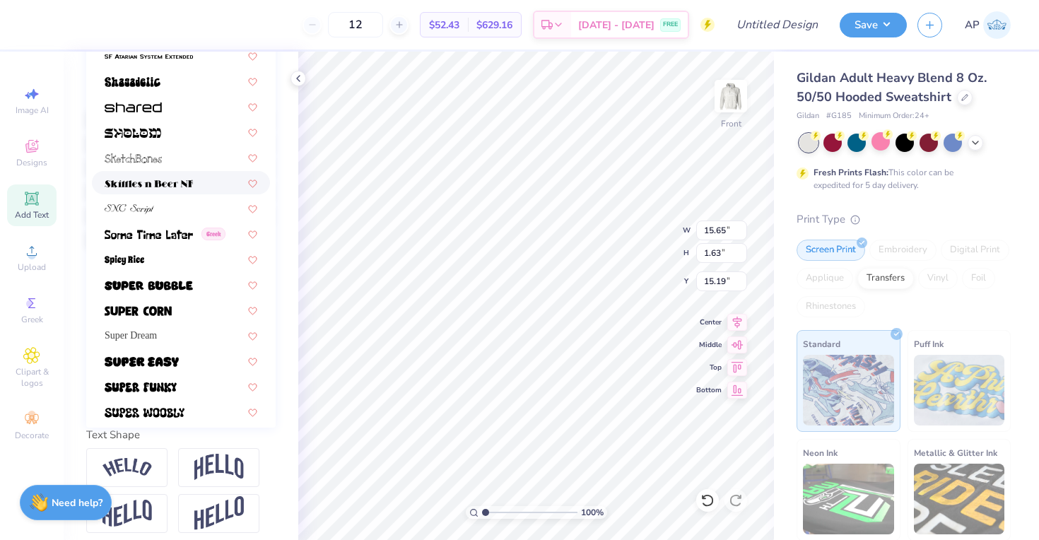
scroll to position [6619, 0]
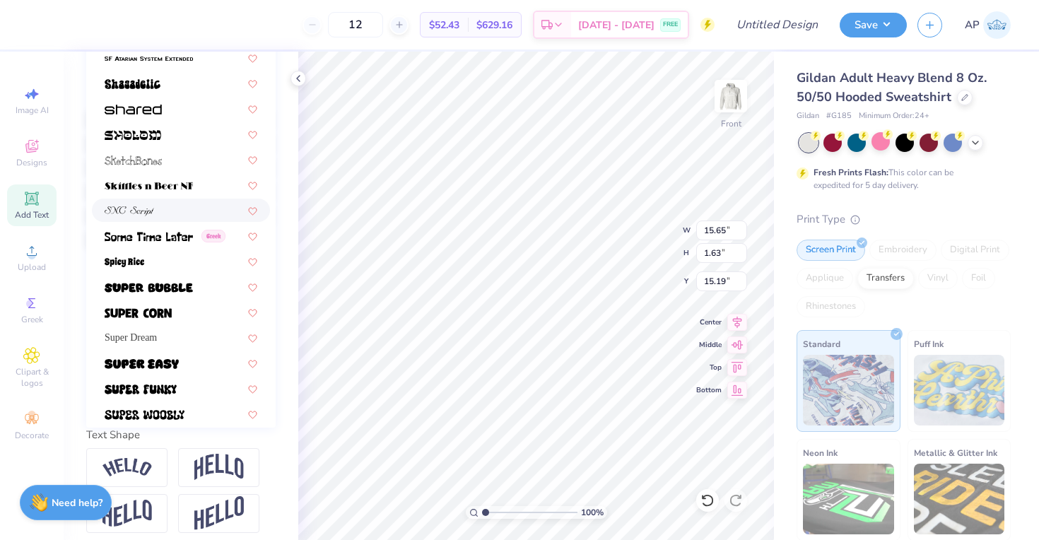
click at [187, 216] on div at bounding box center [181, 210] width 153 height 15
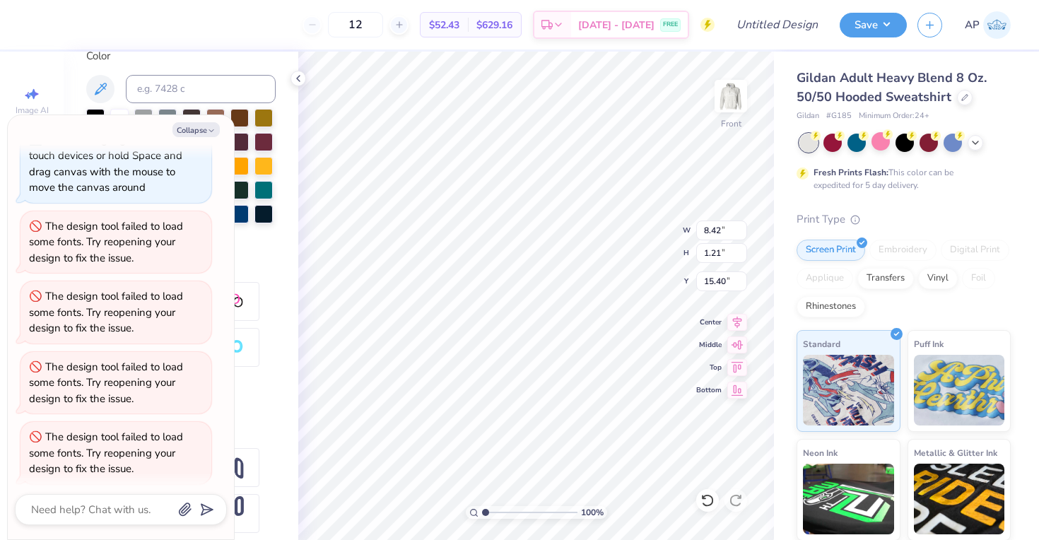
scroll to position [0, 3]
click at [197, 131] on button "Collapse" at bounding box center [195, 129] width 47 height 15
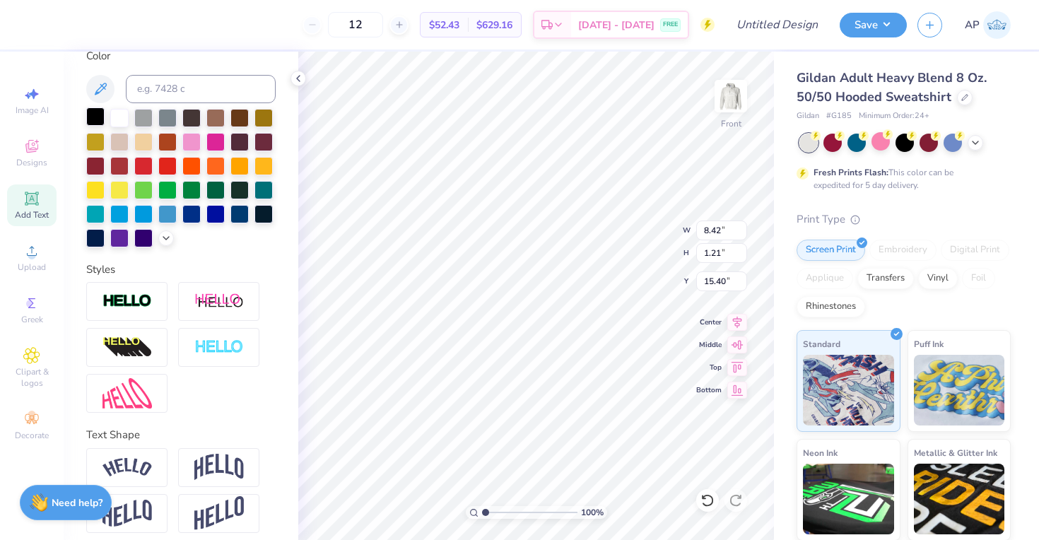
click at [95, 118] on div at bounding box center [95, 116] width 18 height 18
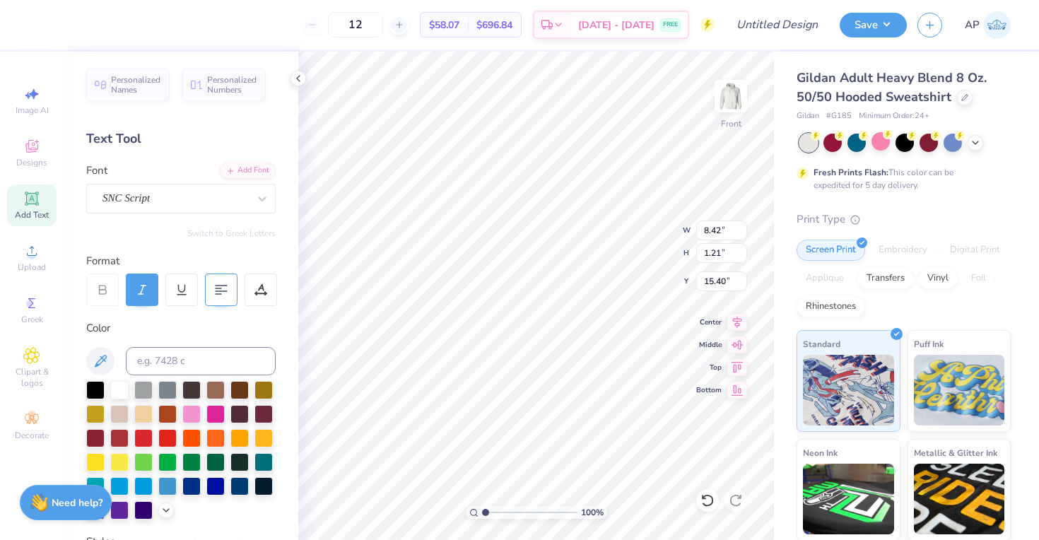
scroll to position [0, 0]
click at [223, 198] on div "SNC Script" at bounding box center [175, 198] width 148 height 22
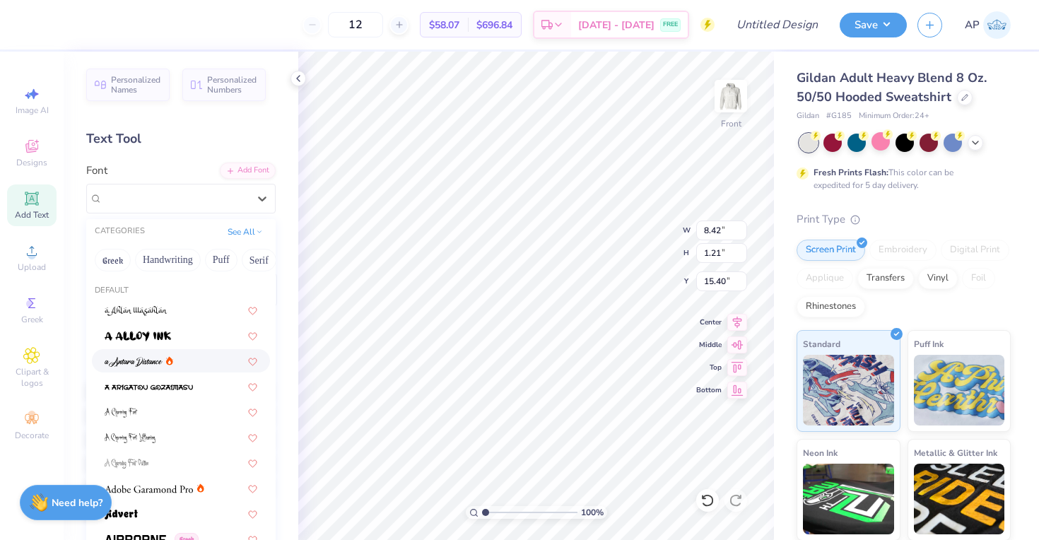
click at [202, 358] on div at bounding box center [181, 360] width 153 height 15
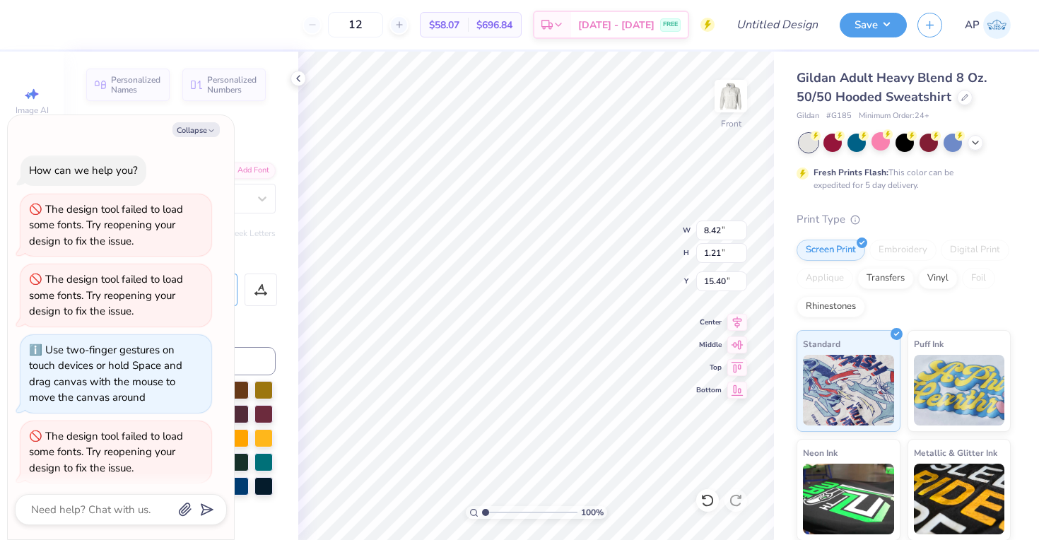
scroll to position [279, 0]
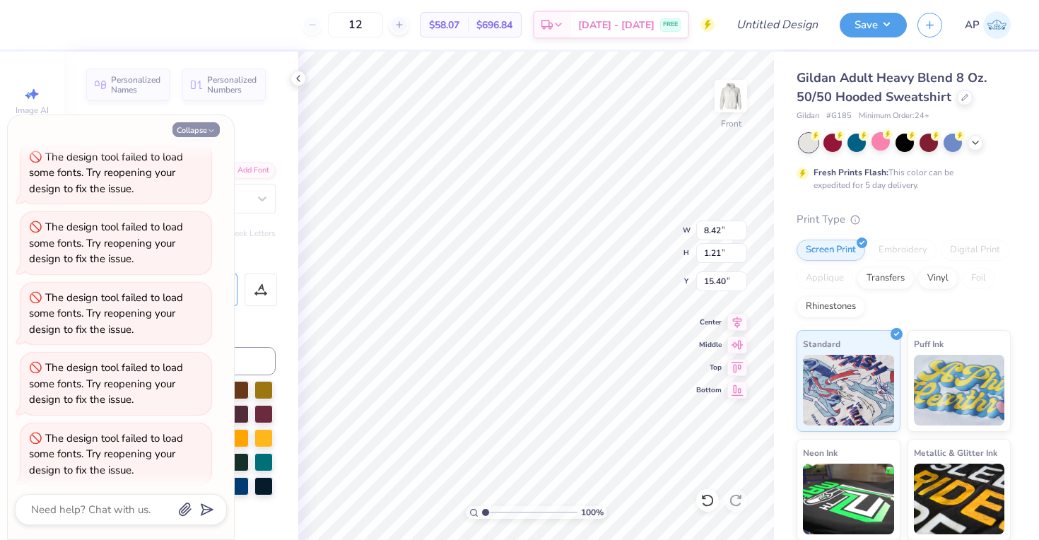
click at [211, 131] on polyline "button" at bounding box center [211, 131] width 4 height 2
type textarea "x"
type input "9.43"
type input "1.50"
type input "15.25"
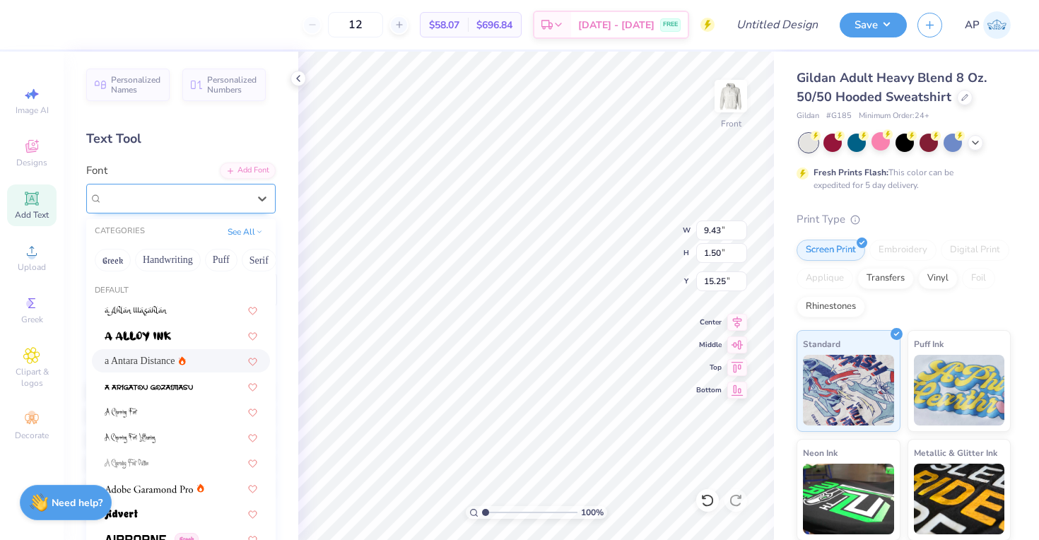
click at [203, 207] on div at bounding box center [175, 198] width 146 height 19
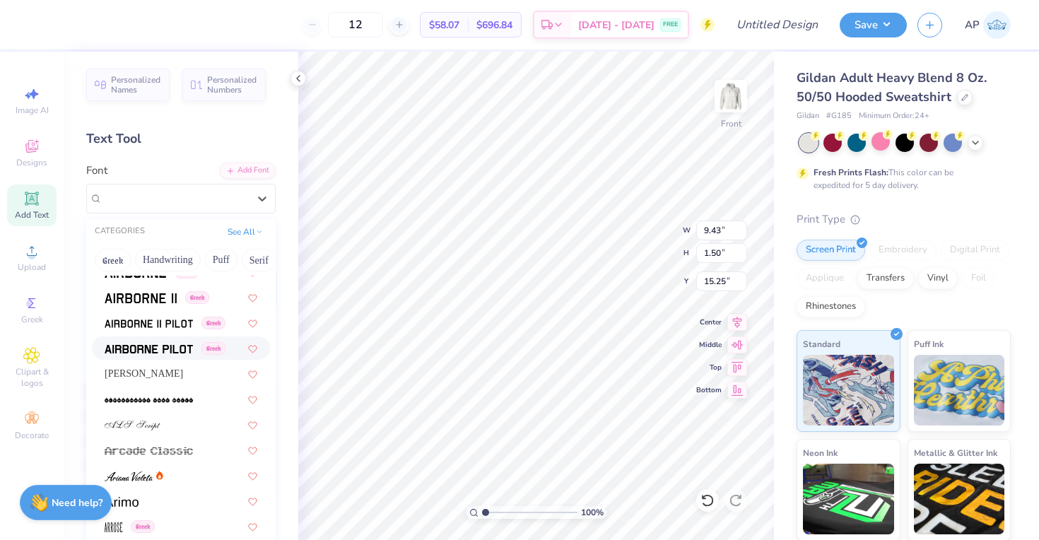
scroll to position [299, 0]
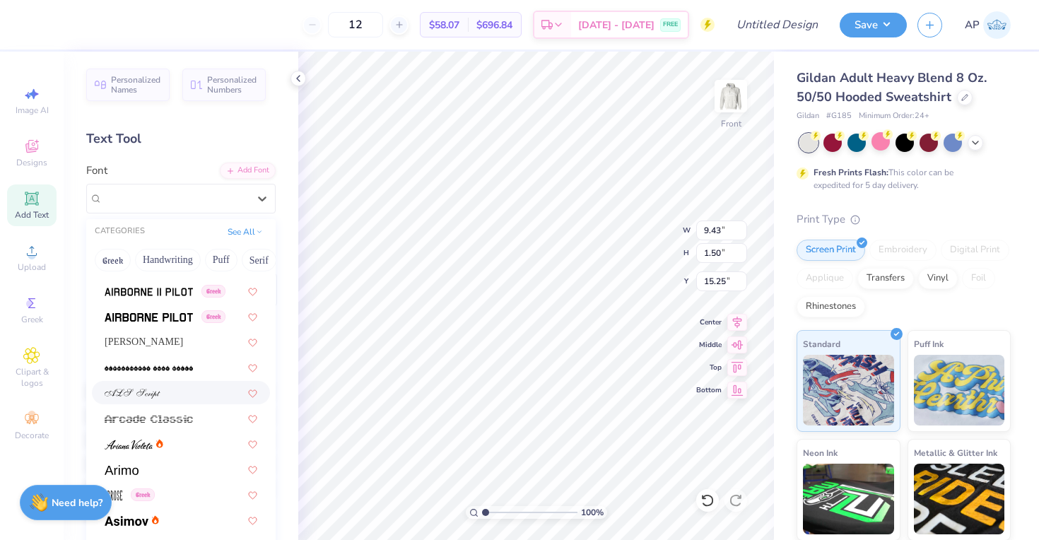
click at [192, 396] on div at bounding box center [181, 392] width 153 height 15
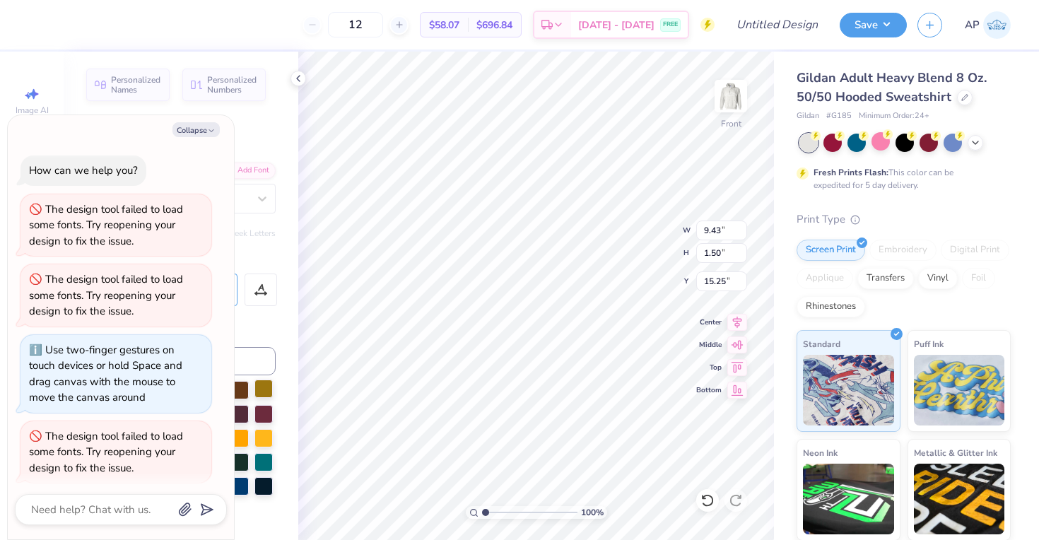
type textarea "x"
type input "13.86"
type input "1.35"
type input "15.33"
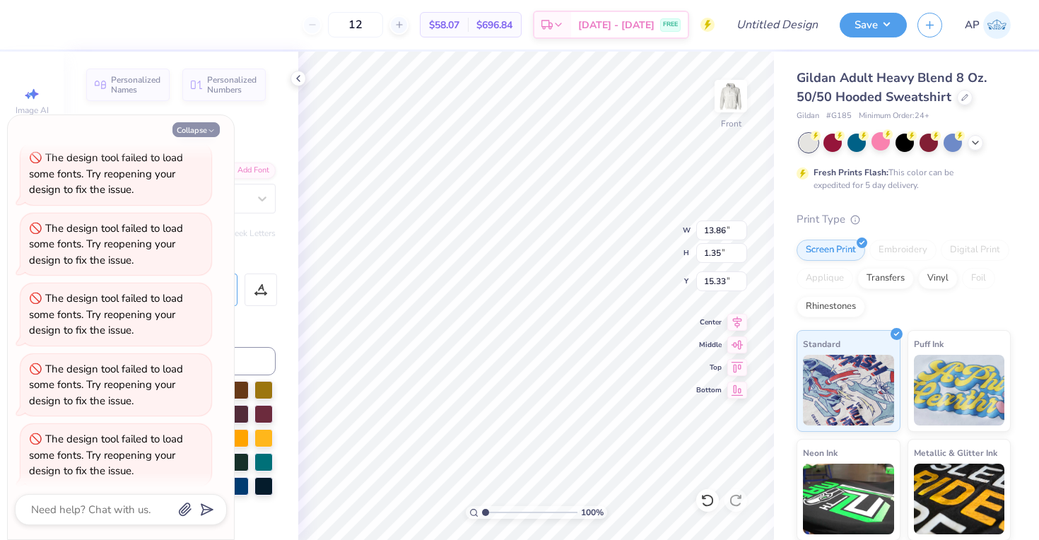
click at [216, 126] on button "Collapse" at bounding box center [195, 129] width 47 height 15
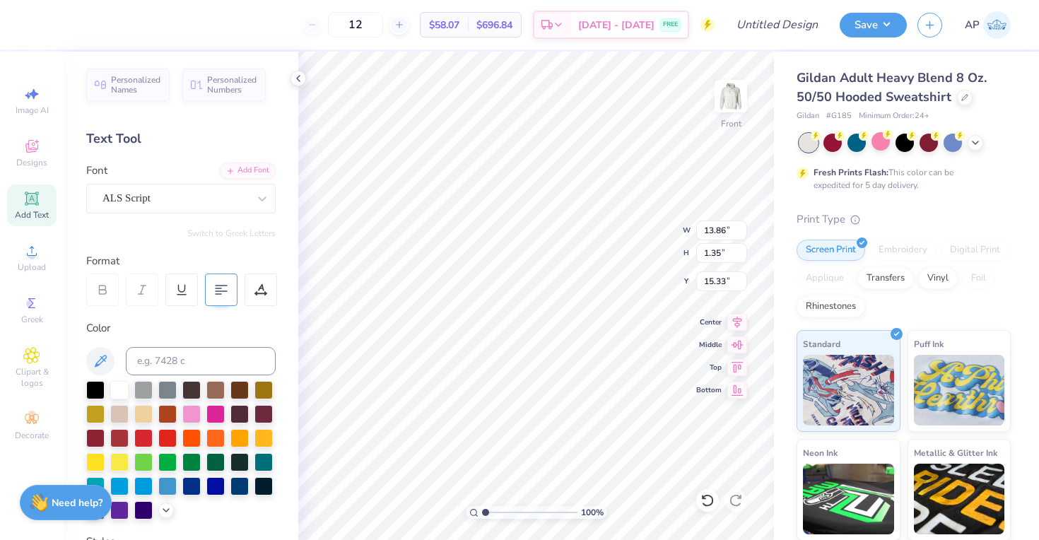
type textarea "x"
type textarea "Boston, Ma"
type input "10.98"
type input "2.01"
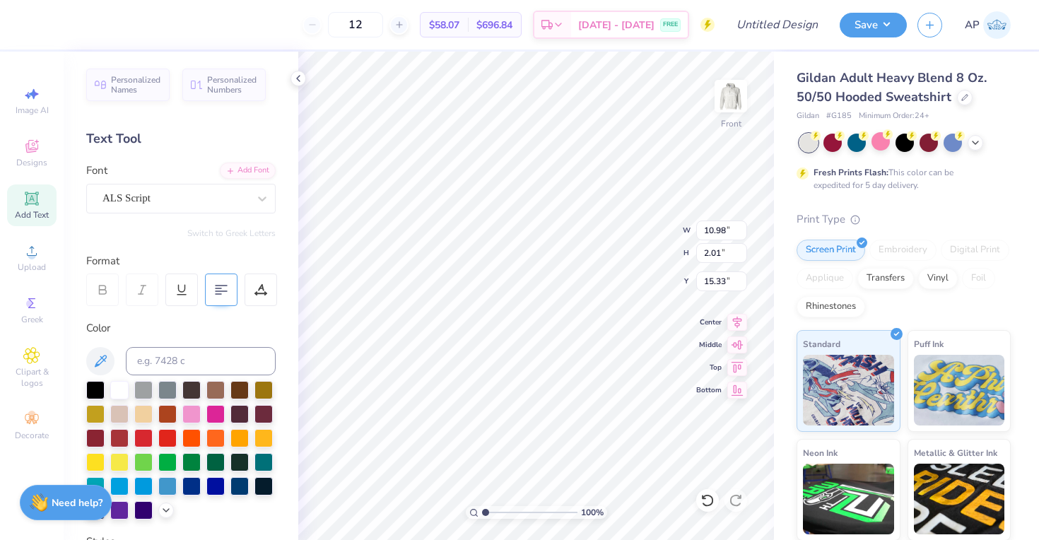
type input "12.58"
type input "13.48"
type input "2.46"
type input "12.89"
type textarea "Boston,Ma"
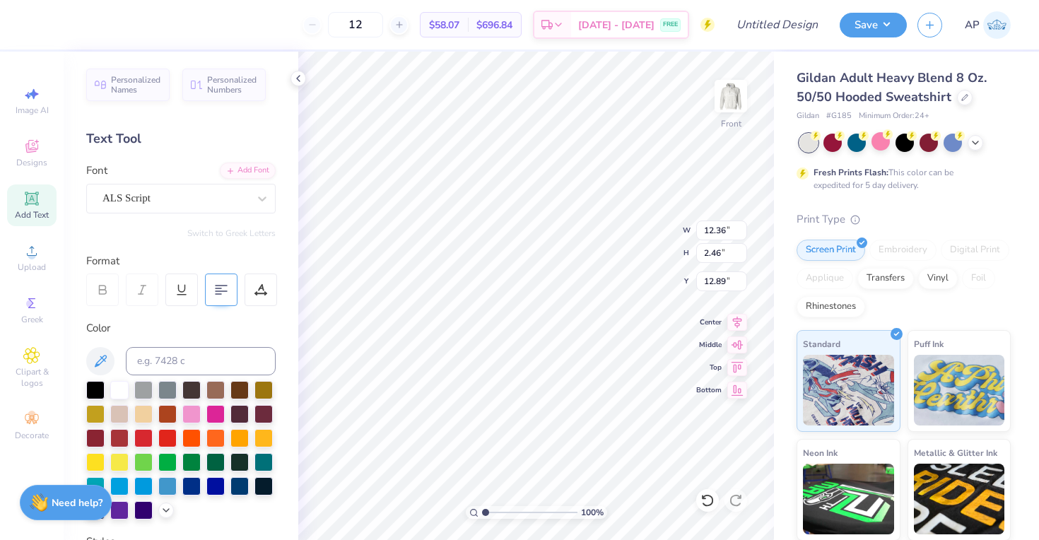
type input "12.63"
type textarea "MASS GEN"
type input "10.73"
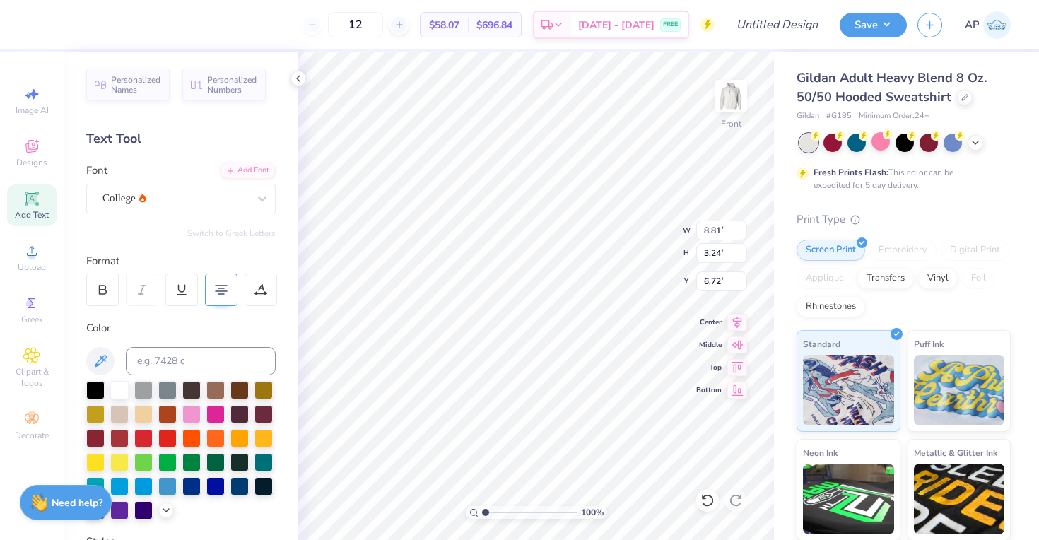
type input "3.95"
type input "6.00"
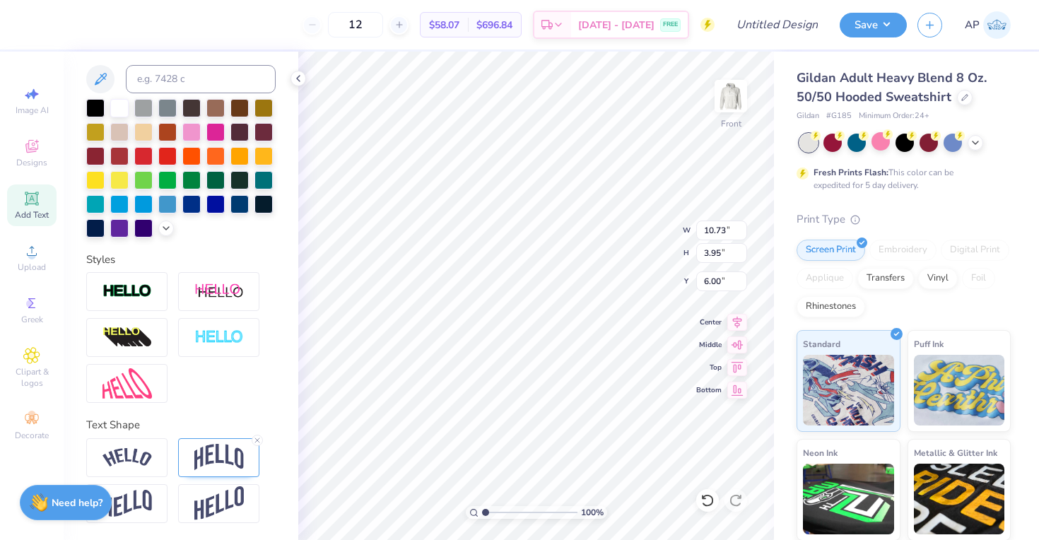
scroll to position [282, 0]
click at [208, 452] on img at bounding box center [218, 457] width 49 height 27
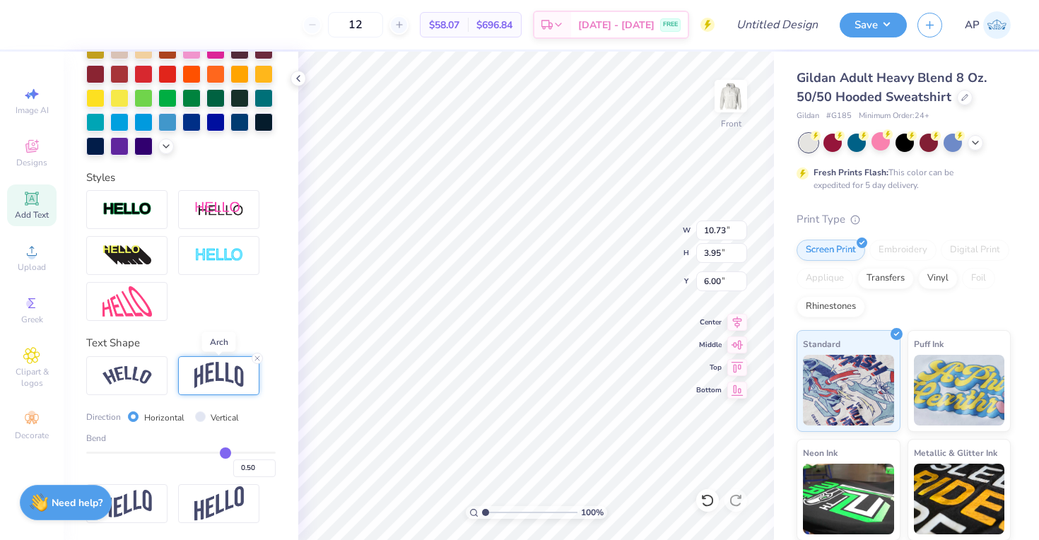
scroll to position [365, 0]
type input "0.51"
type input "0.5"
type input "0.50"
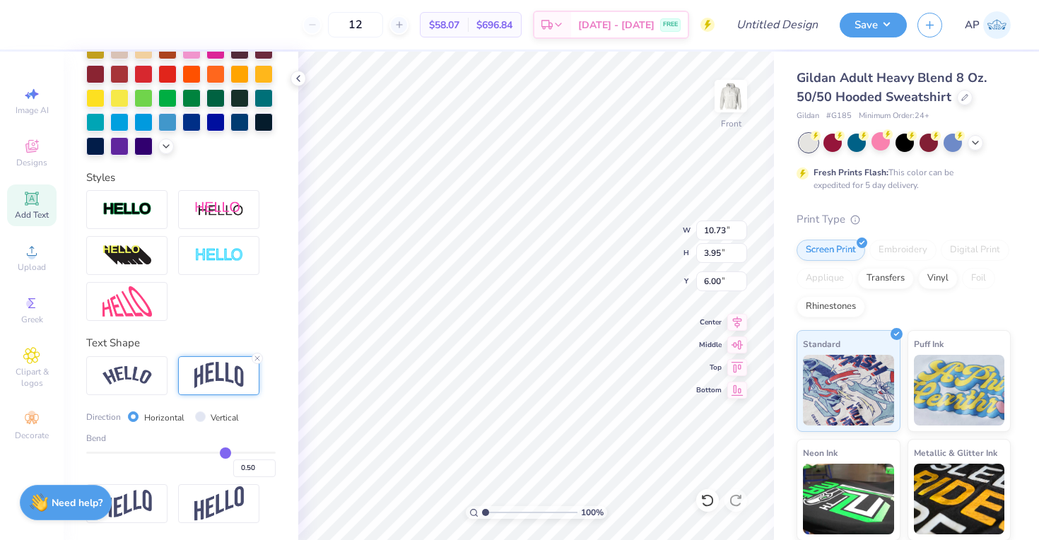
type input "0.48"
type input "0.47"
type input "0.46"
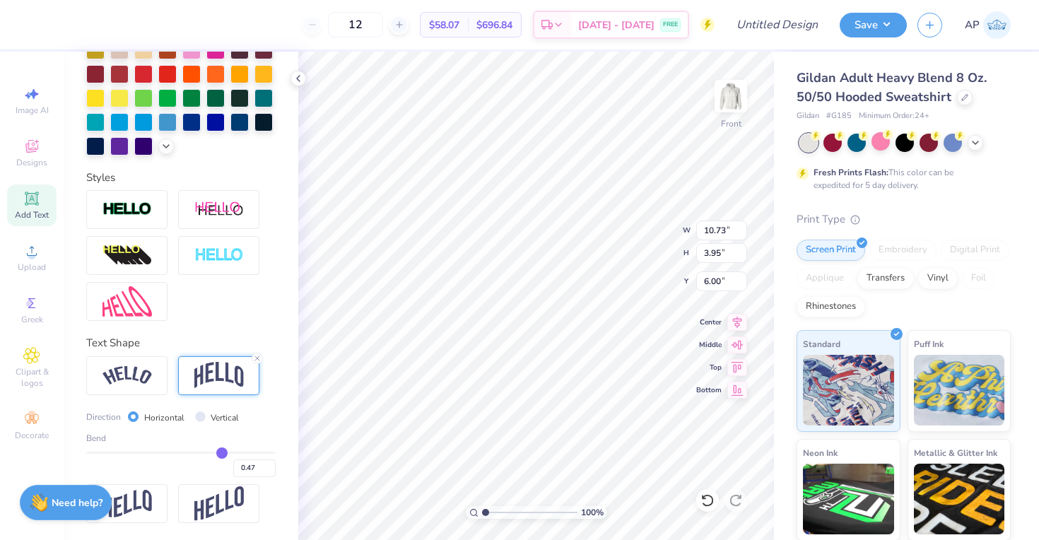
type input "0.46"
type input "0.45"
type input "0.44"
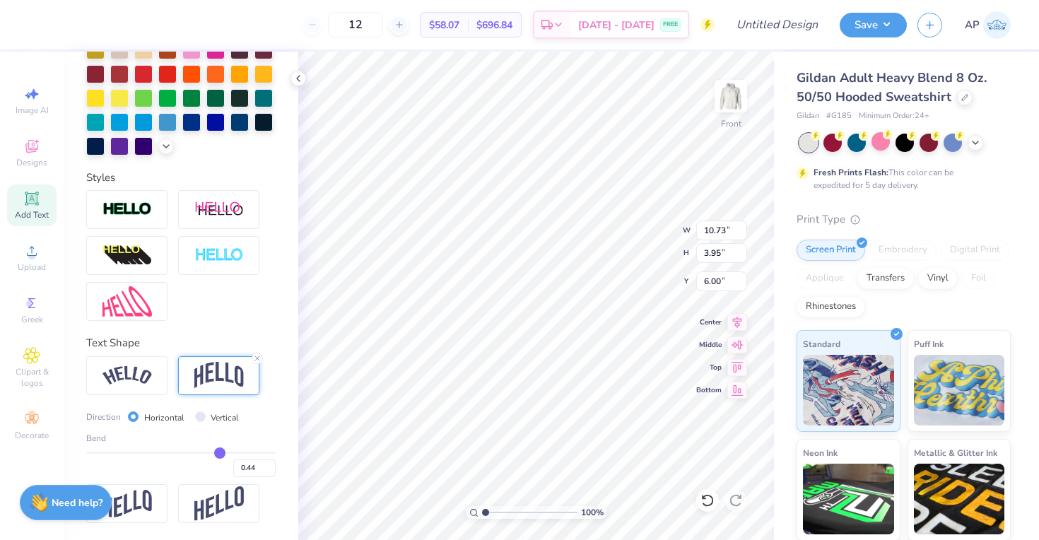
type input "0.43"
type input "0.42"
type input "0.4"
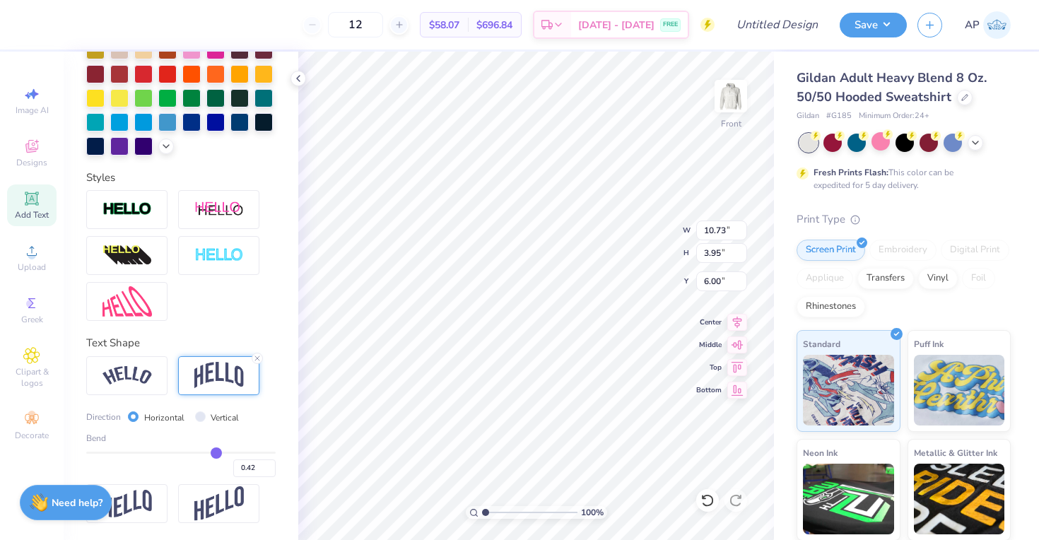
type input "0.40"
type input "0.39"
type input "0.38"
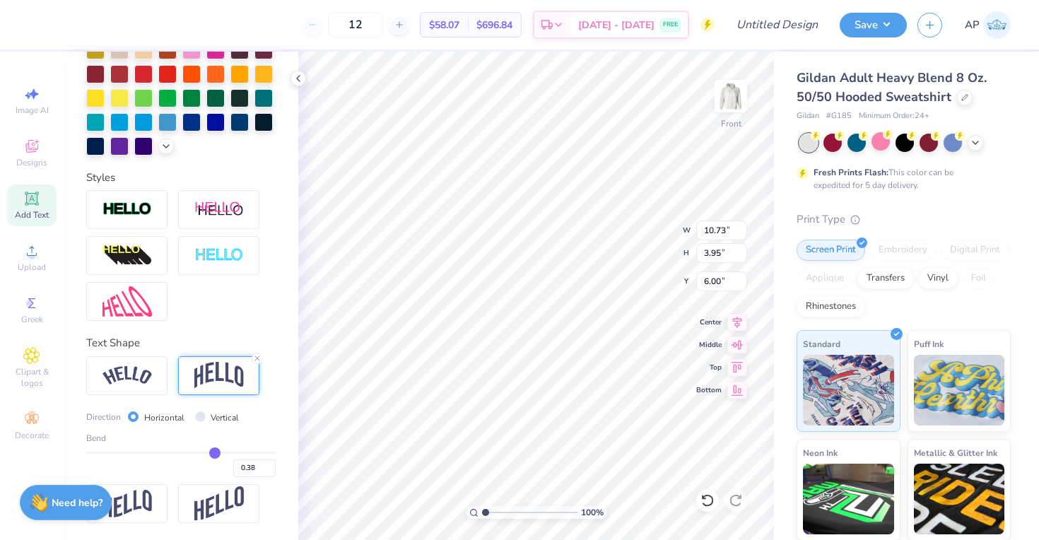
type input "0.37"
type input "0.36"
type input "0.35"
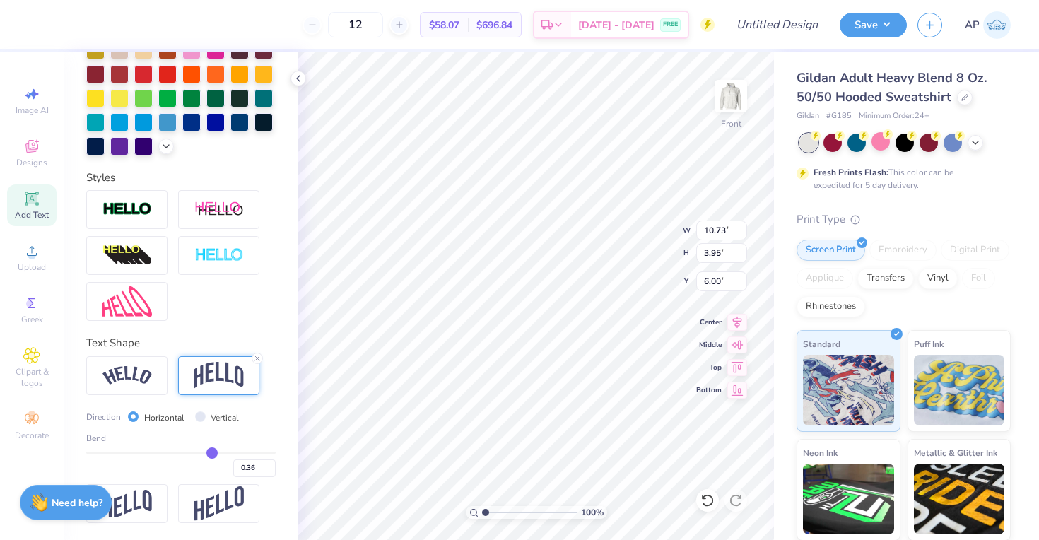
type input "0.35"
type input "0.34"
type input "0.33"
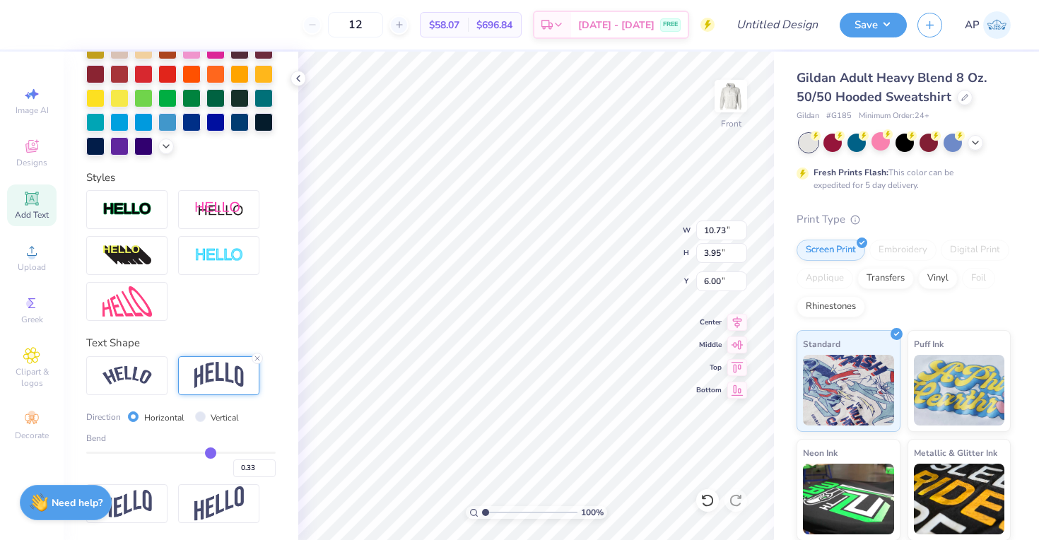
type input "0.32"
type input "0.31"
type input "0.3"
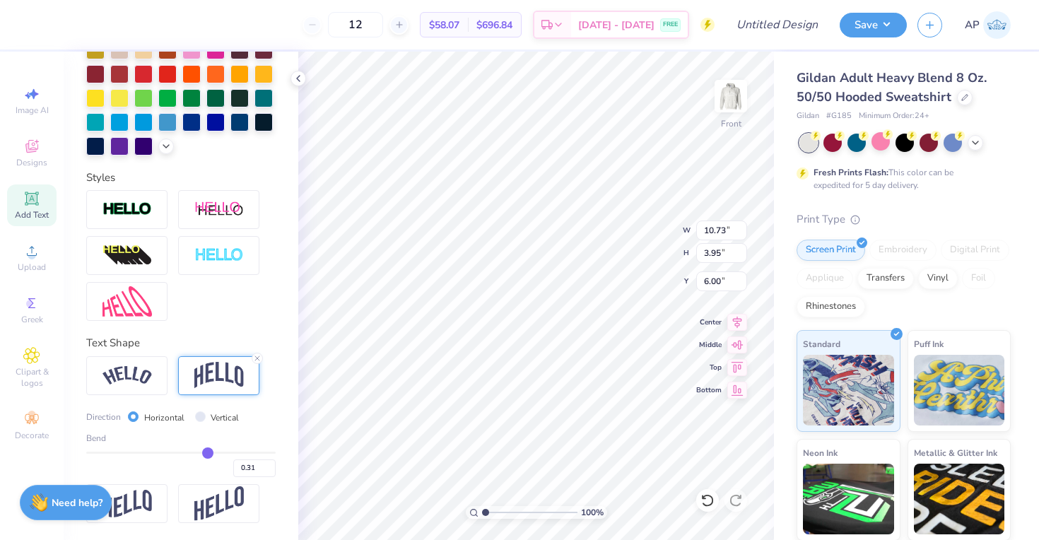
type input "0.30"
type input "0.29"
type input "0.27"
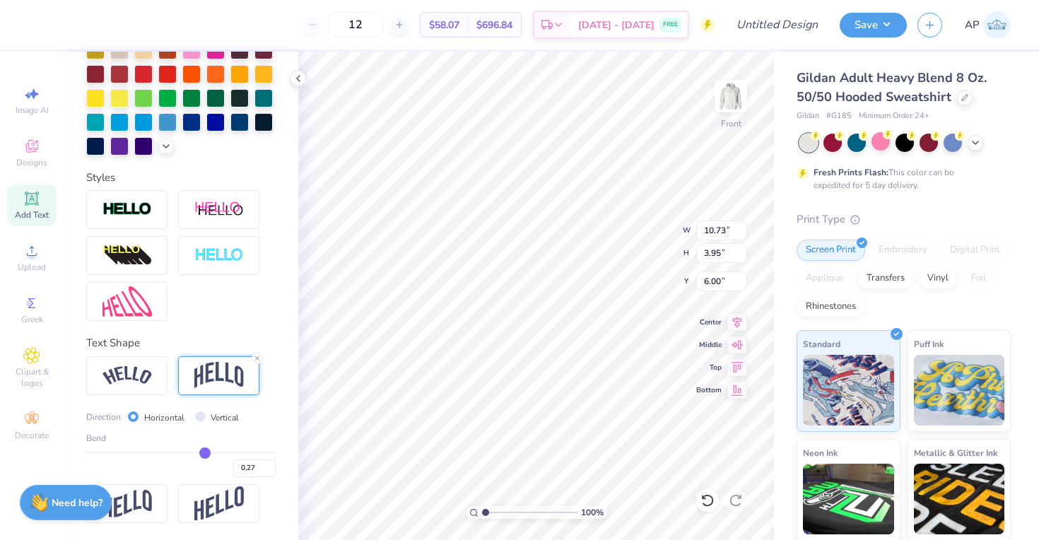
type input "0.26"
type input "0.25"
type input "0.24"
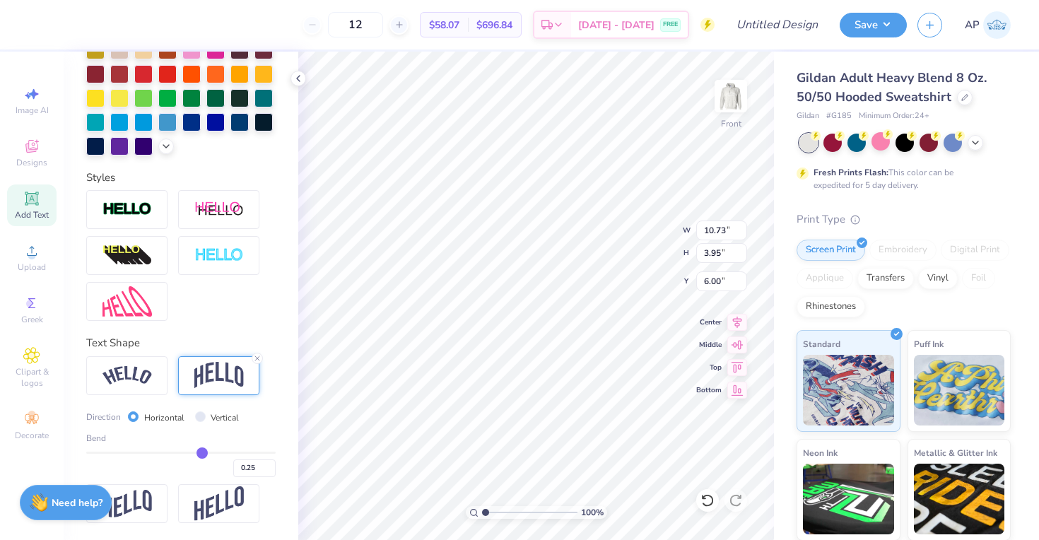
type input "0.24"
type input "0.23"
type input "0.22"
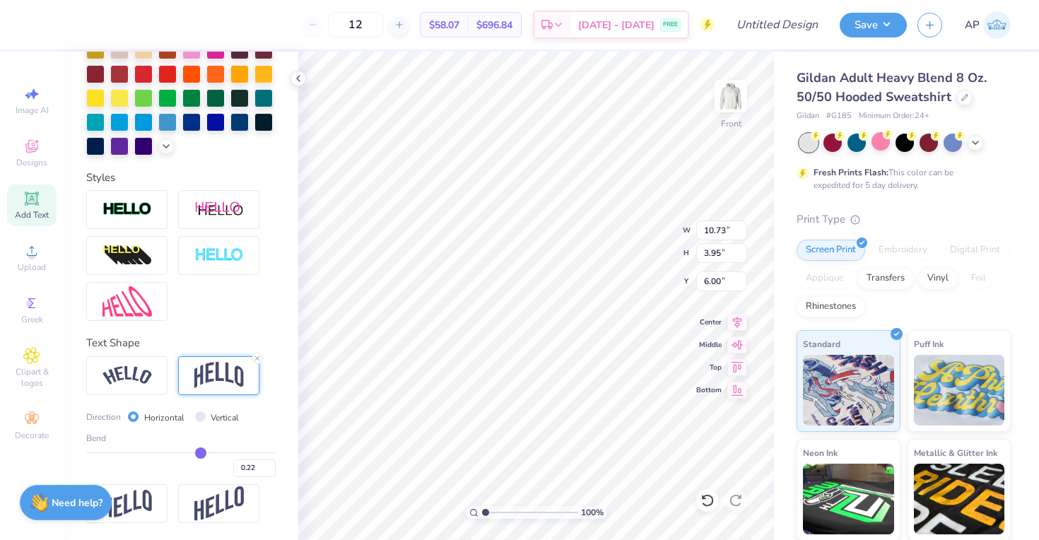
type input "0.21"
drag, startPoint x: 226, startPoint y: 449, endPoint x: 200, endPoint y: 452, distance: 26.3
type input "0.21"
click at [200, 452] on input "range" at bounding box center [180, 452] width 189 height 2
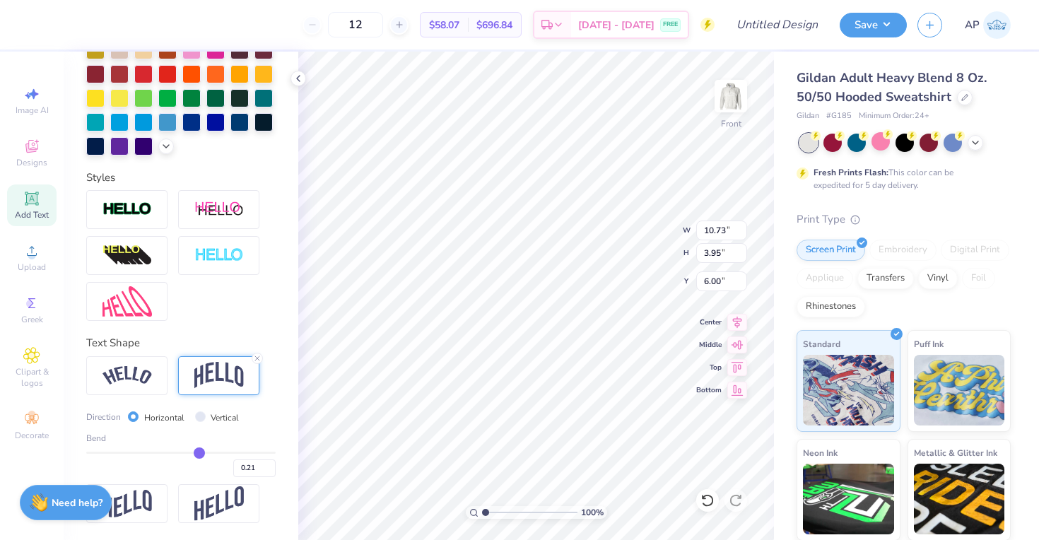
type input "2.62"
type input "6.66"
type input "13.71"
type input "3.35"
type input "6.60"
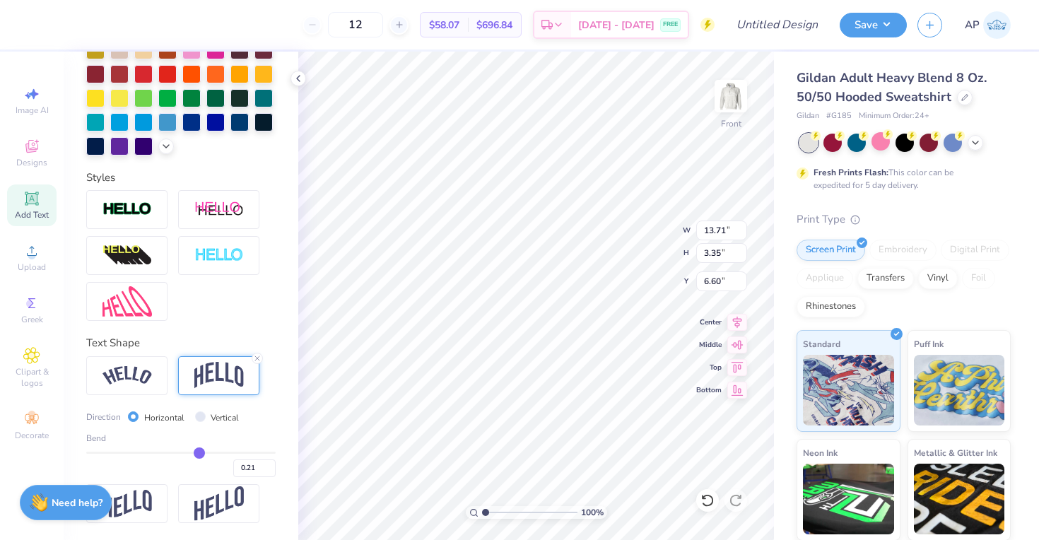
type input "0.18"
type input "0.17"
type input "0.15"
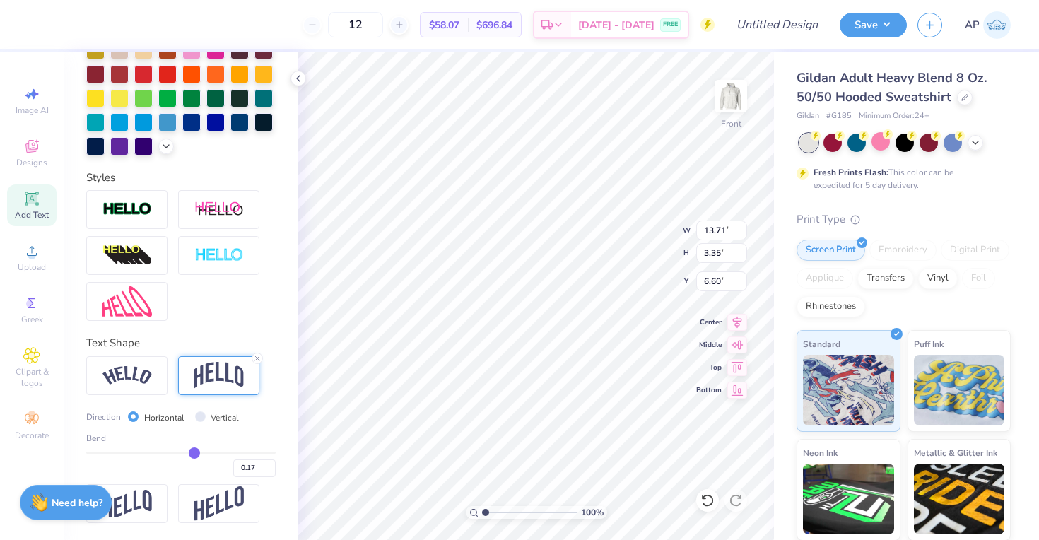
type input "0.15"
type input "0.14"
type input "0.13"
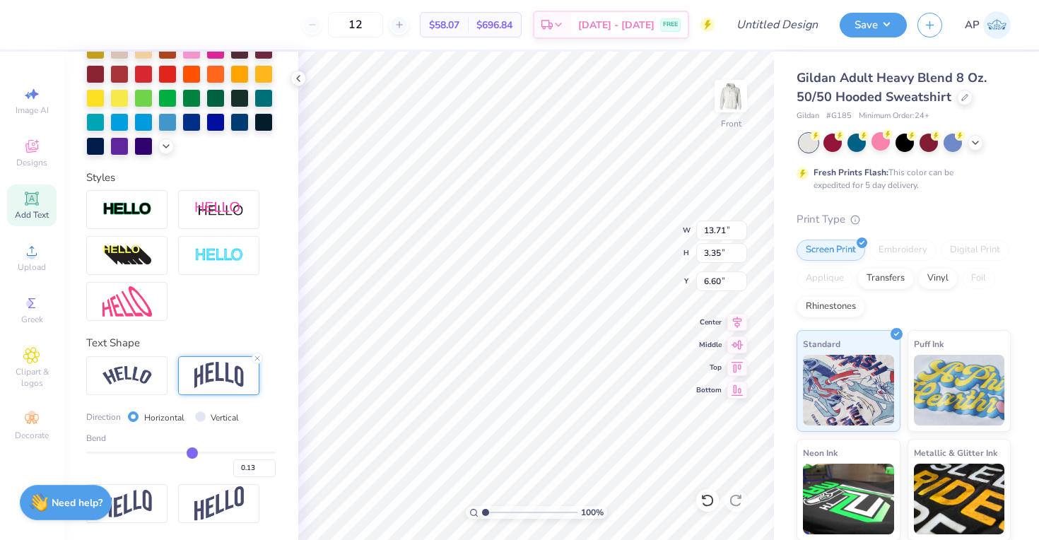
type input "0.12"
type input "0.11"
type input "0.1"
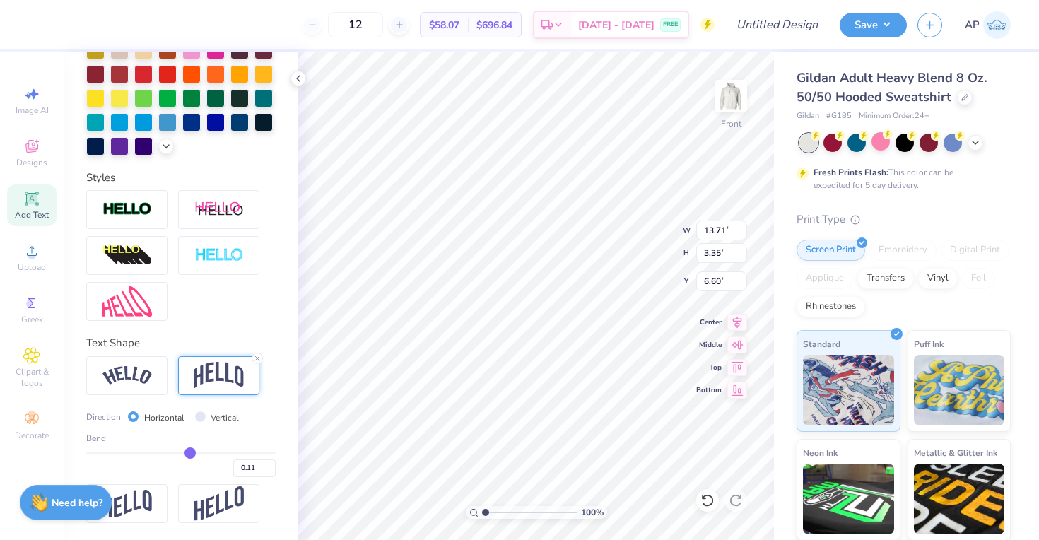
type input "0.10"
type input "0.09"
drag, startPoint x: 198, startPoint y: 453, endPoint x: 224, endPoint y: 453, distance: 26.1
click at [224, 453] on input "range" at bounding box center [180, 452] width 189 height 2
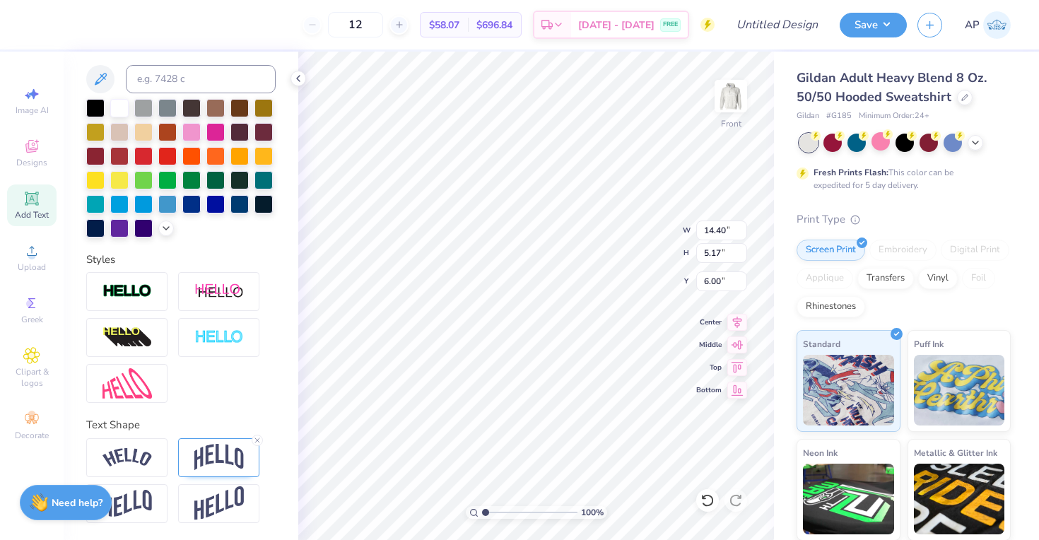
click at [218, 382] on div at bounding box center [180, 337] width 189 height 131
click at [218, 469] on img at bounding box center [218, 457] width 49 height 27
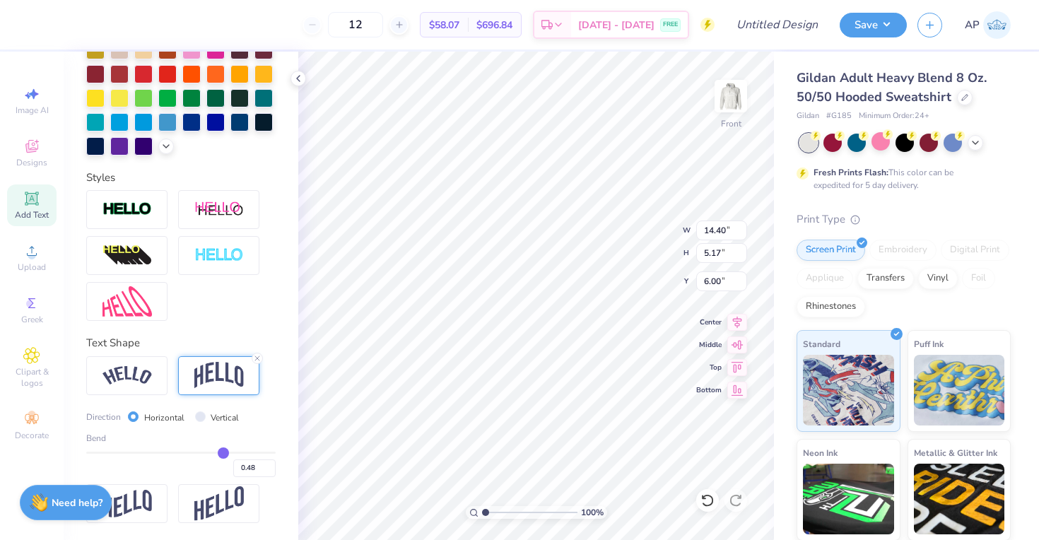
scroll to position [365, 0]
drag, startPoint x: 226, startPoint y: 452, endPoint x: 206, endPoint y: 453, distance: 19.8
click at [206, 453] on input "range" at bounding box center [180, 452] width 189 height 2
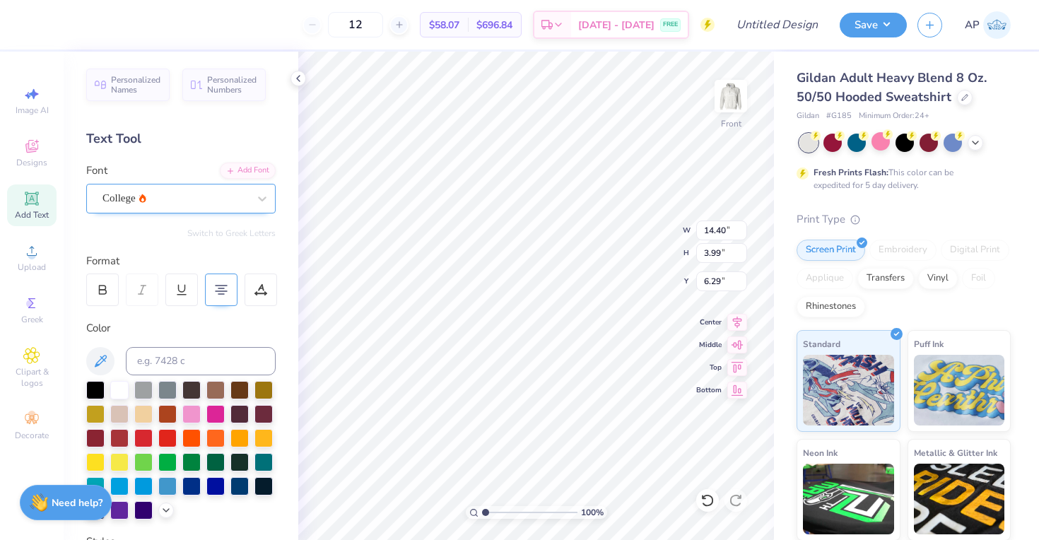
scroll to position [0, 0]
click at [225, 194] on div "College" at bounding box center [175, 198] width 148 height 22
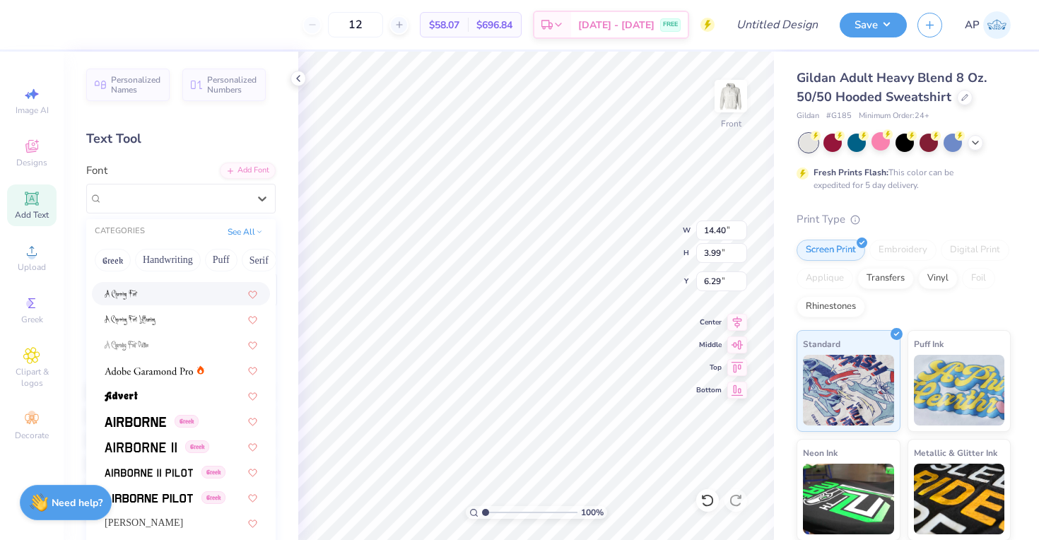
scroll to position [117, 0]
click at [189, 377] on img at bounding box center [149, 372] width 88 height 10
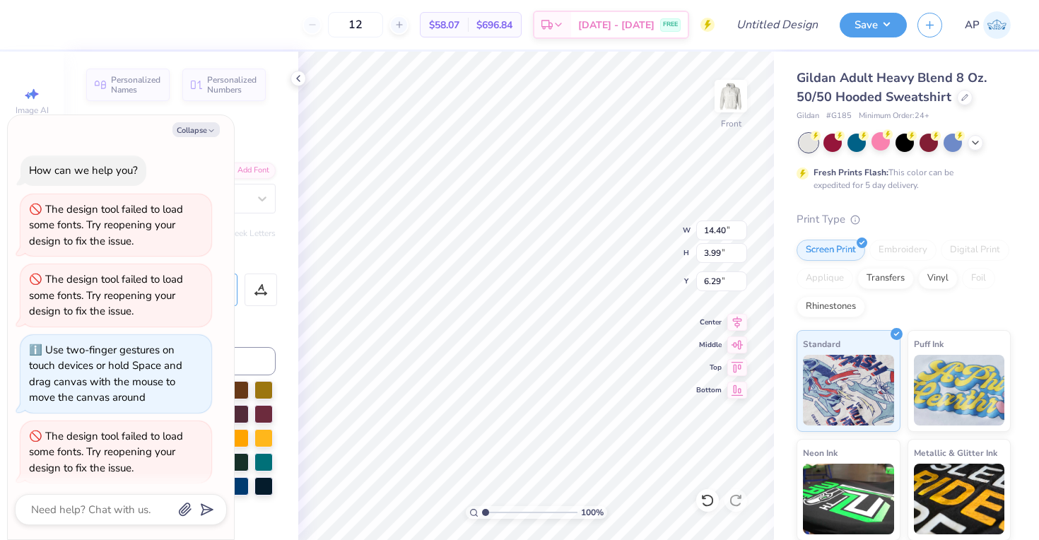
scroll to position [418, 0]
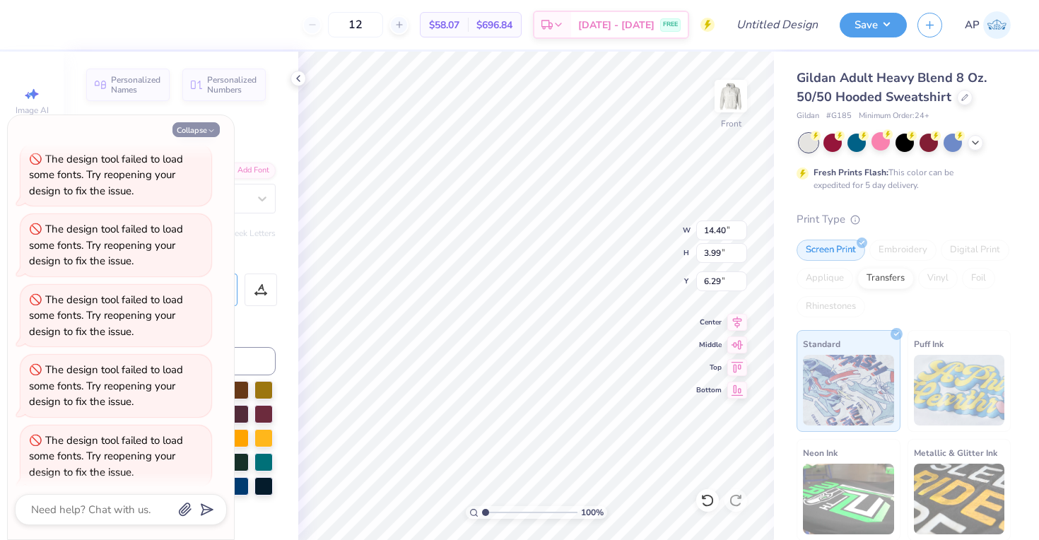
click at [198, 129] on button "Collapse" at bounding box center [195, 129] width 47 height 15
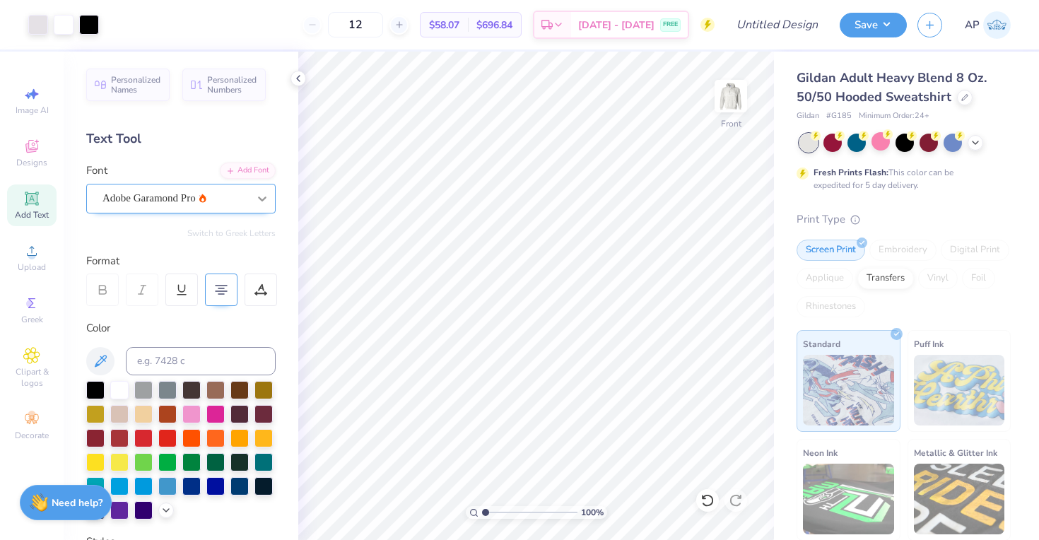
click at [252, 197] on div at bounding box center [261, 198] width 25 height 25
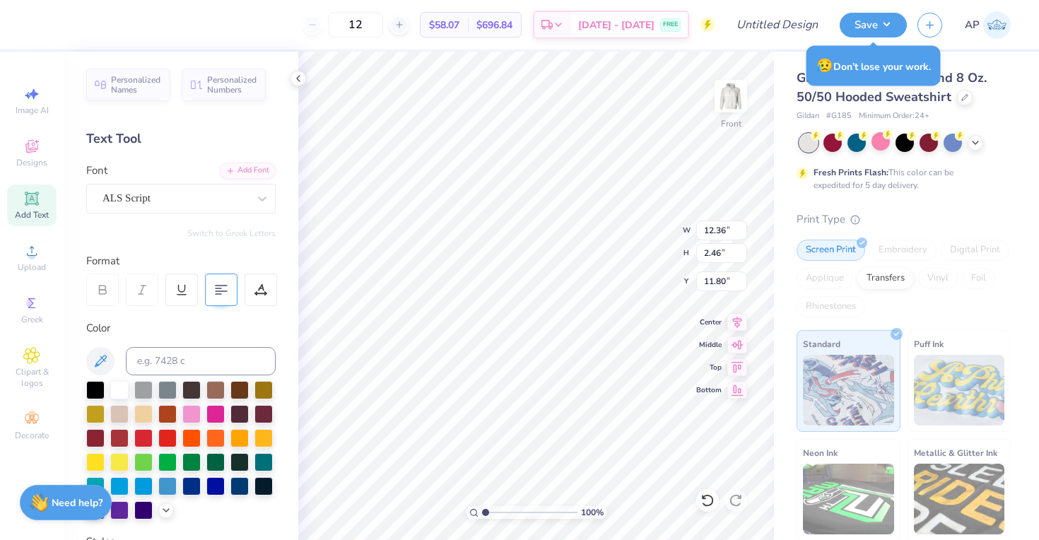
scroll to position [0, 2]
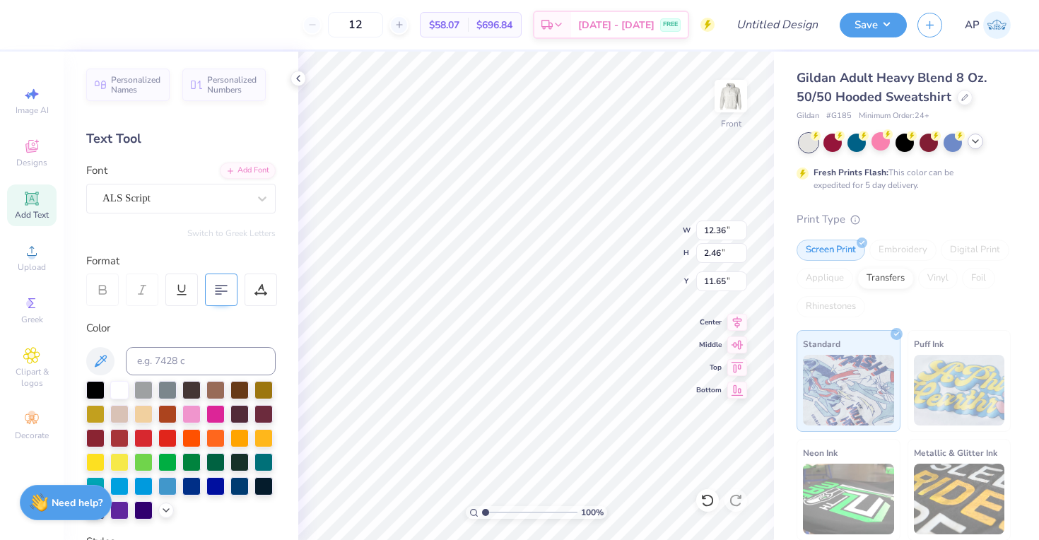
click at [972, 146] on div at bounding box center [975, 142] width 16 height 16
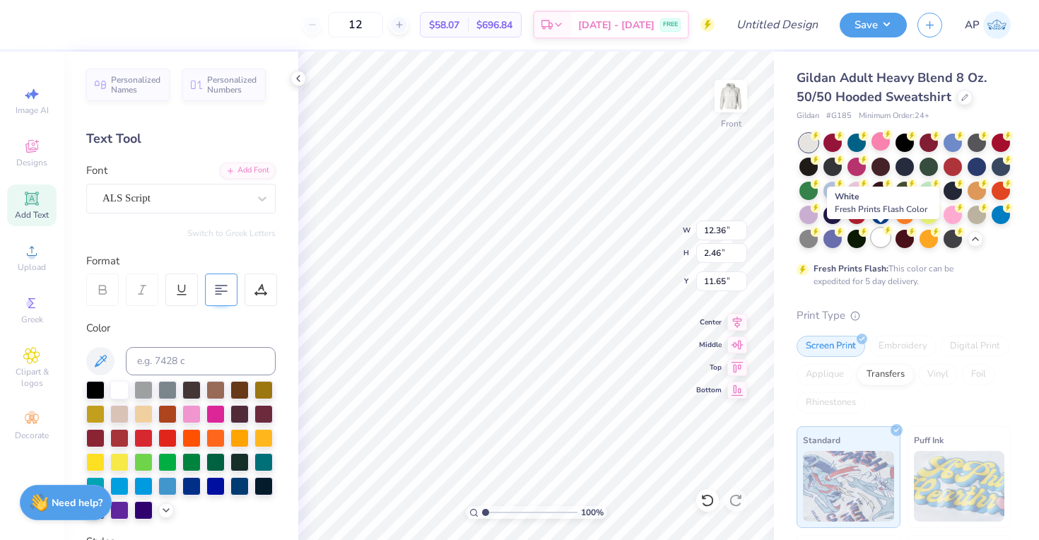
click at [883, 242] on div at bounding box center [880, 237] width 18 height 18
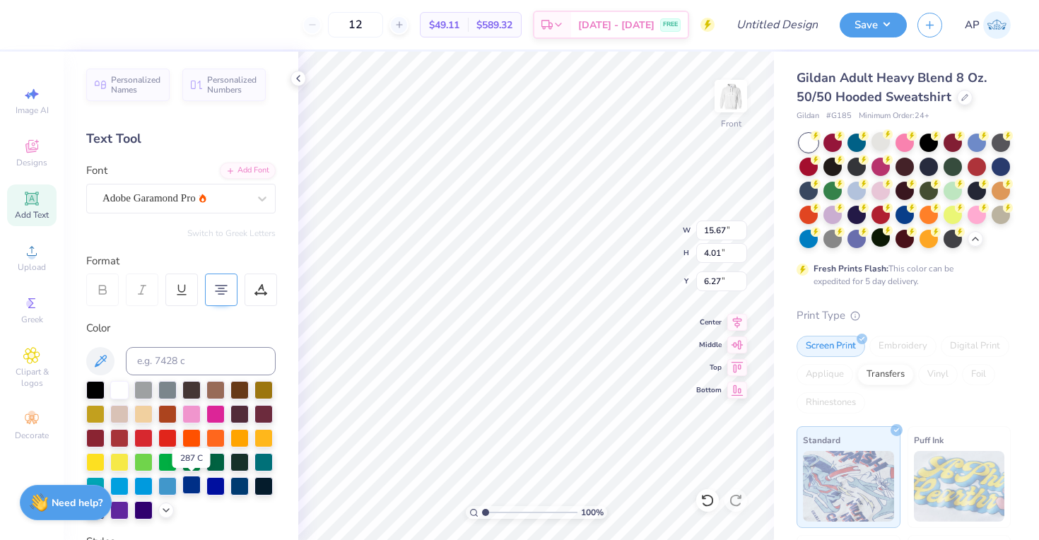
click at [193, 489] on div at bounding box center [191, 485] width 18 height 18
click at [740, 348] on icon at bounding box center [737, 342] width 20 height 17
click at [736, 0] on div "Design Title" at bounding box center [777, 24] width 104 height 49
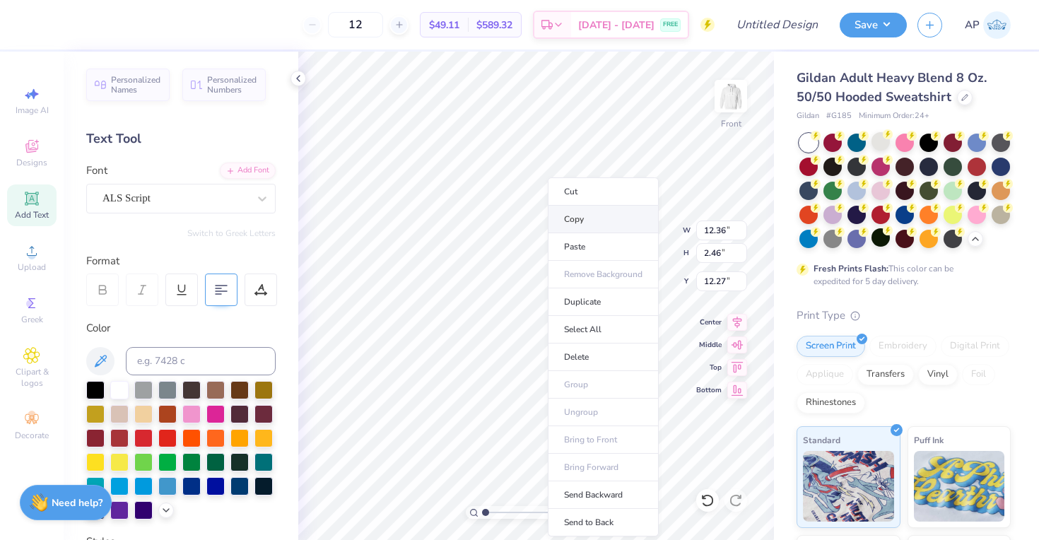
click at [583, 221] on li "Copy" at bounding box center [603, 220] width 111 height 28
click at [218, 293] on icon at bounding box center [221, 289] width 13 height 13
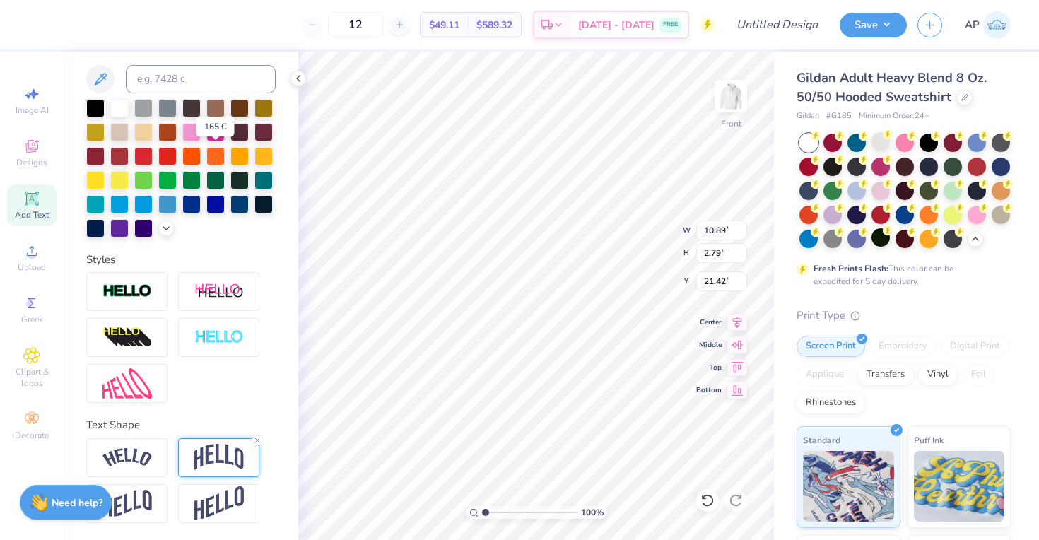
scroll to position [282, 0]
click at [254, 439] on icon at bounding box center [257, 440] width 8 height 8
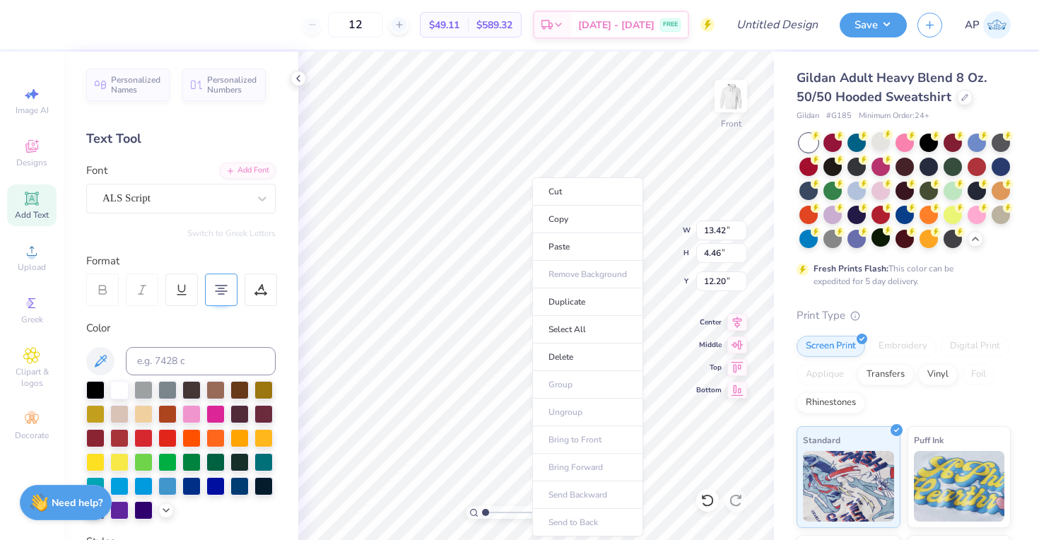
scroll to position [0, 0]
click at [741, 277] on input "12.21" at bounding box center [721, 281] width 51 height 20
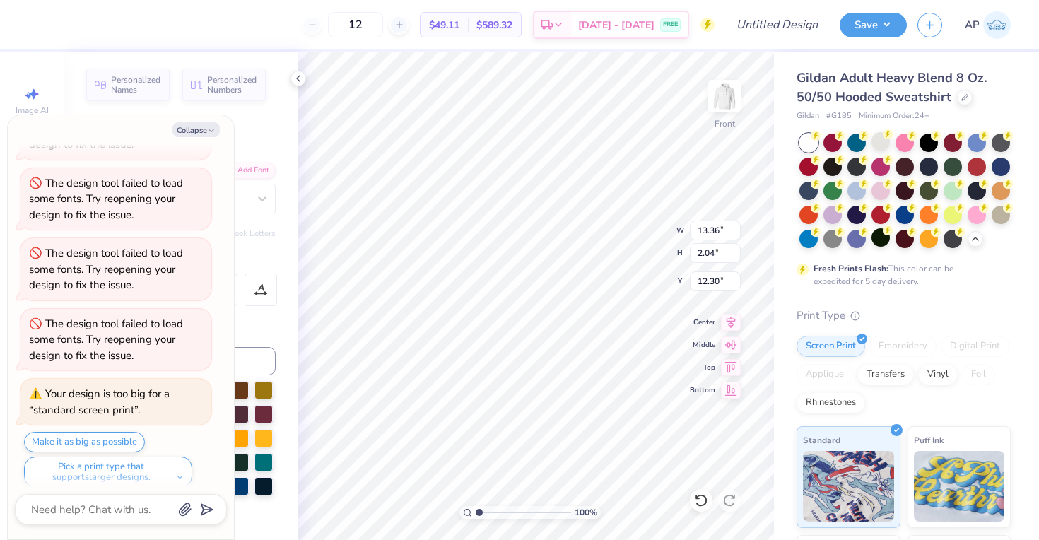
scroll to position [0, 1]
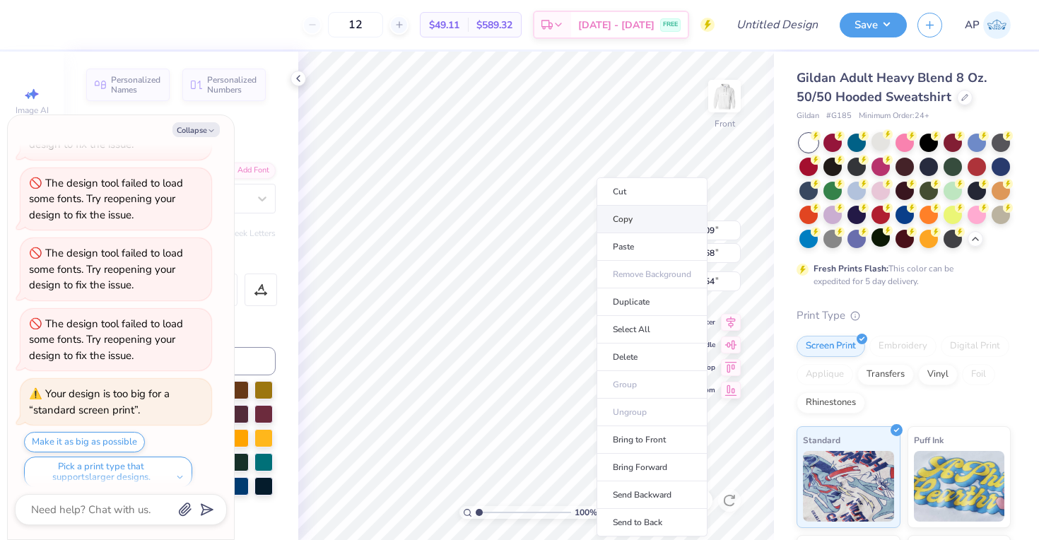
click at [622, 220] on li "Copy" at bounding box center [651, 220] width 111 height 28
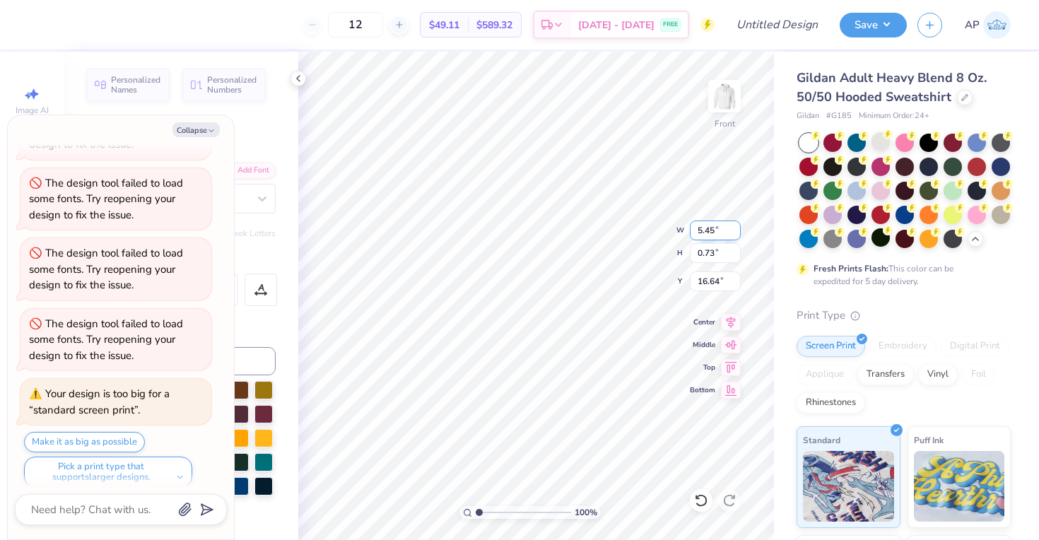
scroll to position [0, 10]
click at [201, 129] on button "Collapse" at bounding box center [195, 129] width 47 height 15
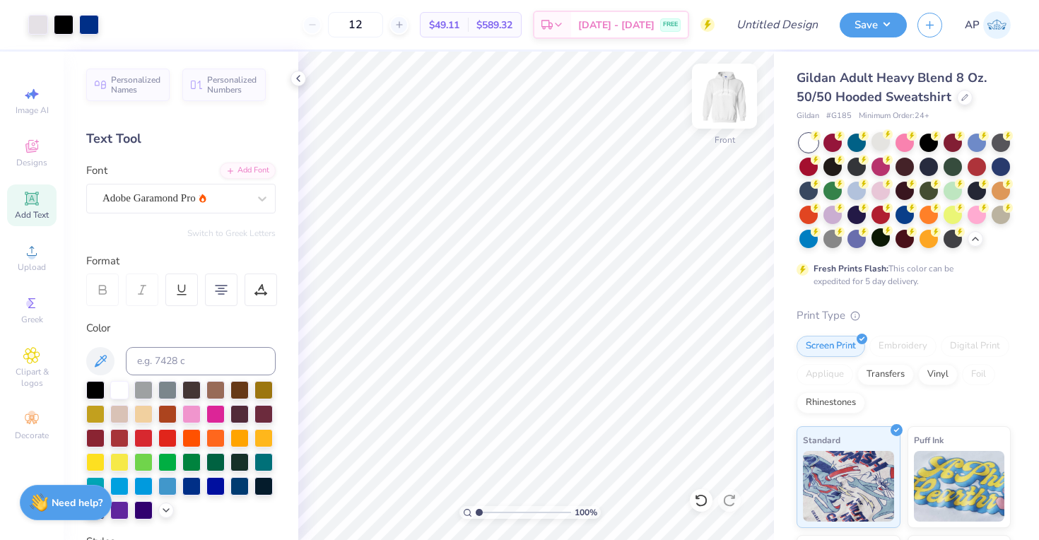
click at [721, 105] on img at bounding box center [724, 96] width 57 height 57
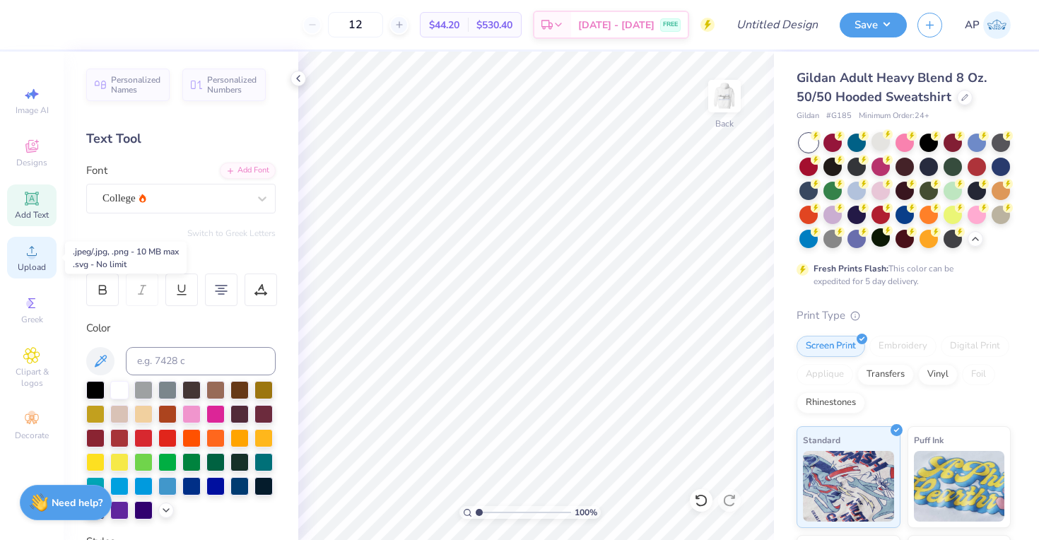
click at [38, 256] on icon at bounding box center [31, 250] width 17 height 17
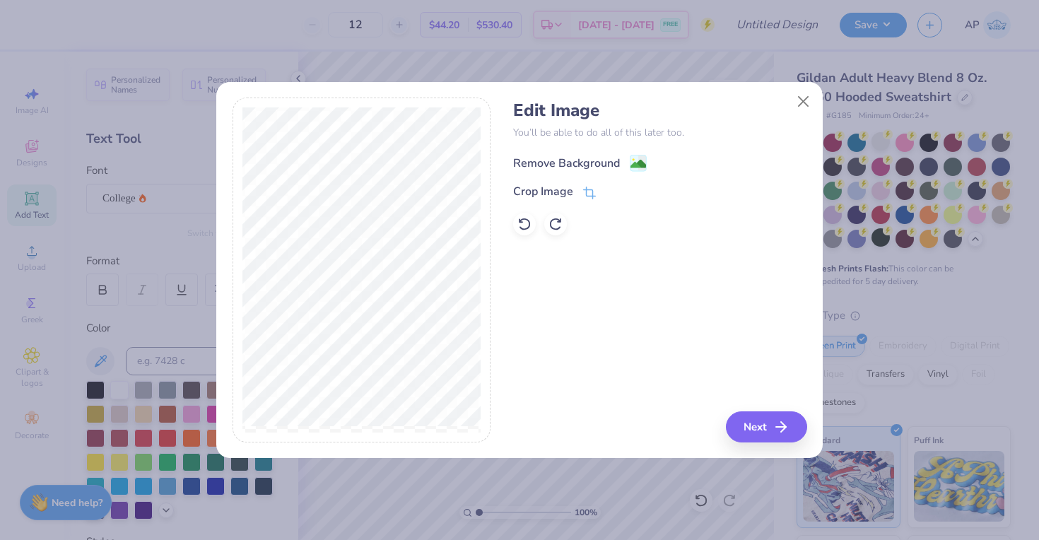
click at [563, 165] on div "Remove Background" at bounding box center [566, 163] width 107 height 17
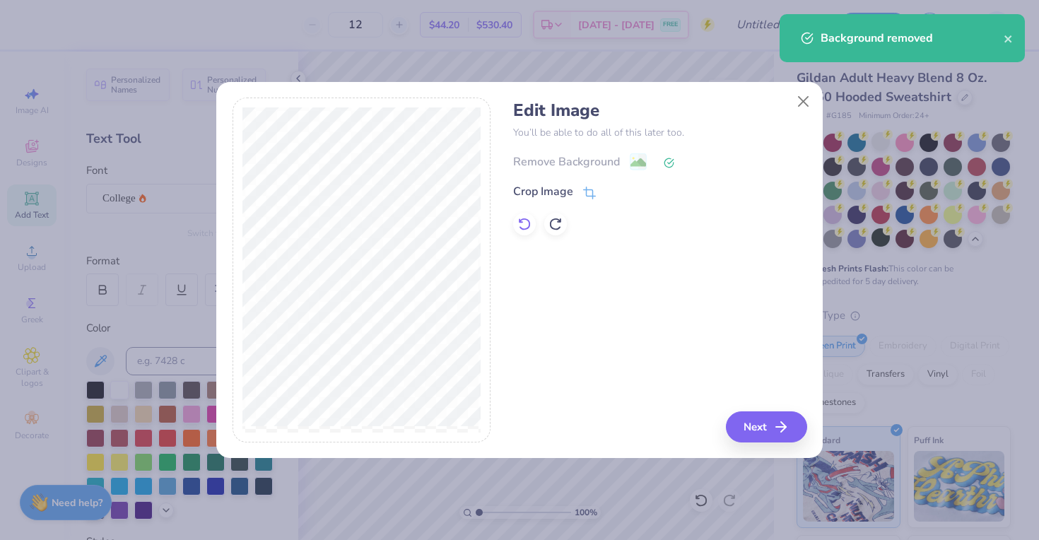
click at [524, 227] on icon at bounding box center [524, 224] width 14 height 14
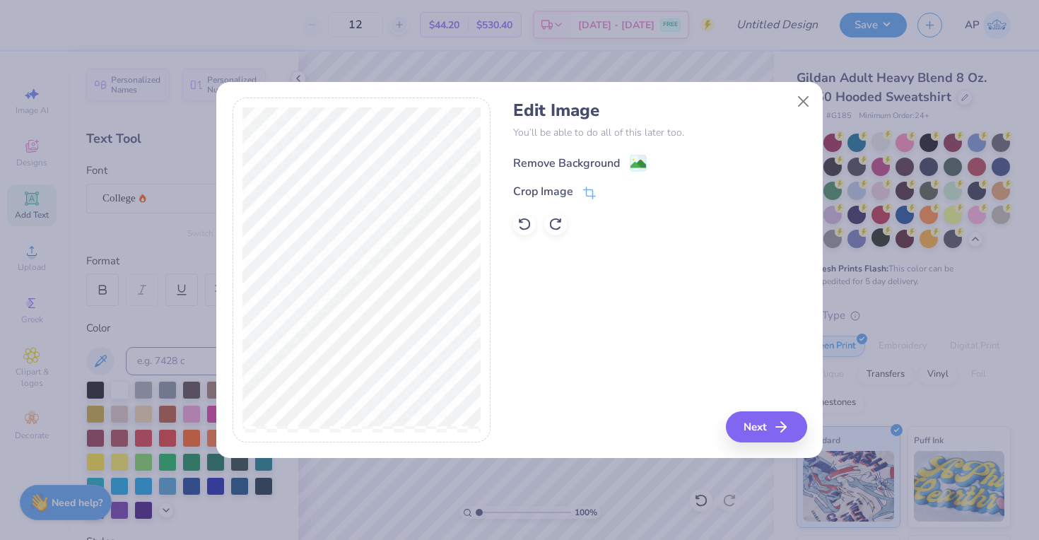
click at [593, 163] on div "Remove Background" at bounding box center [566, 163] width 107 height 17
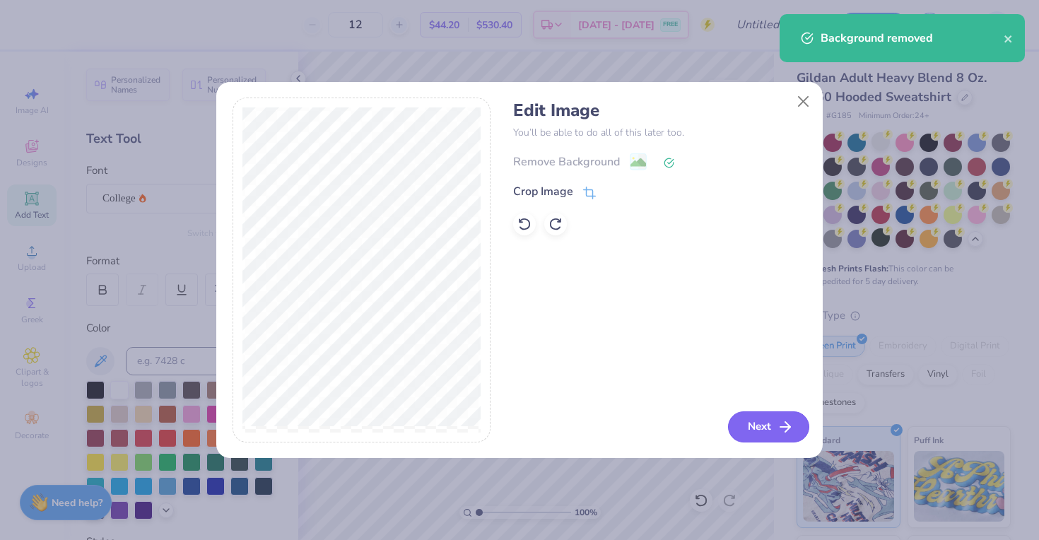
click at [763, 427] on button "Next" at bounding box center [768, 426] width 81 height 31
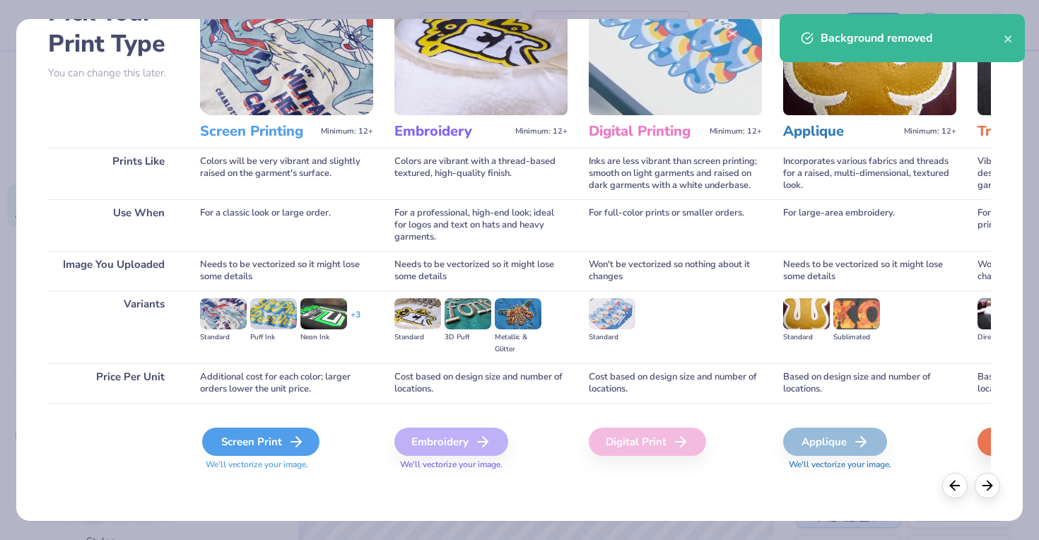
scroll to position [94, 0]
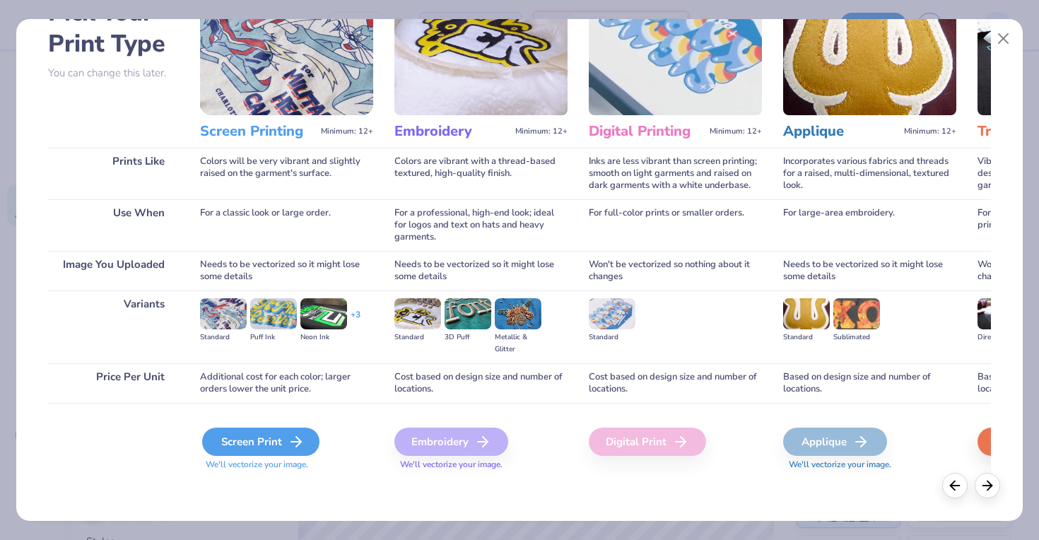
click at [269, 448] on div "Screen Print" at bounding box center [260, 441] width 117 height 28
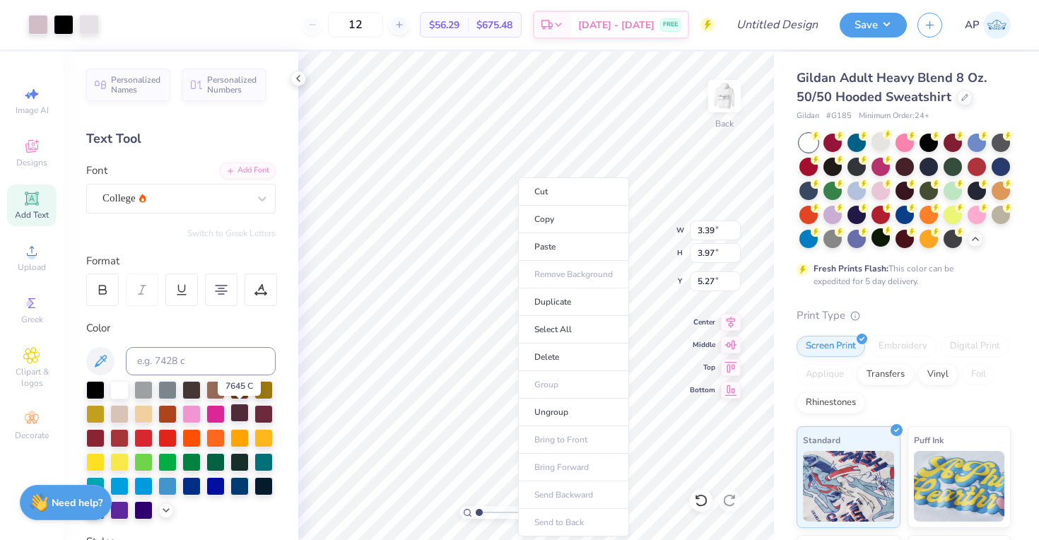
click at [242, 415] on div at bounding box center [239, 412] width 18 height 18
click at [243, 257] on div "Format" at bounding box center [181, 261] width 191 height 16
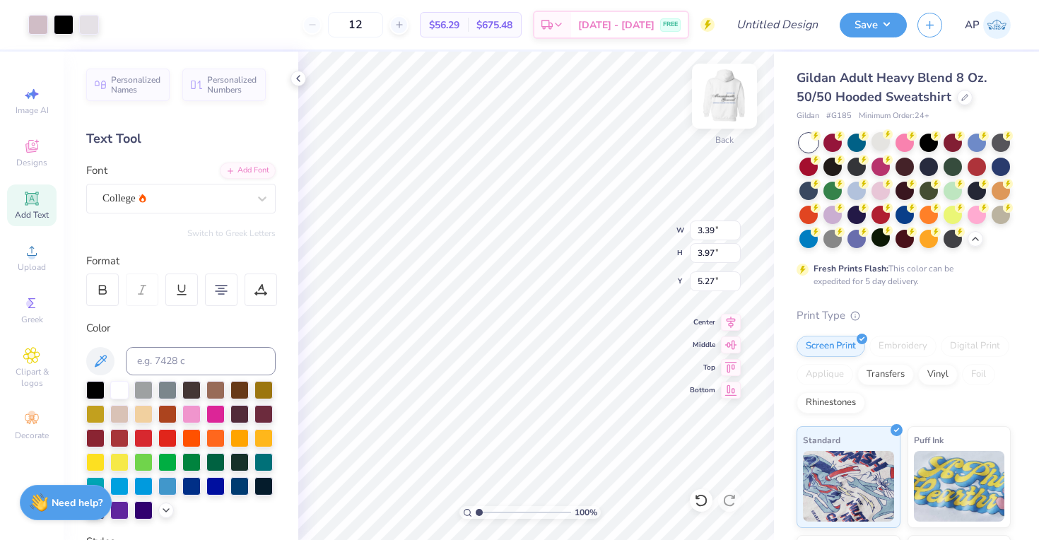
click at [719, 95] on img at bounding box center [724, 96] width 57 height 57
click at [719, 95] on img at bounding box center [724, 96] width 28 height 28
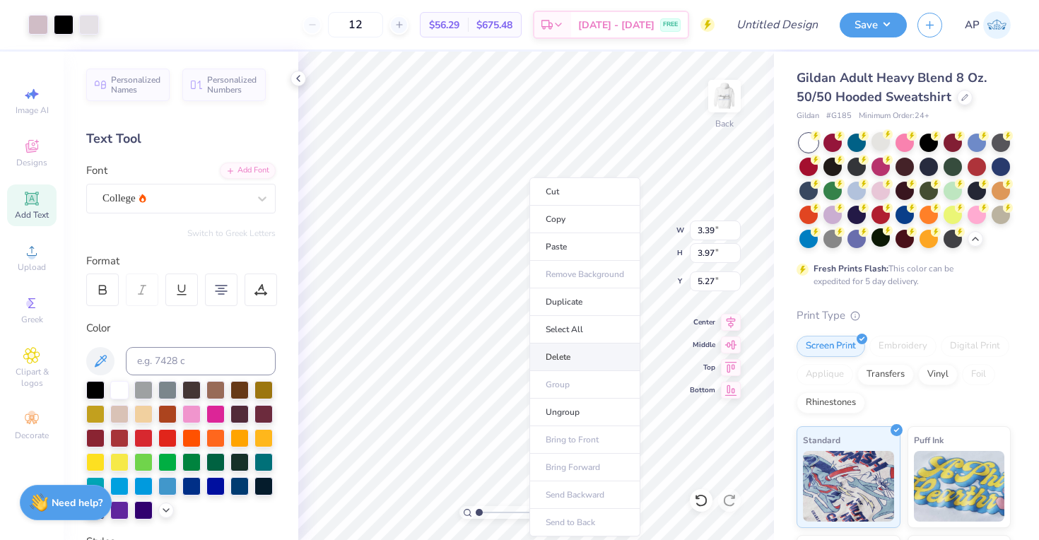
click at [563, 355] on li "Delete" at bounding box center [584, 357] width 111 height 28
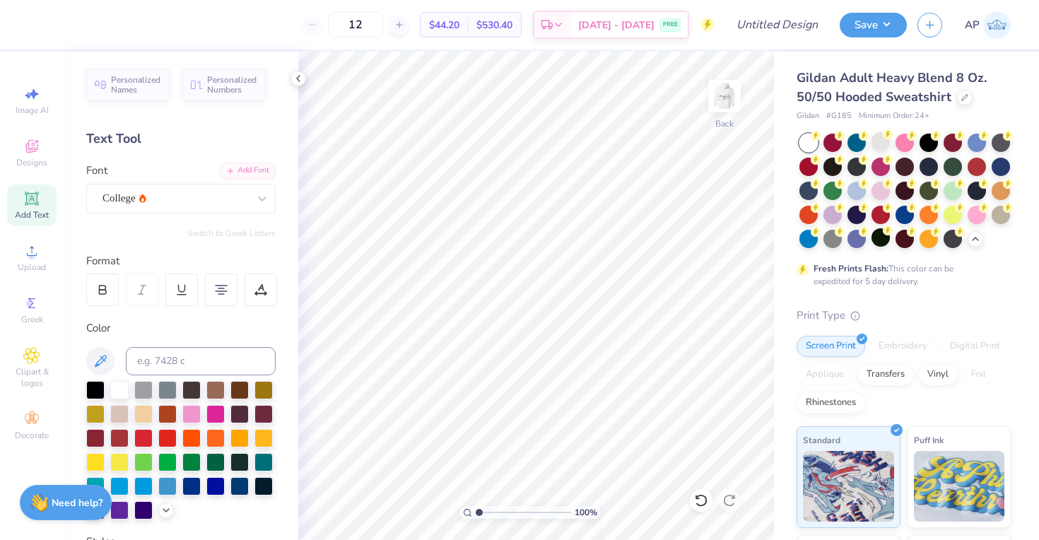
click at [837, 4] on div "12 $44.20 Per Item $530.40 Total Est. Delivery Aug 26 - 29 FREE Design Title Sa…" at bounding box center [519, 24] width 1039 height 49
click at [729, 94] on img at bounding box center [724, 96] width 57 height 57
click at [608, 240] on div "100 % Front W 5.09 5.09 " H 0.68 0.68 " Y 9.54 9.54 " Center Middle Top Bottom" at bounding box center [536, 296] width 476 height 488
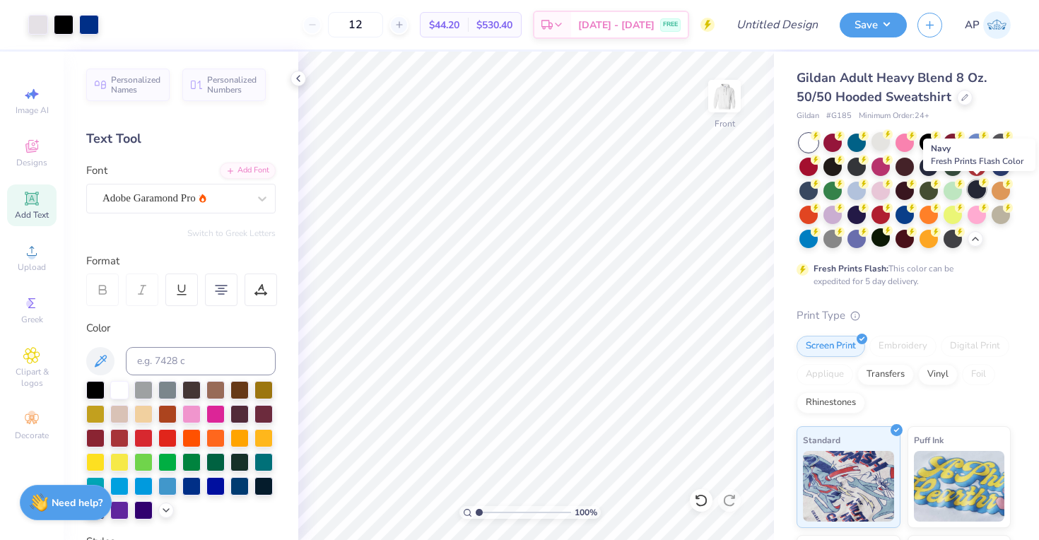
click at [818, 139] on icon at bounding box center [815, 135] width 5 height 7
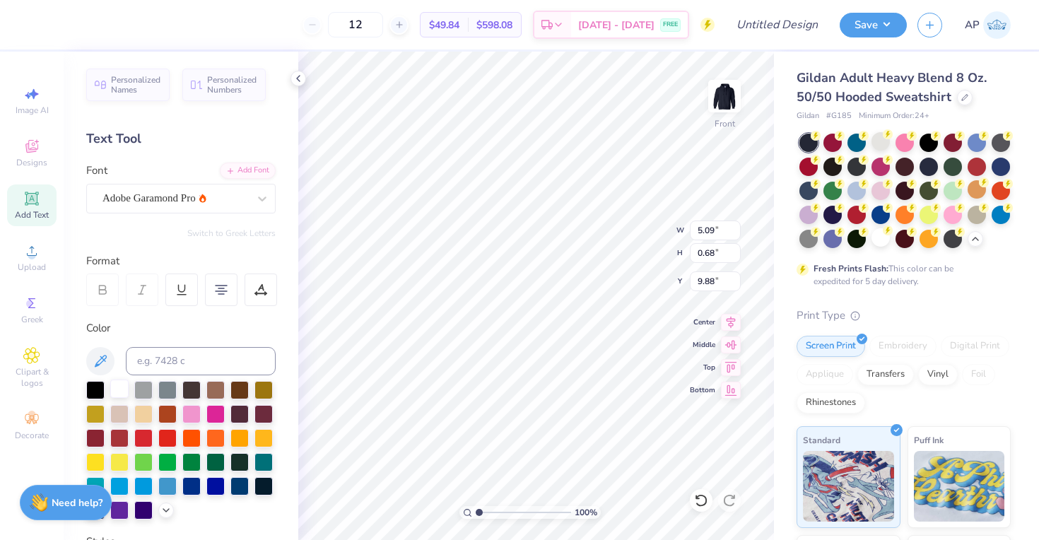
click at [117, 386] on div at bounding box center [119, 388] width 18 height 18
click at [117, 392] on div at bounding box center [119, 388] width 18 height 18
click at [143, 439] on div at bounding box center [143, 436] width 18 height 18
click at [163, 435] on div at bounding box center [167, 436] width 18 height 18
drag, startPoint x: 480, startPoint y: 511, endPoint x: 501, endPoint y: 510, distance: 21.2
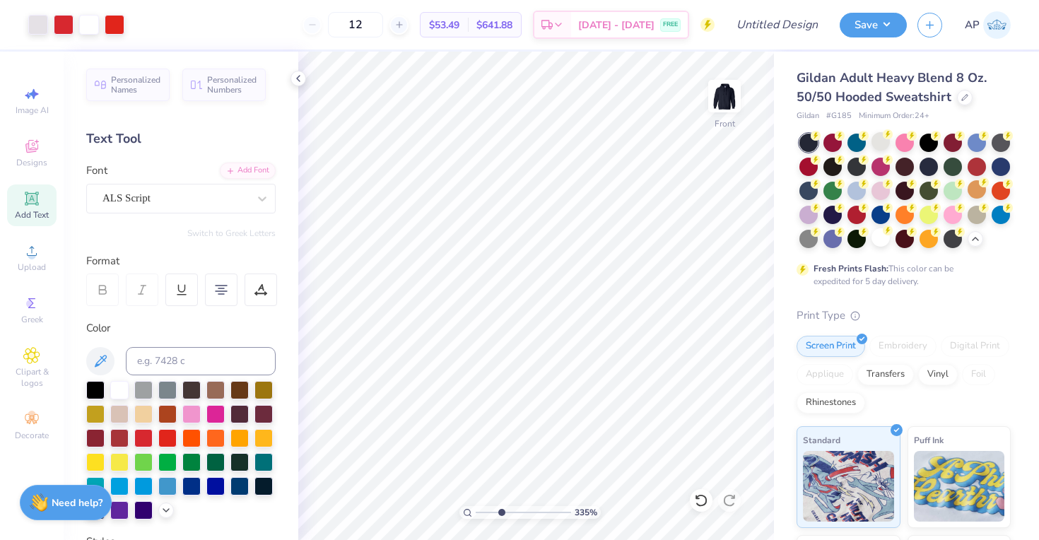
click at [501, 510] on input "range" at bounding box center [523, 512] width 95 height 13
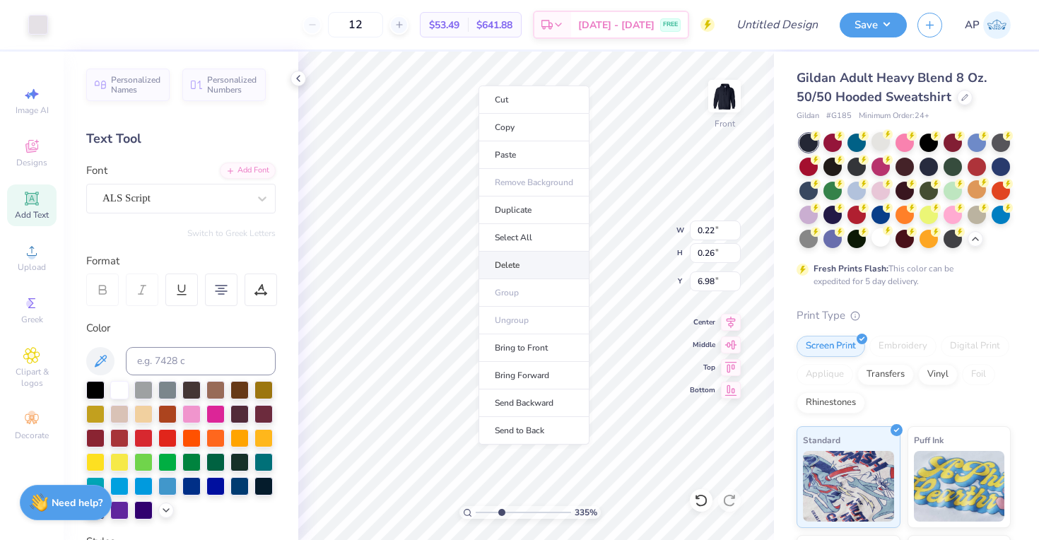
click at [512, 263] on li "Delete" at bounding box center [533, 266] width 111 height 28
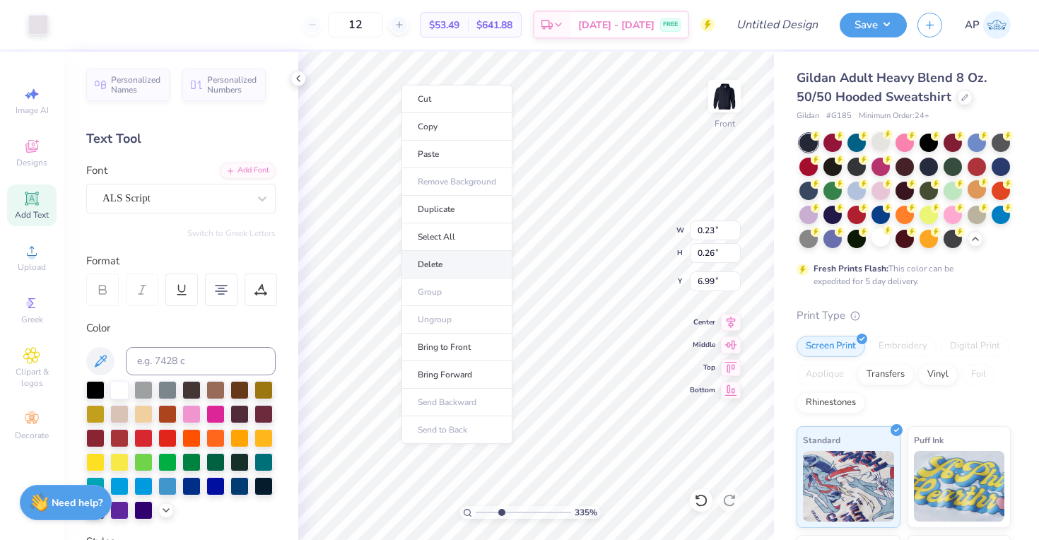
click at [440, 262] on li "Delete" at bounding box center [456, 265] width 111 height 28
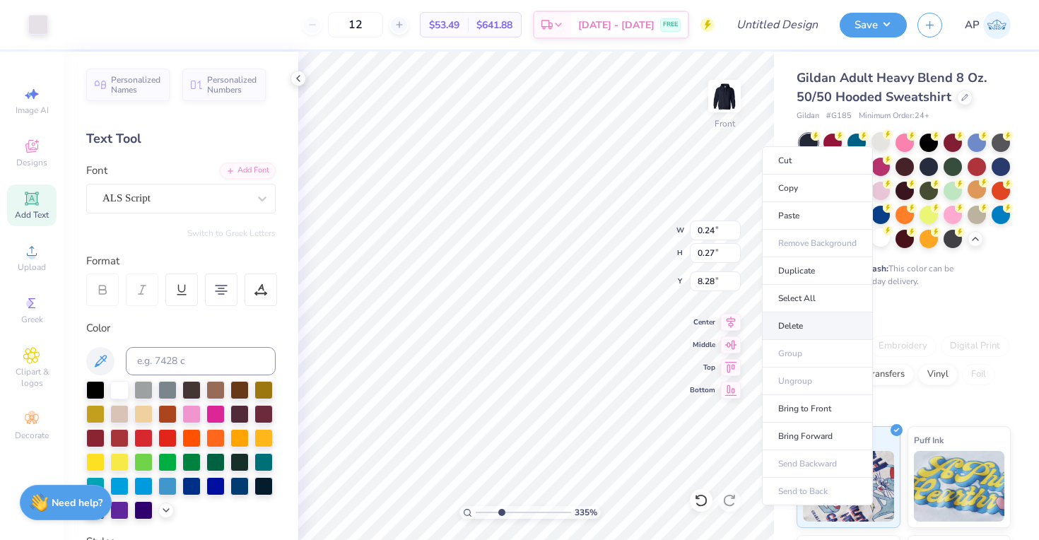
click at [803, 319] on li "Delete" at bounding box center [817, 326] width 111 height 28
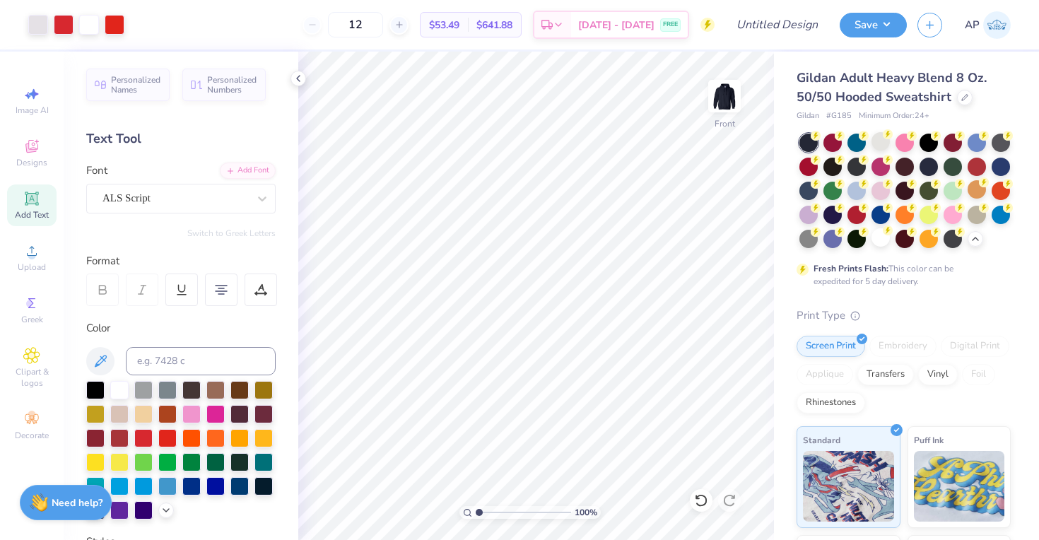
drag, startPoint x: 499, startPoint y: 512, endPoint x: 476, endPoint y: 513, distance: 22.7
click at [476, 513] on input "range" at bounding box center [523, 512] width 95 height 13
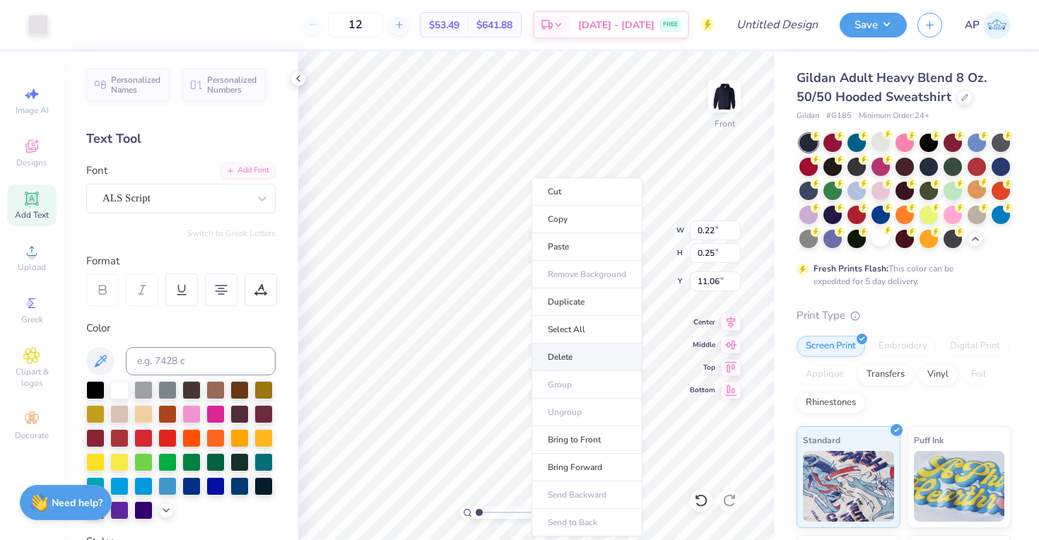
click at [565, 362] on li "Delete" at bounding box center [586, 357] width 111 height 28
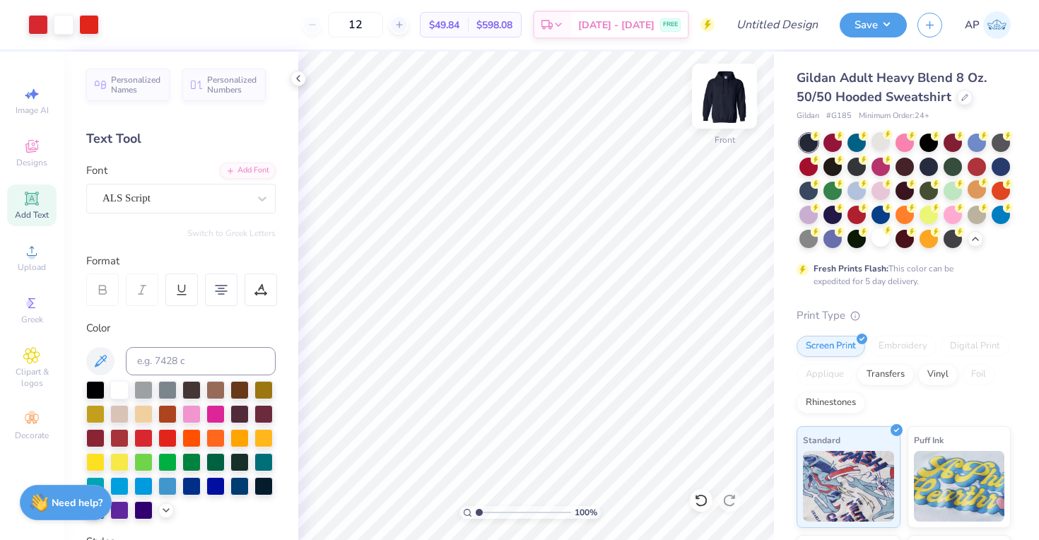
click at [725, 95] on img at bounding box center [724, 96] width 57 height 57
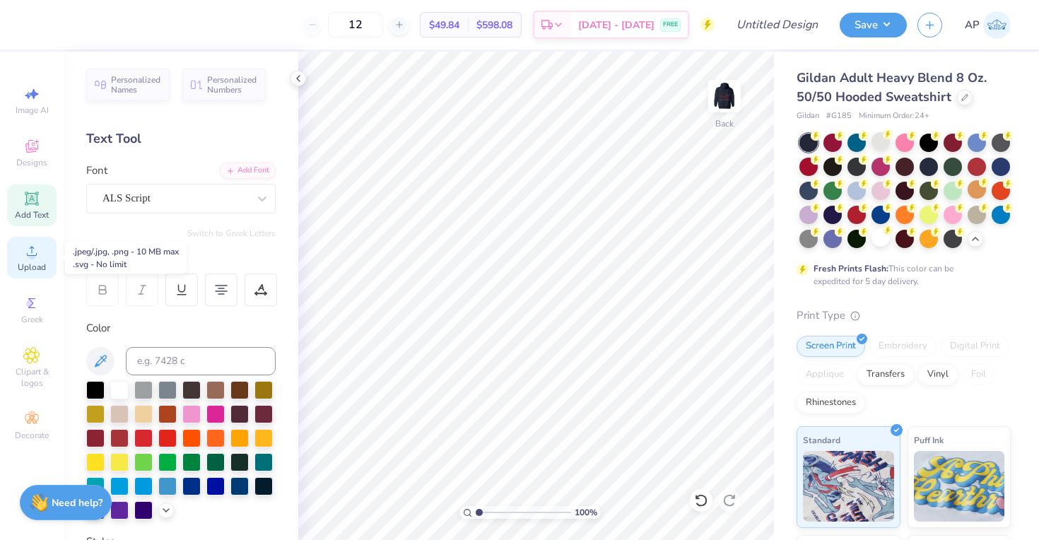
click at [35, 258] on circle at bounding box center [32, 256] width 8 height 8
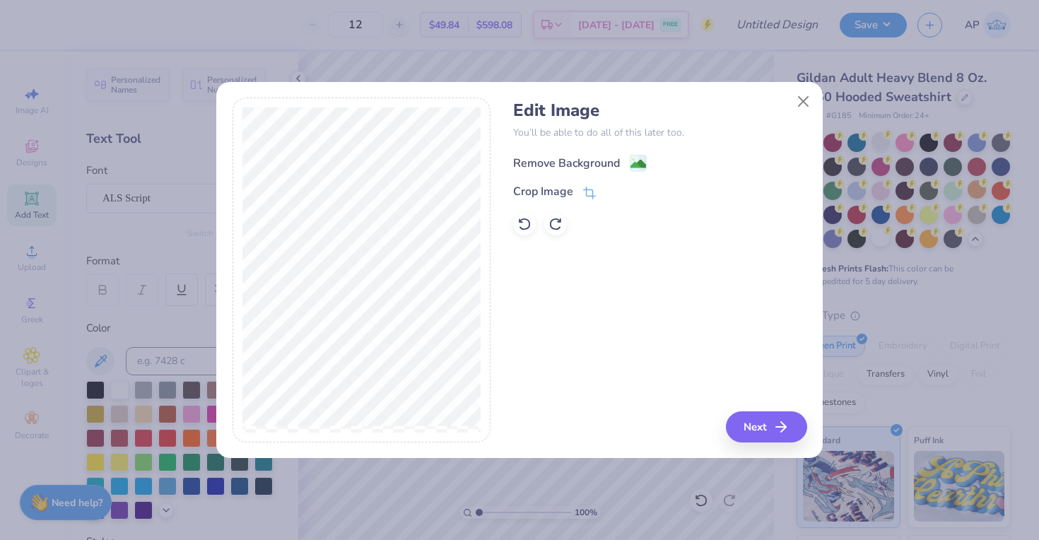
click at [562, 163] on div "Remove Background" at bounding box center [566, 163] width 107 height 17
click at [745, 429] on button "Next" at bounding box center [768, 426] width 81 height 31
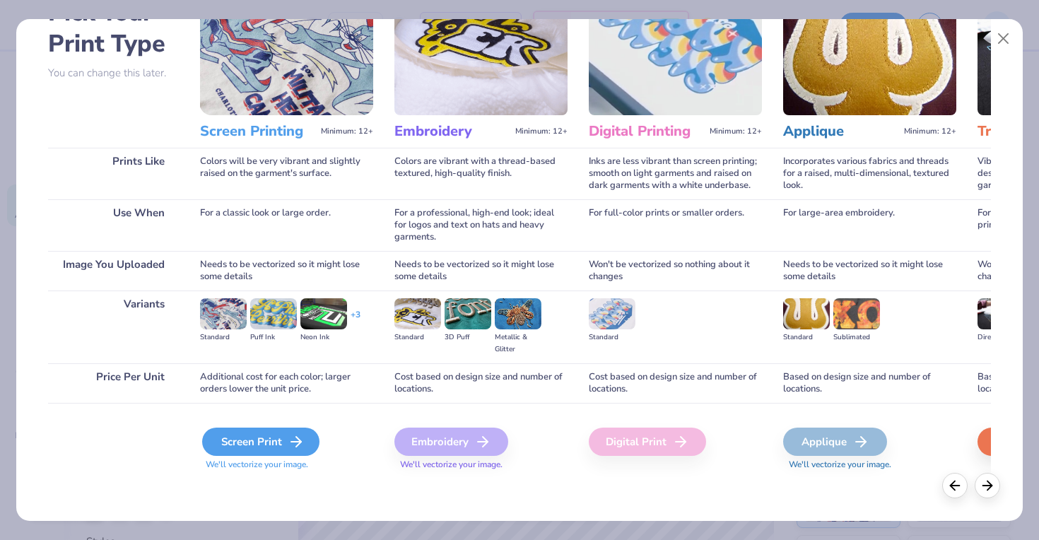
scroll to position [94, 0]
click at [290, 452] on div "Screen Print" at bounding box center [260, 441] width 117 height 28
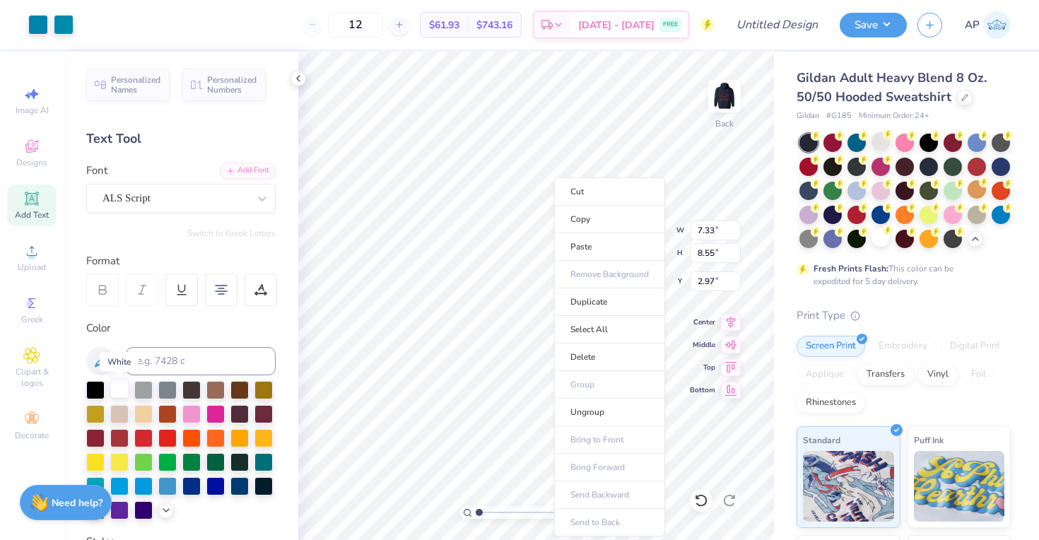
click at [119, 391] on div at bounding box center [119, 388] width 18 height 18
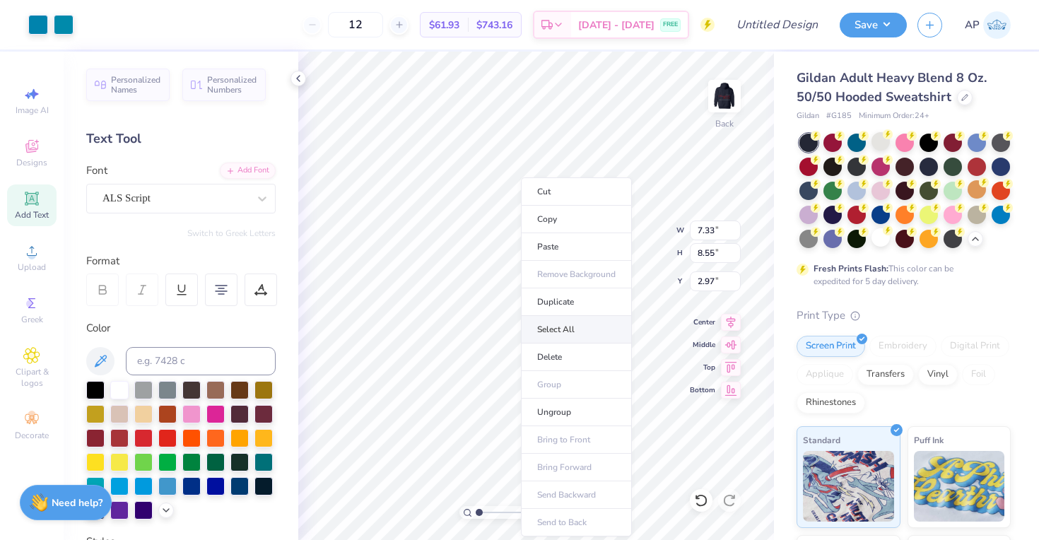
click at [596, 340] on li "Select All" at bounding box center [576, 330] width 111 height 28
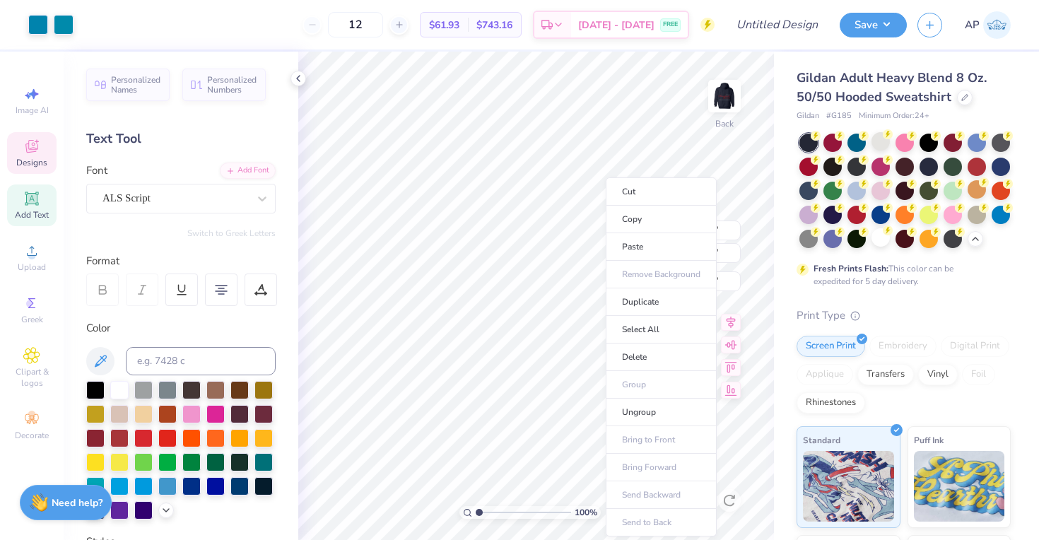
click at [35, 161] on span "Designs" at bounding box center [31, 162] width 31 height 11
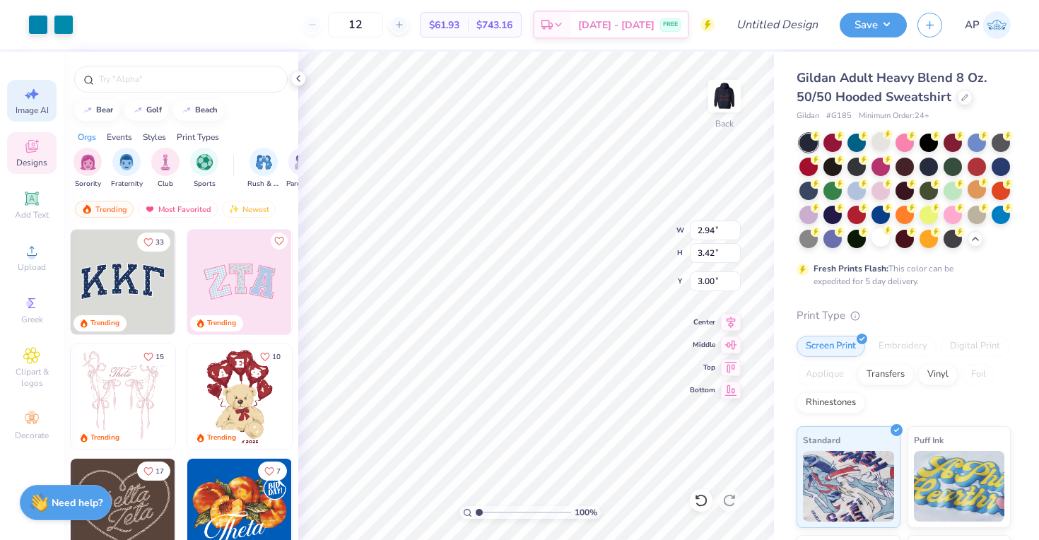
click at [33, 89] on icon at bounding box center [34, 94] width 10 height 11
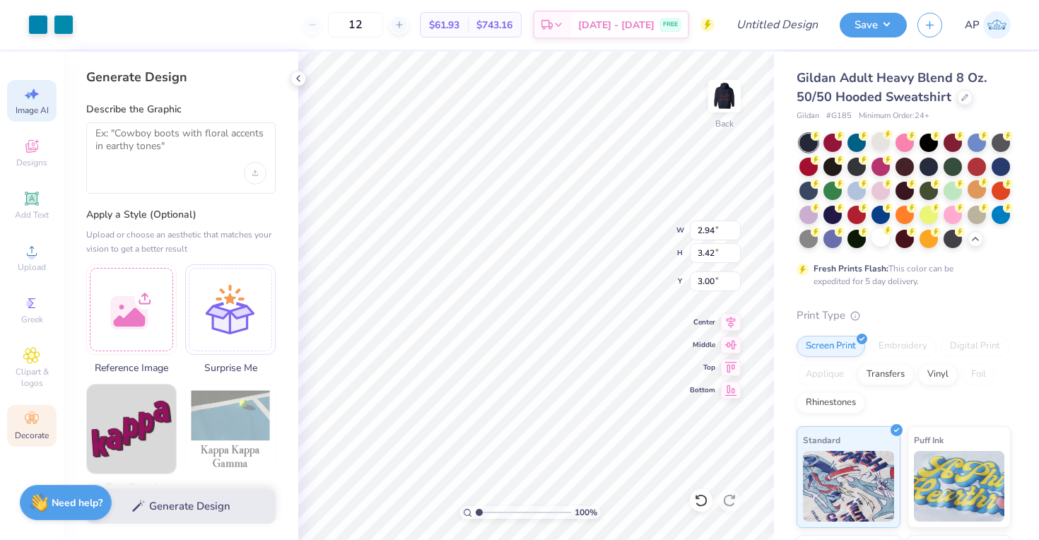
scroll to position [0, 0]
click at [47, 423] on div "Decorate" at bounding box center [31, 426] width 49 height 42
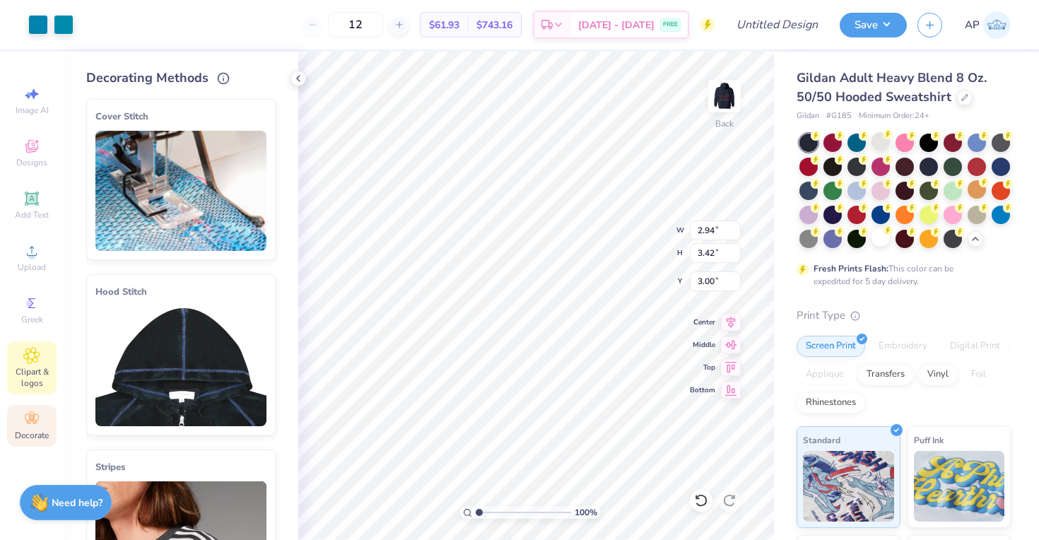
click at [33, 375] on span "Clipart & logos" at bounding box center [31, 377] width 49 height 23
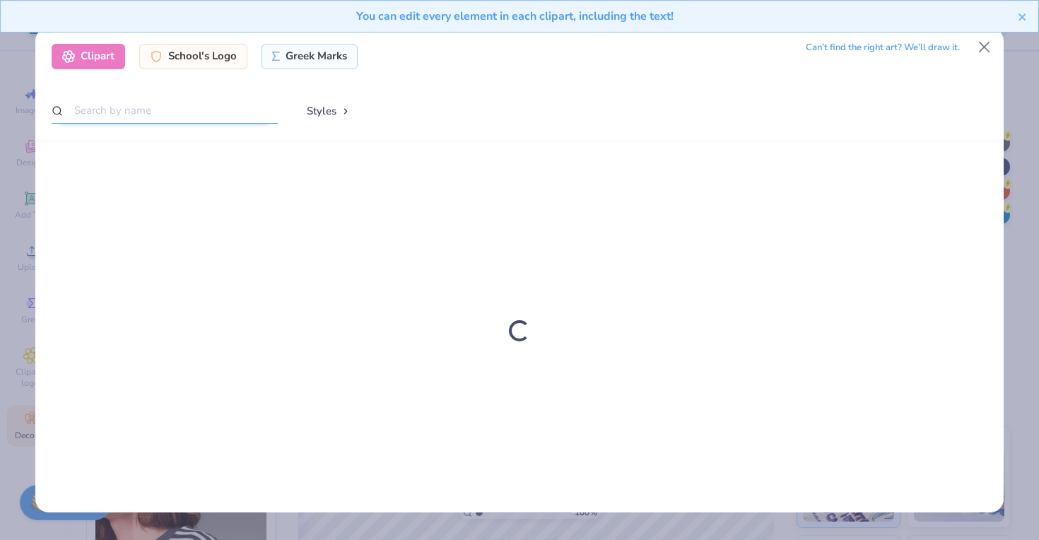
click at [107, 112] on input "text" at bounding box center [165, 111] width 226 height 26
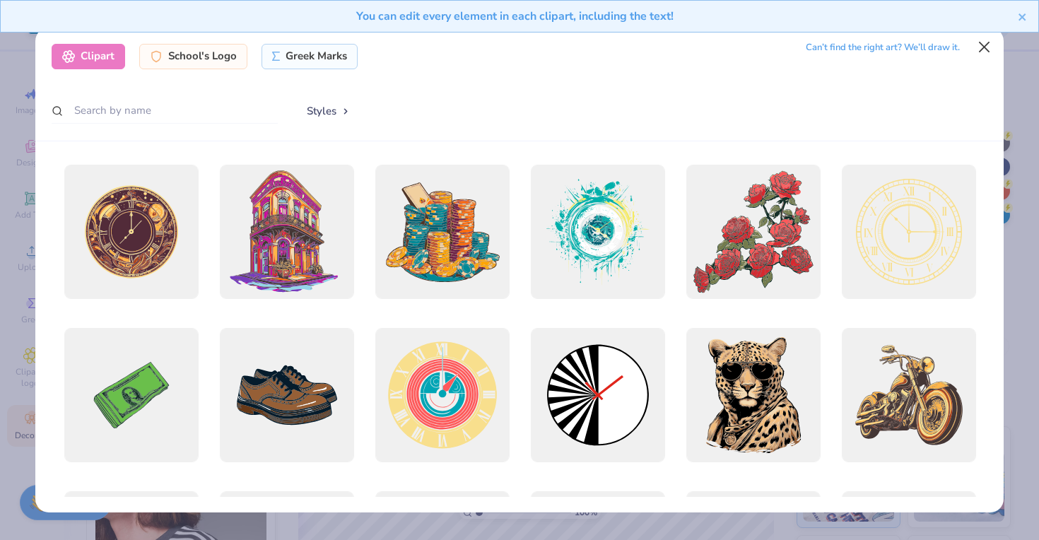
click at [991, 43] on button "Close" at bounding box center [984, 47] width 27 height 27
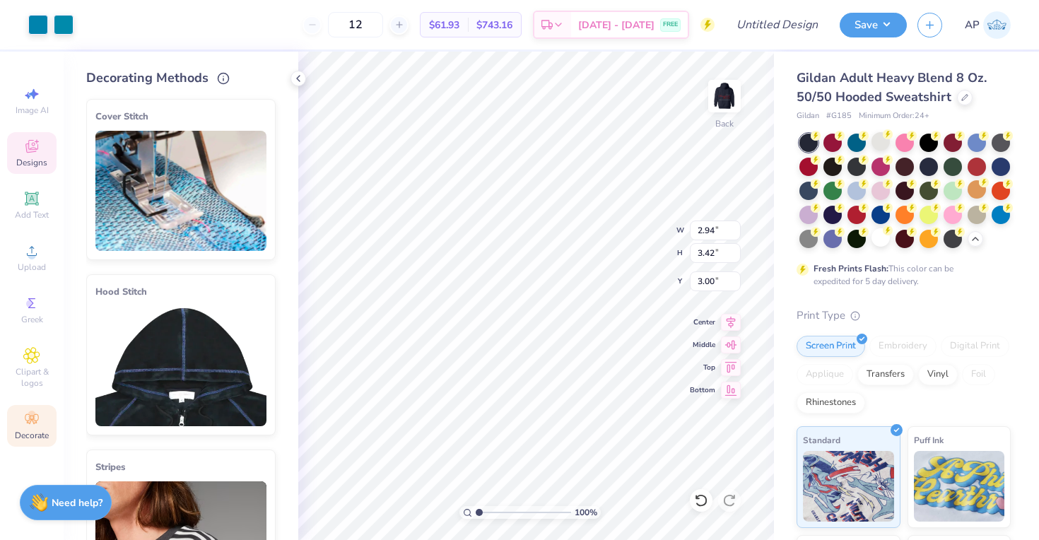
click at [38, 151] on icon at bounding box center [31, 146] width 17 height 17
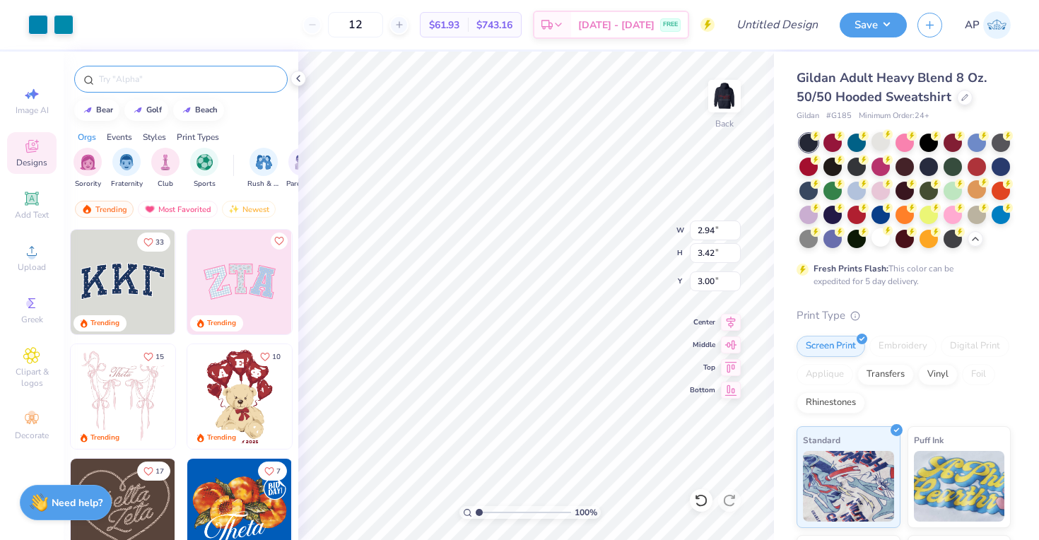
click at [166, 78] on input "text" at bounding box center [188, 79] width 181 height 14
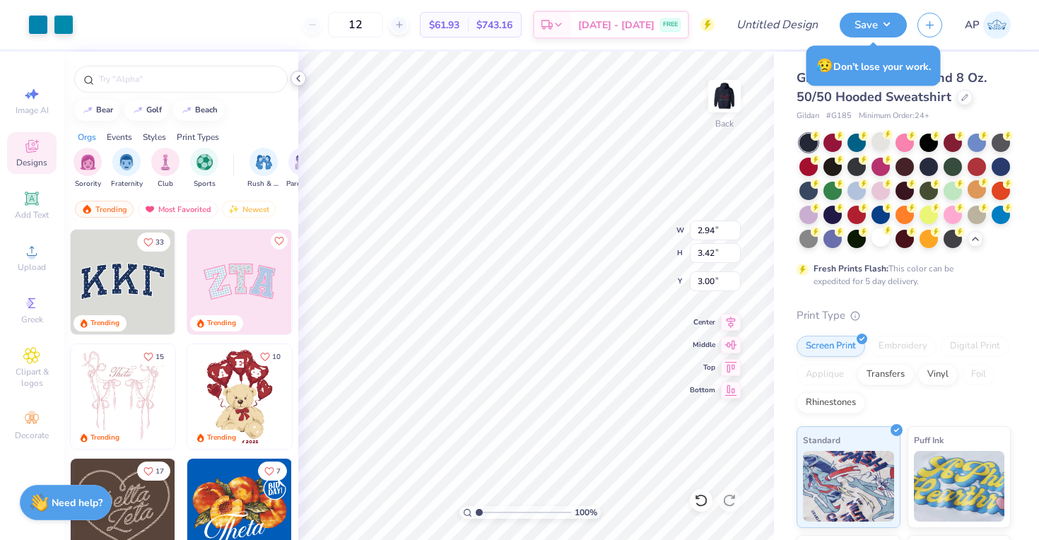
click at [295, 76] on icon at bounding box center [298, 78] width 11 height 11
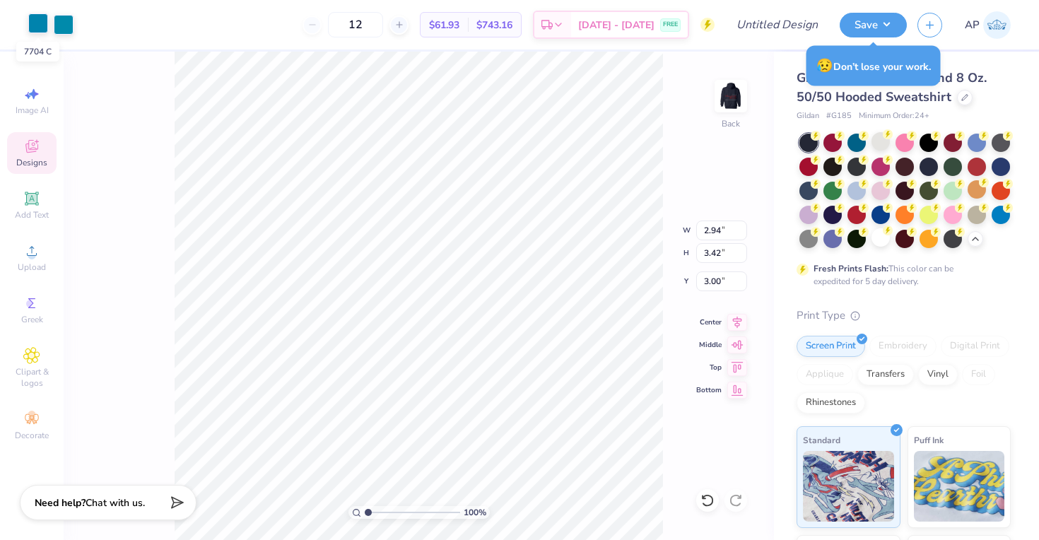
click at [40, 25] on div at bounding box center [38, 23] width 20 height 20
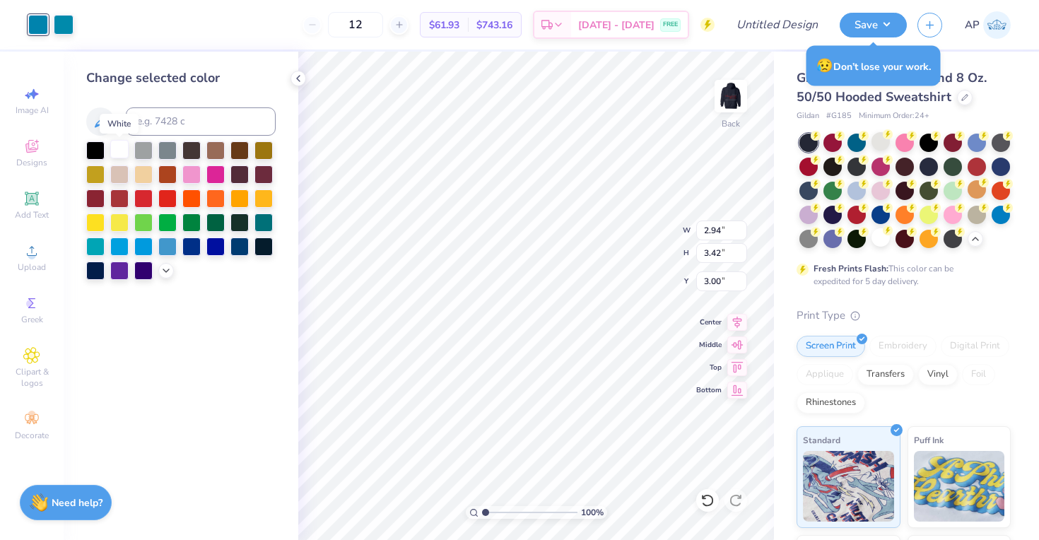
click at [118, 151] on div at bounding box center [119, 149] width 18 height 18
click at [61, 29] on div at bounding box center [64, 23] width 20 height 20
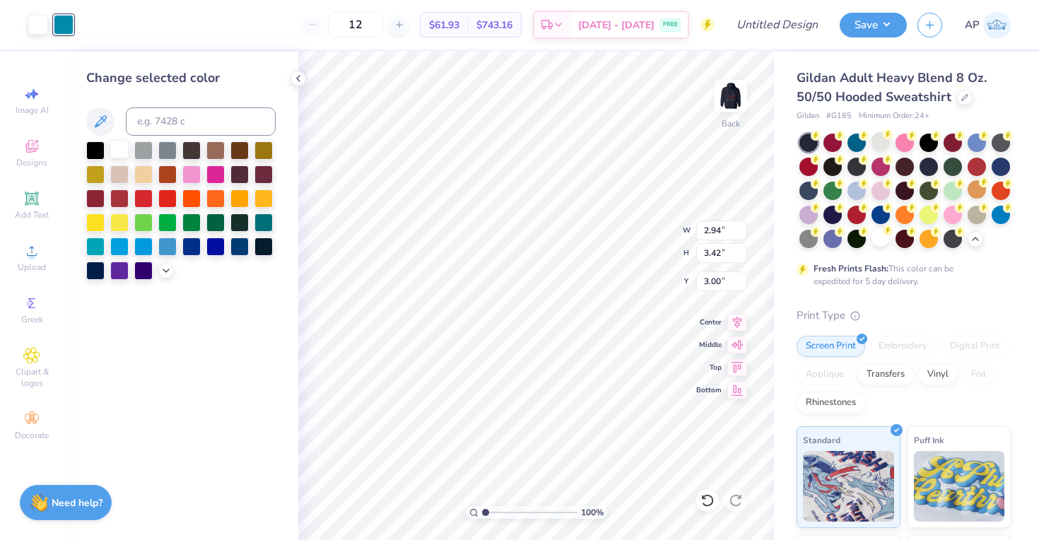
click at [114, 148] on div at bounding box center [119, 149] width 18 height 18
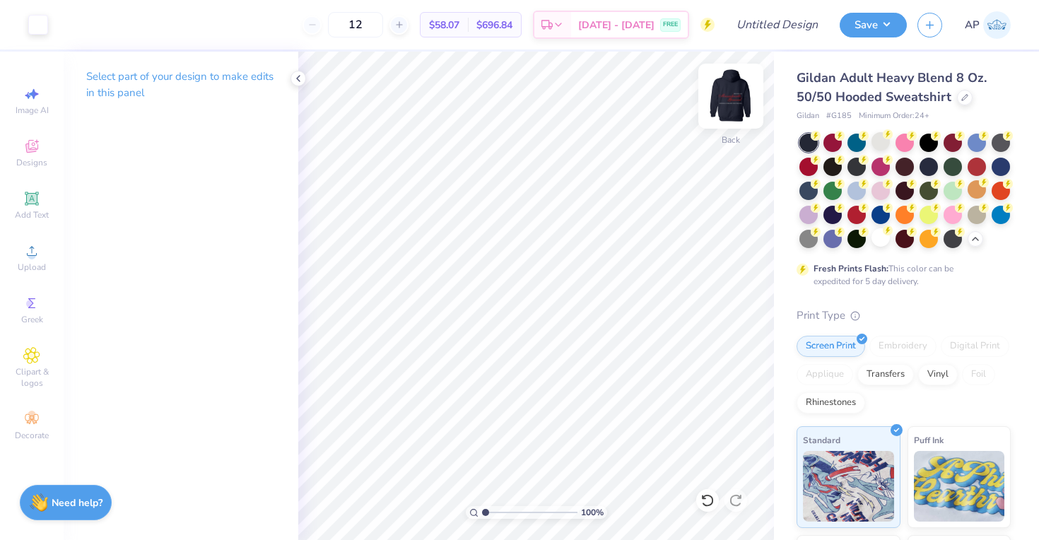
click at [728, 121] on img at bounding box center [730, 96] width 57 height 57
click at [728, 119] on img at bounding box center [730, 96] width 57 height 57
click at [731, 104] on img at bounding box center [730, 96] width 57 height 57
click at [739, 99] on img at bounding box center [730, 96] width 57 height 57
click at [728, 95] on img at bounding box center [730, 96] width 57 height 57
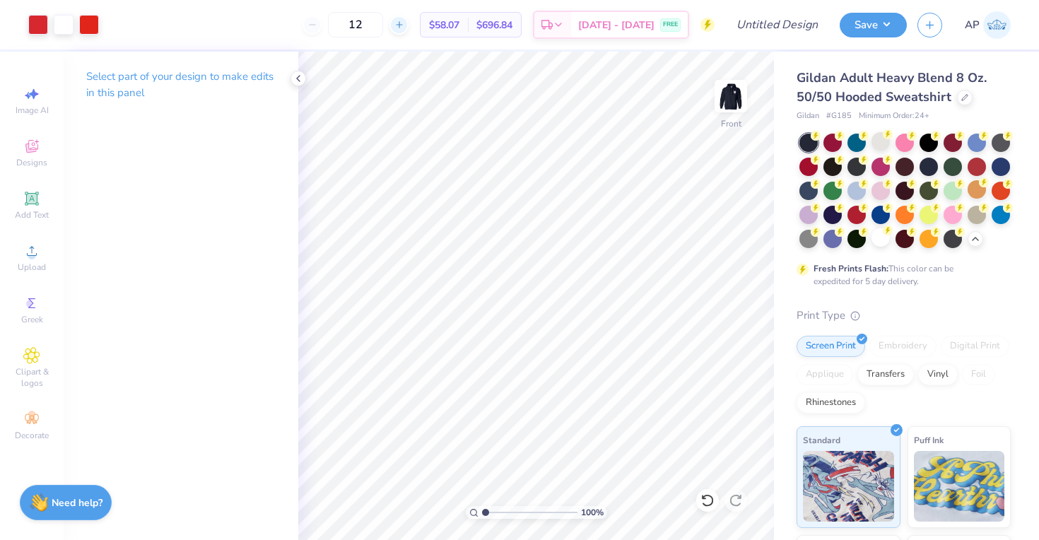
click at [404, 24] on icon at bounding box center [399, 25] width 10 height 10
click at [379, 17] on input "13" at bounding box center [355, 24] width 55 height 25
click at [726, 90] on img at bounding box center [730, 96] width 57 height 57
click at [726, 90] on img at bounding box center [730, 96] width 28 height 28
click at [30, 30] on div at bounding box center [38, 23] width 20 height 20
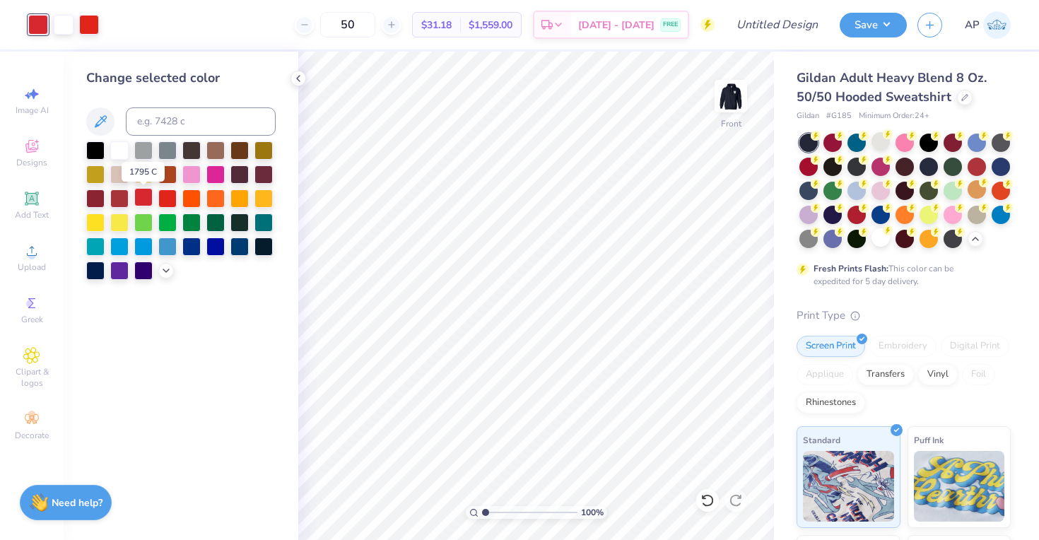
click at [146, 201] on div at bounding box center [143, 197] width 18 height 18
click at [85, 25] on div at bounding box center [89, 23] width 20 height 20
click at [140, 198] on div at bounding box center [143, 197] width 18 height 18
click at [157, 386] on div "Change selected color" at bounding box center [181, 296] width 235 height 488
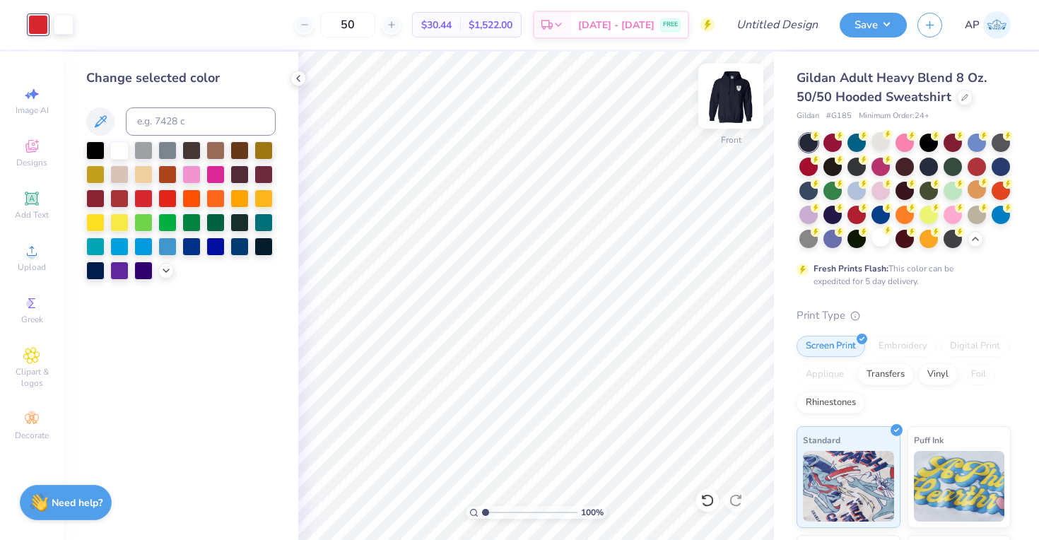
click at [719, 96] on img at bounding box center [730, 96] width 57 height 57
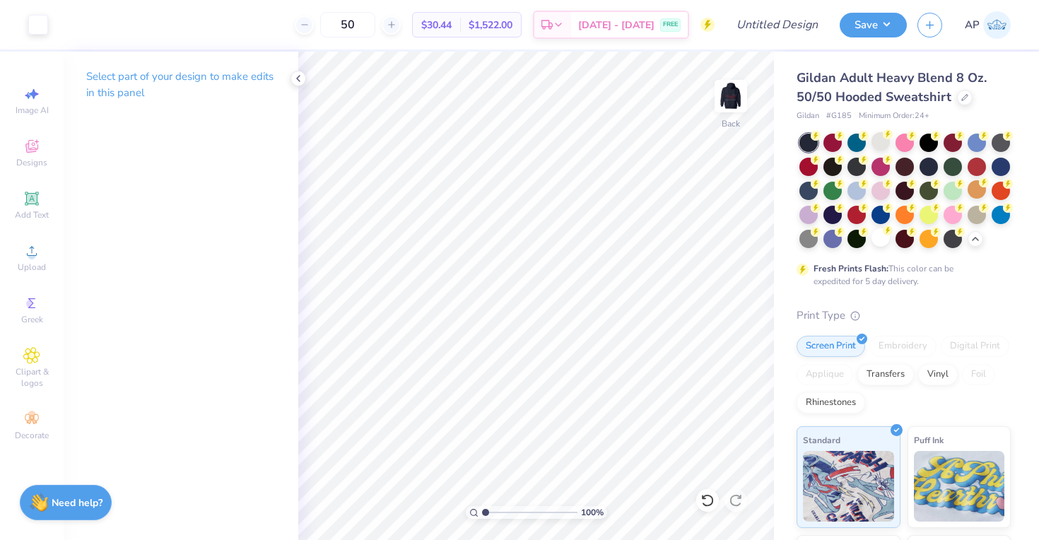
click at [719, 96] on img at bounding box center [730, 96] width 28 height 28
click at [772, 29] on input "Design Title" at bounding box center [794, 25] width 69 height 28
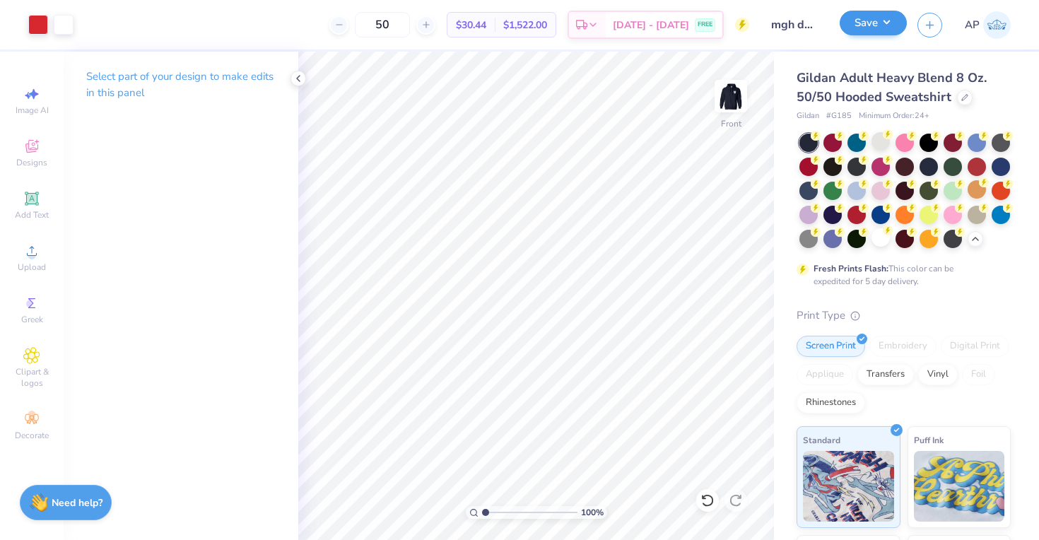
click at [868, 23] on button "Save" at bounding box center [872, 23] width 67 height 25
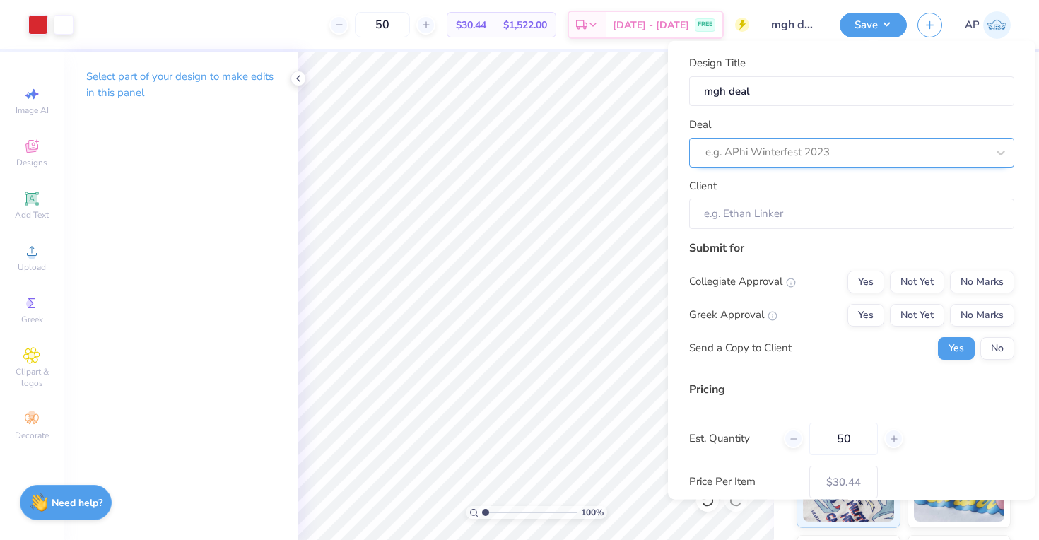
click at [807, 146] on div "e.g. APhi Winterfest 2023" at bounding box center [845, 152] width 281 height 16
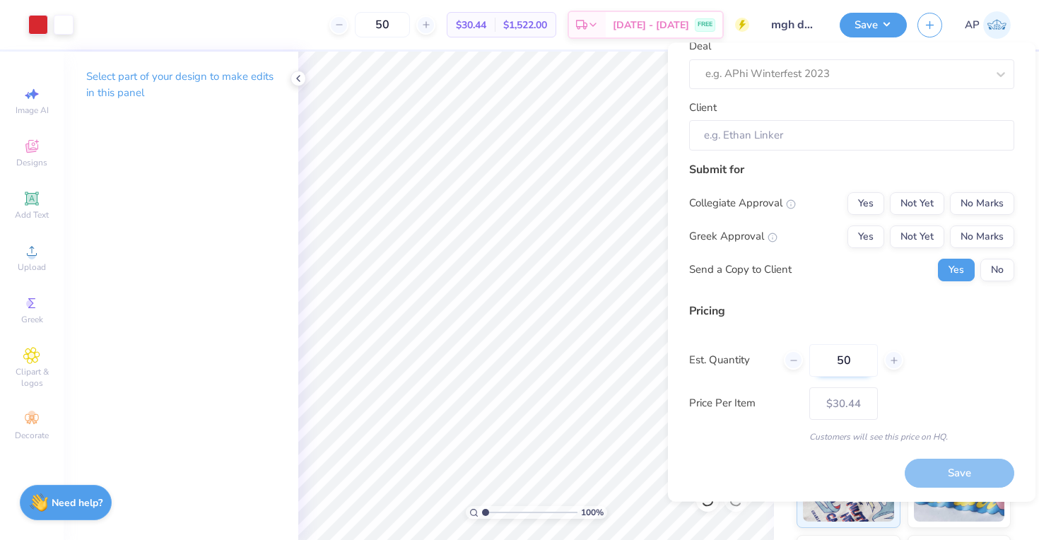
scroll to position [79, 0]
click at [843, 362] on input "50" at bounding box center [843, 361] width 69 height 33
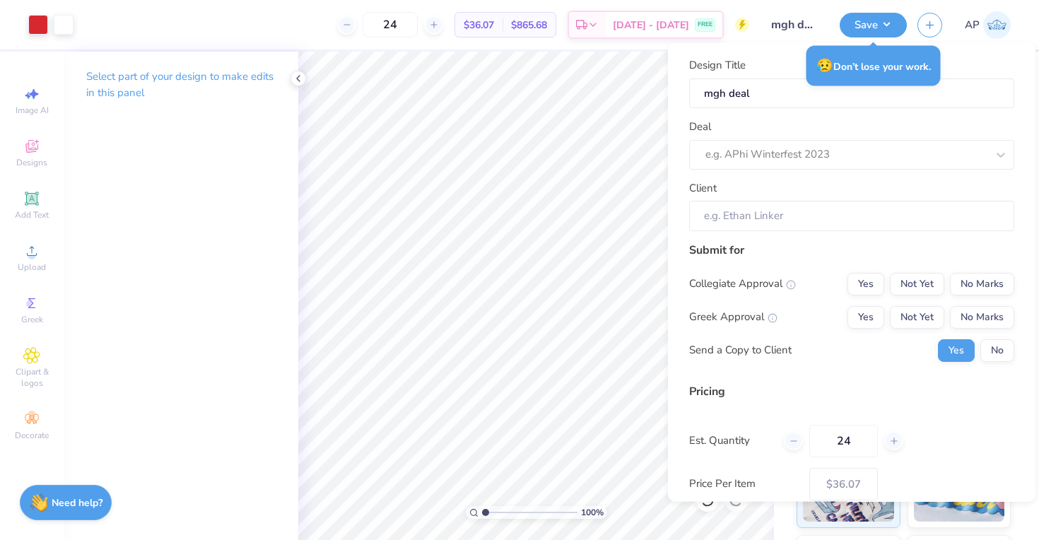
scroll to position [0, 0]
click at [861, 22] on button "Save" at bounding box center [872, 23] width 67 height 25
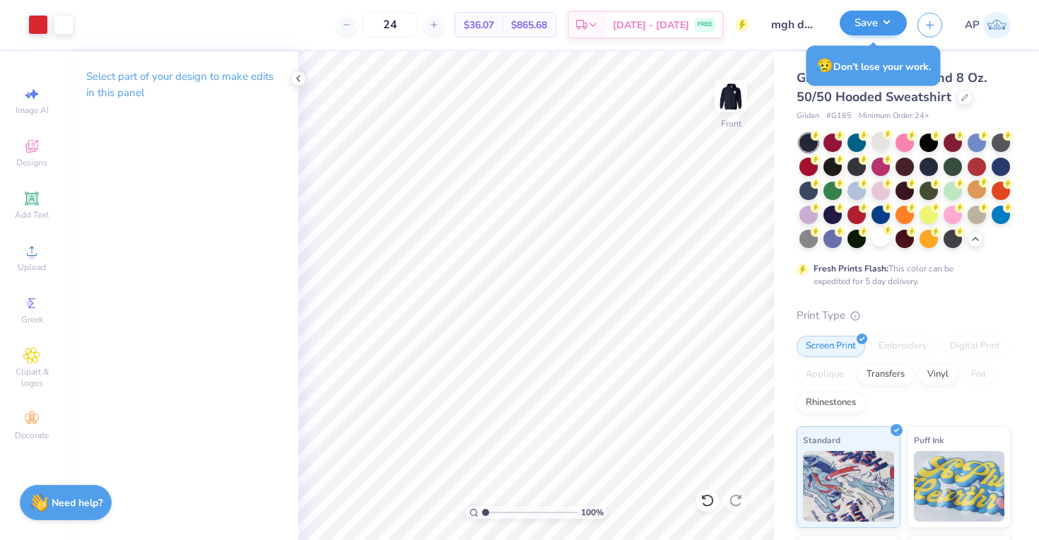
click at [852, 21] on button "Save" at bounding box center [872, 23] width 67 height 25
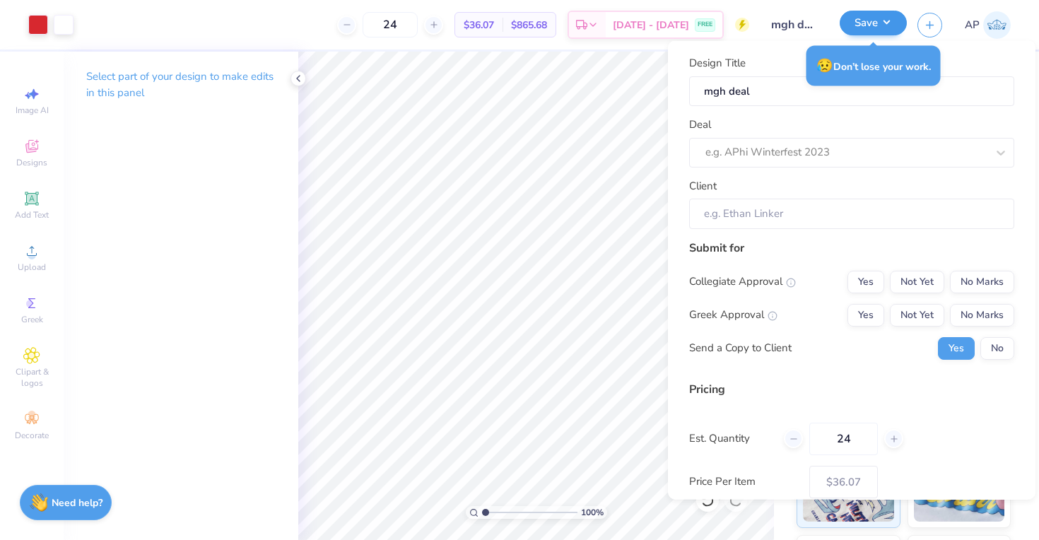
click at [852, 22] on button "Save" at bounding box center [872, 23] width 67 height 25
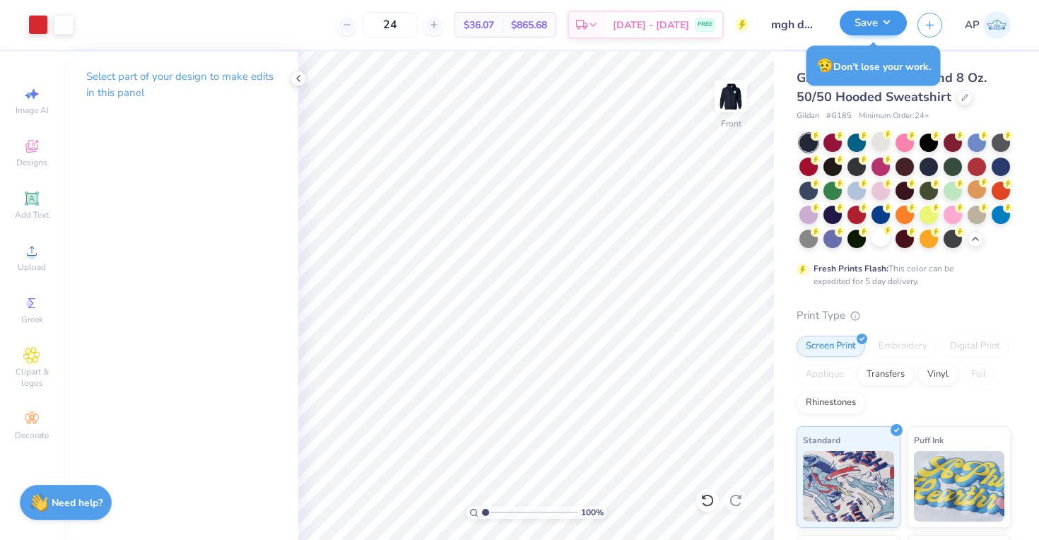
click at [875, 23] on button "Save" at bounding box center [872, 23] width 67 height 25
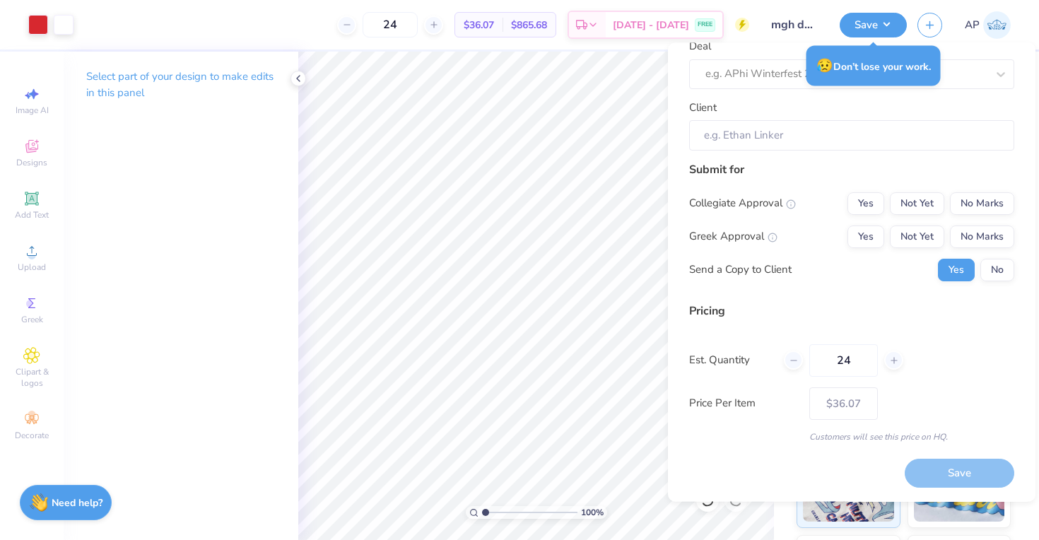
scroll to position [79, 0]
click at [929, 478] on div "Save" at bounding box center [959, 474] width 110 height 29
click at [960, 242] on button "No Marks" at bounding box center [982, 237] width 64 height 23
click at [968, 199] on button "No Marks" at bounding box center [982, 204] width 64 height 23
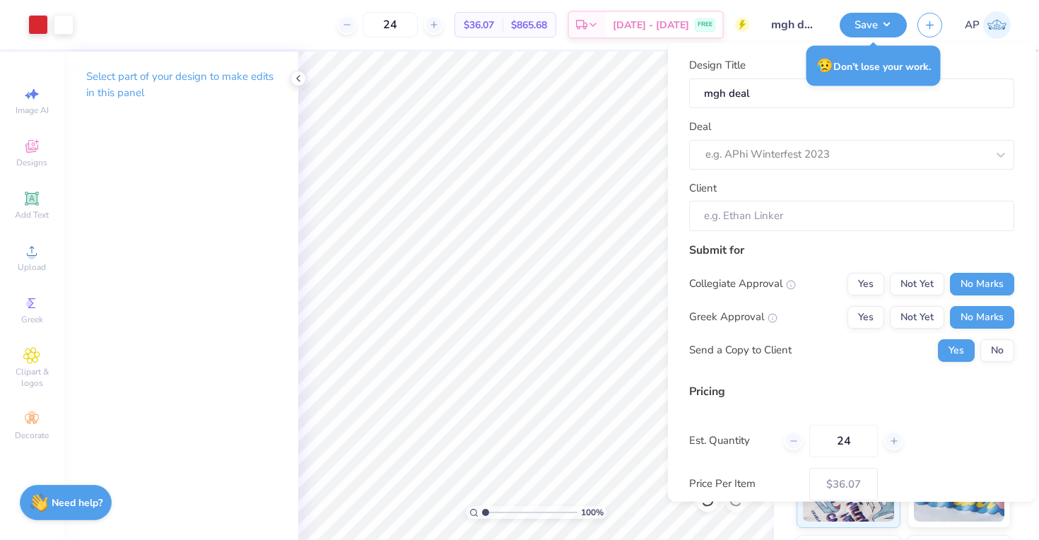
scroll to position [0, 0]
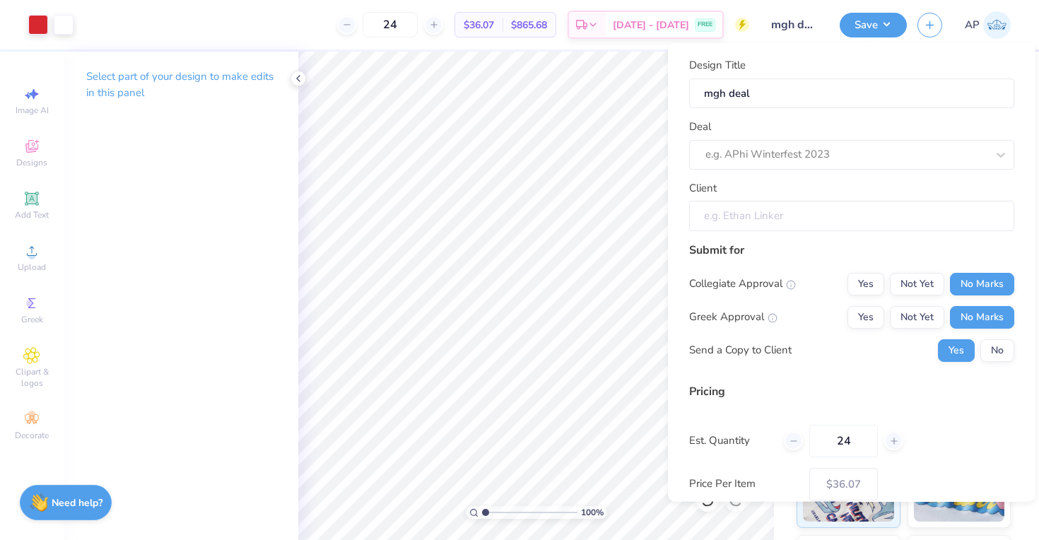
click at [794, 211] on input "Client" at bounding box center [851, 216] width 325 height 30
click at [742, 209] on input "Client" at bounding box center [851, 216] width 325 height 30
click at [760, 156] on div "e.g. APhi Winterfest 2023" at bounding box center [845, 154] width 281 height 16
click at [770, 186] on div "No matching deals found" at bounding box center [851, 190] width 325 height 25
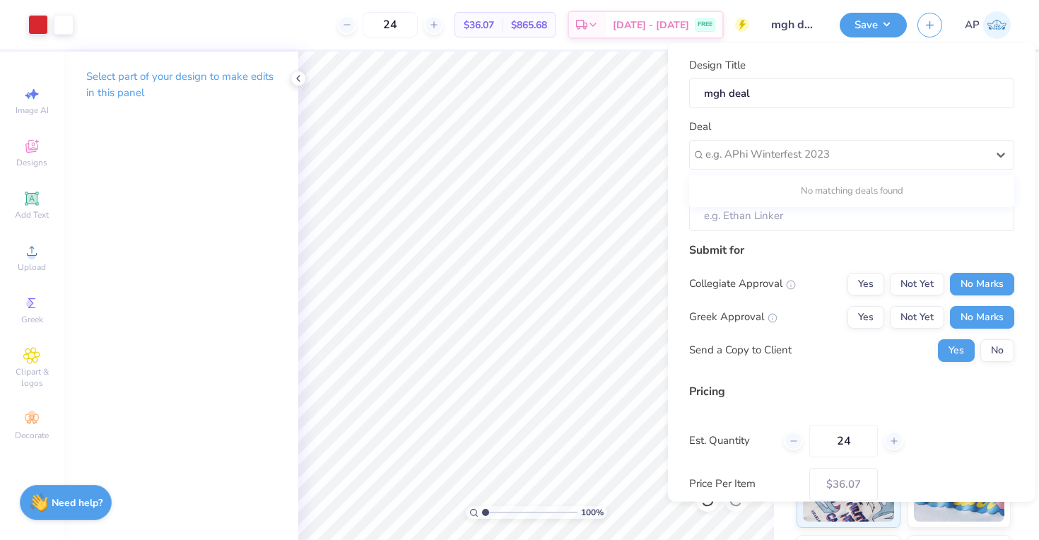
click at [772, 134] on div "Deal Use Up and Down to choose options, press Enter to select the currently foc…" at bounding box center [851, 144] width 325 height 51
click at [874, 19] on button "Save" at bounding box center [872, 23] width 67 height 25
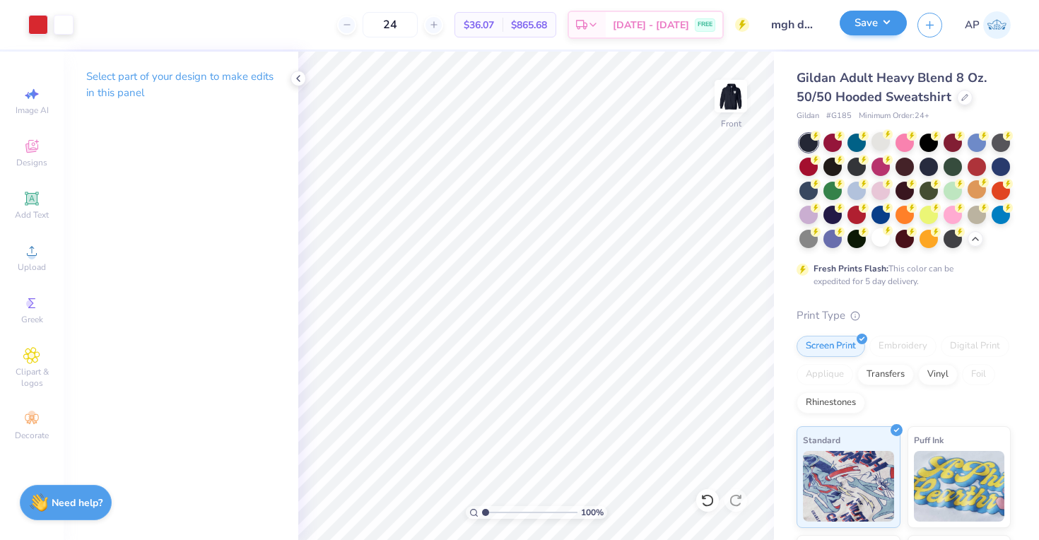
click at [866, 26] on button "Save" at bounding box center [872, 23] width 67 height 25
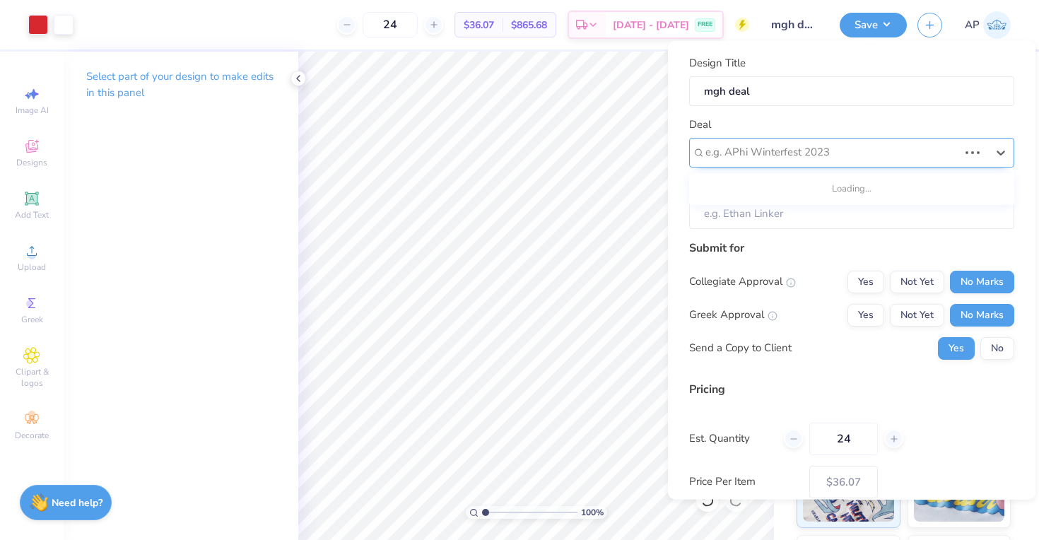
click at [808, 158] on div "e.g. APhi Winterfest 2023" at bounding box center [831, 152] width 253 height 16
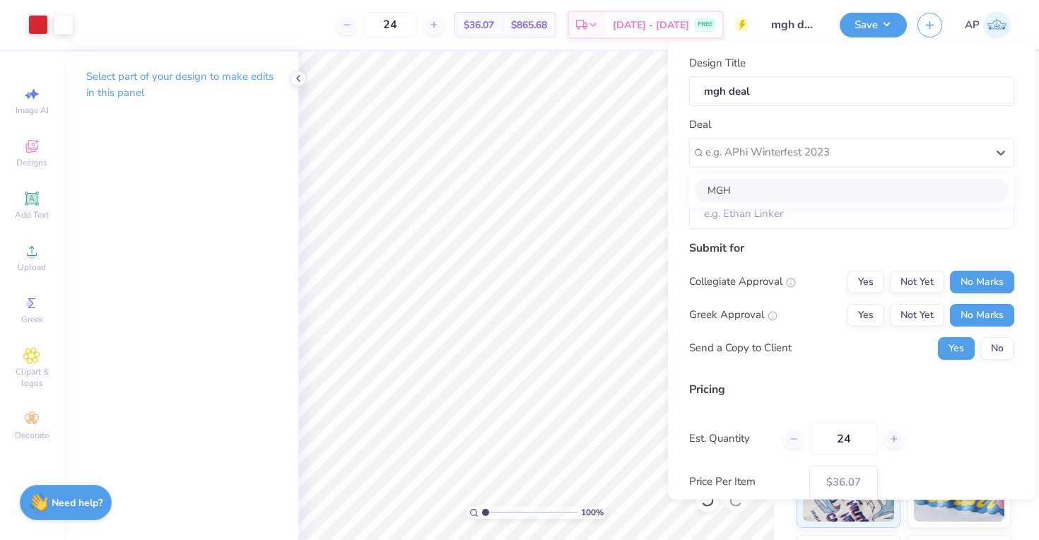
click at [792, 193] on div "MGH" at bounding box center [852, 189] width 314 height 23
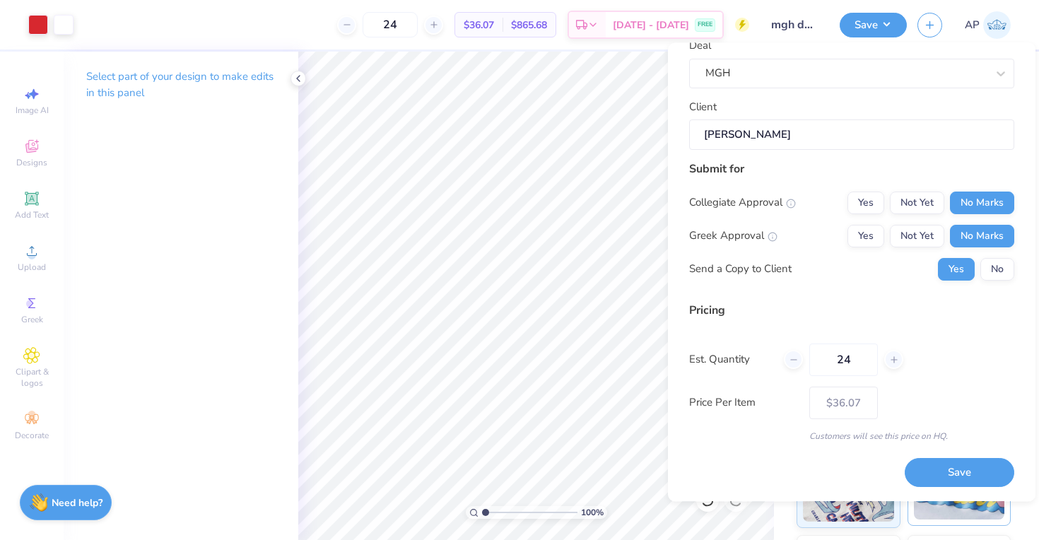
scroll to position [79, 0]
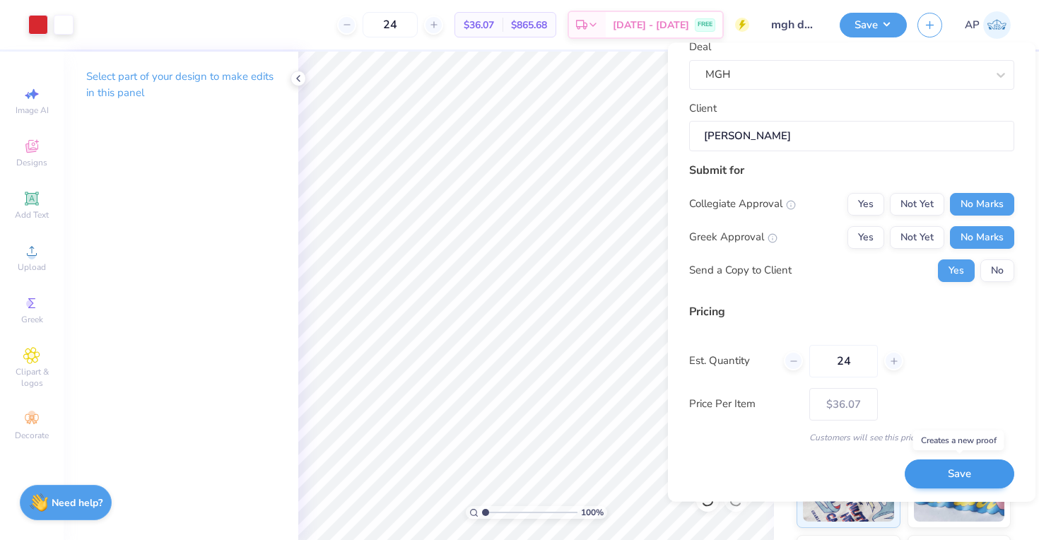
click at [947, 469] on button "Save" at bounding box center [959, 474] width 110 height 29
drag, startPoint x: 935, startPoint y: 358, endPoint x: 995, endPoint y: 263, distance: 112.7
click at [935, 358] on div "Est. Quantity 24" at bounding box center [851, 361] width 325 height 33
click at [995, 263] on button "No" at bounding box center [997, 270] width 34 height 23
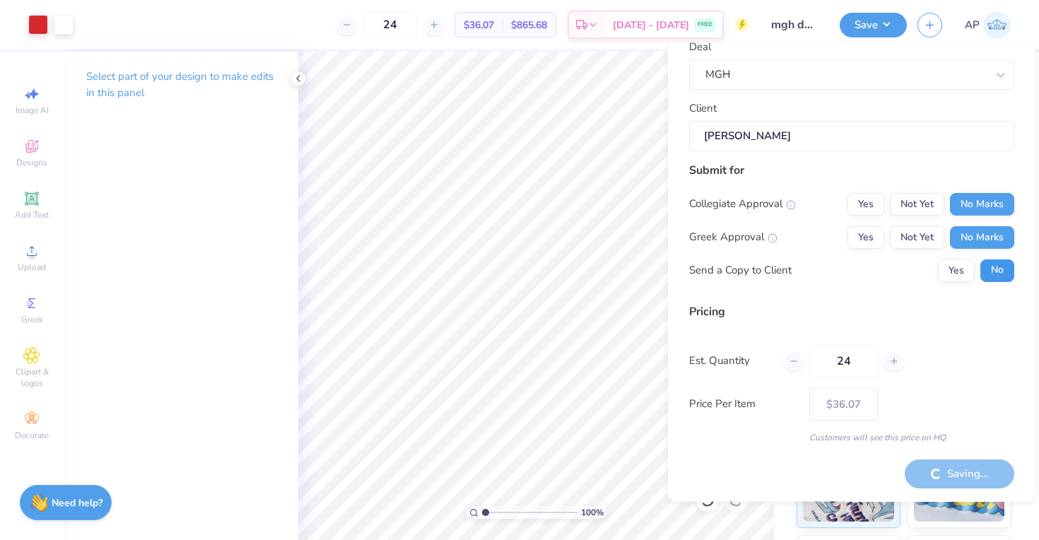
click at [994, 270] on button "No" at bounding box center [997, 270] width 34 height 23
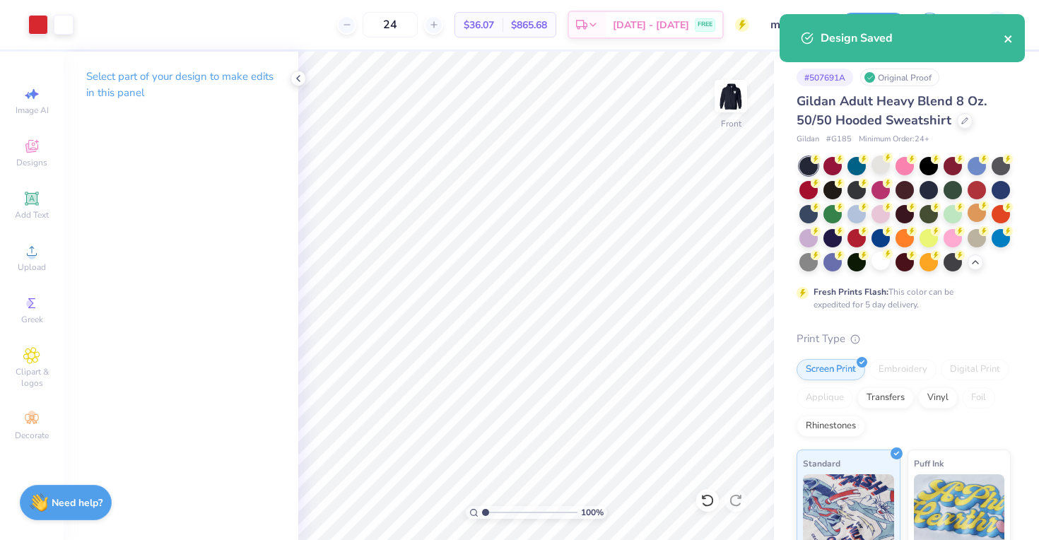
click at [1005, 40] on icon "close" at bounding box center [1008, 38] width 10 height 11
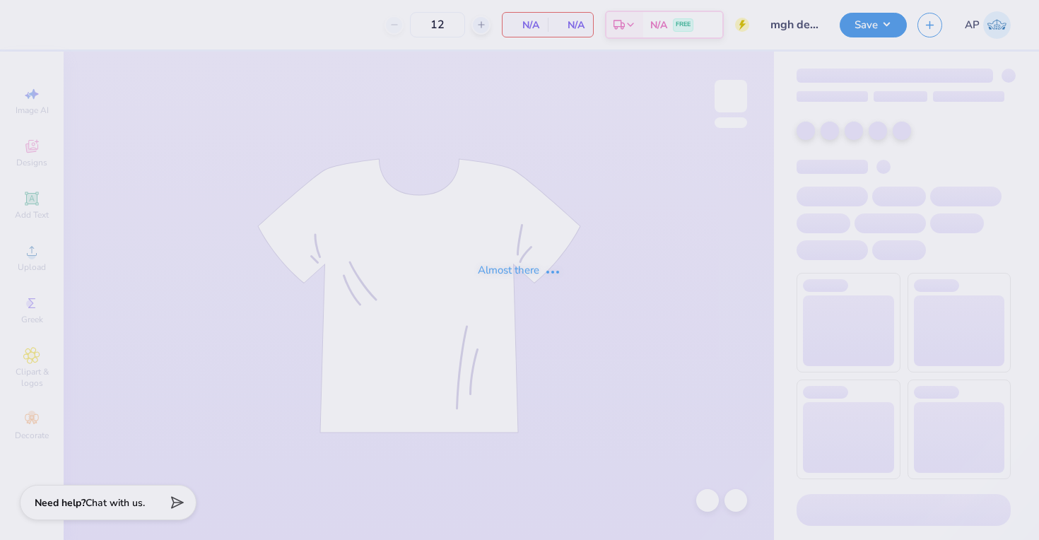
type input "24"
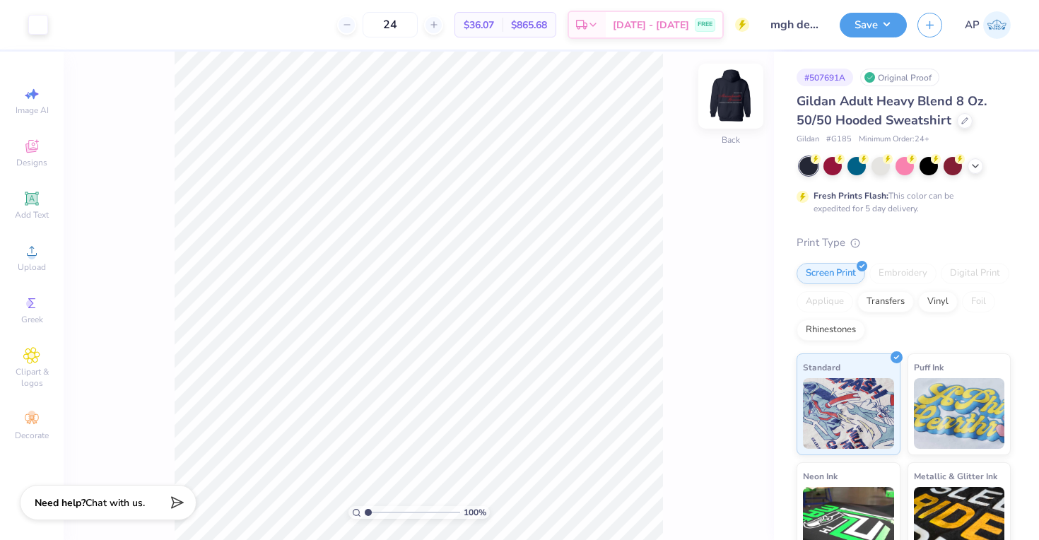
click at [722, 99] on img at bounding box center [730, 96] width 57 height 57
click at [731, 93] on img at bounding box center [730, 96] width 57 height 57
